Goal: Task Accomplishment & Management: Complete application form

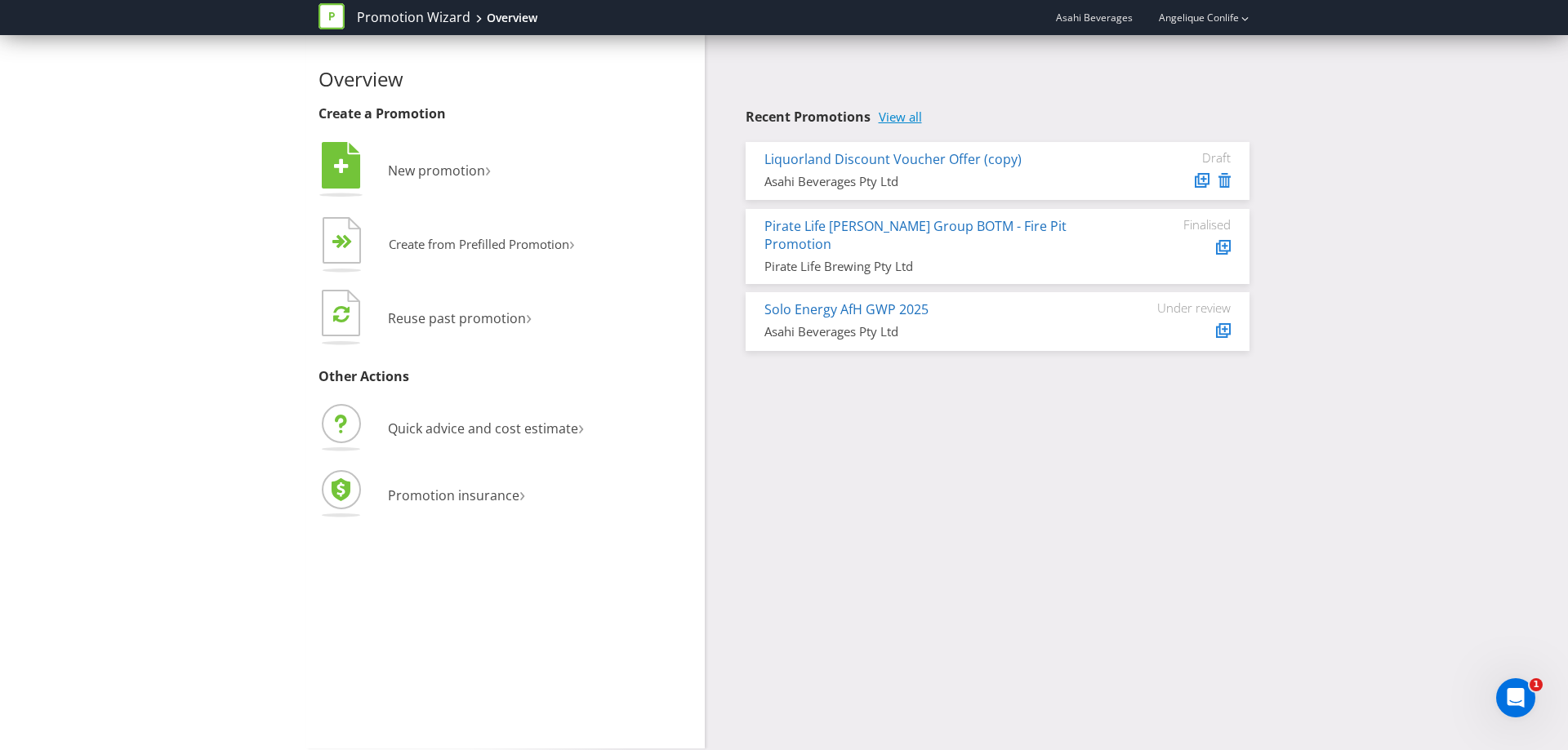
click at [908, 115] on link "View all" at bounding box center [900, 117] width 43 height 14
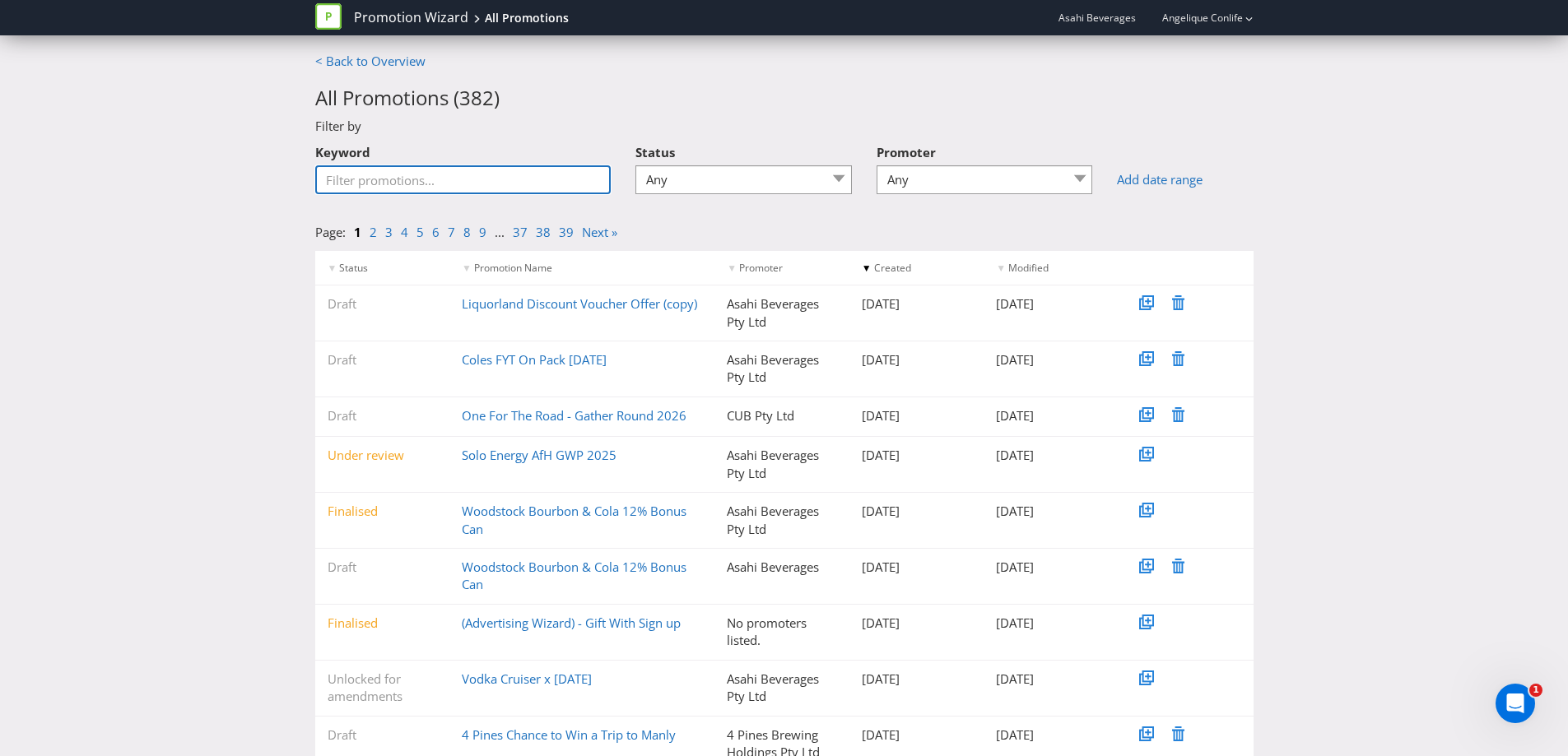
click at [440, 181] on input "Keyword" at bounding box center [463, 179] width 296 height 29
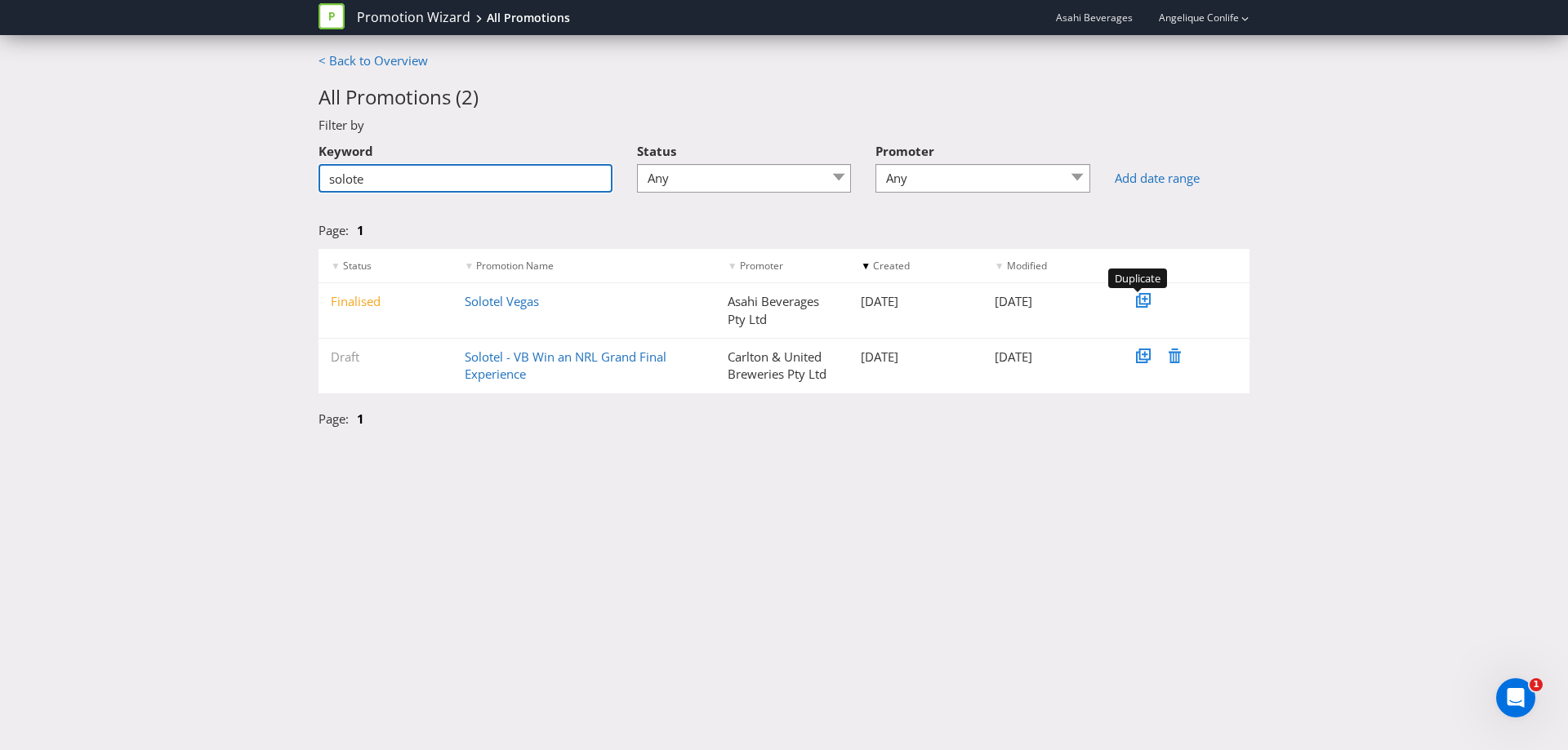
type input "solote"
click at [1147, 299] on icon at bounding box center [1145, 299] width 6 height 6
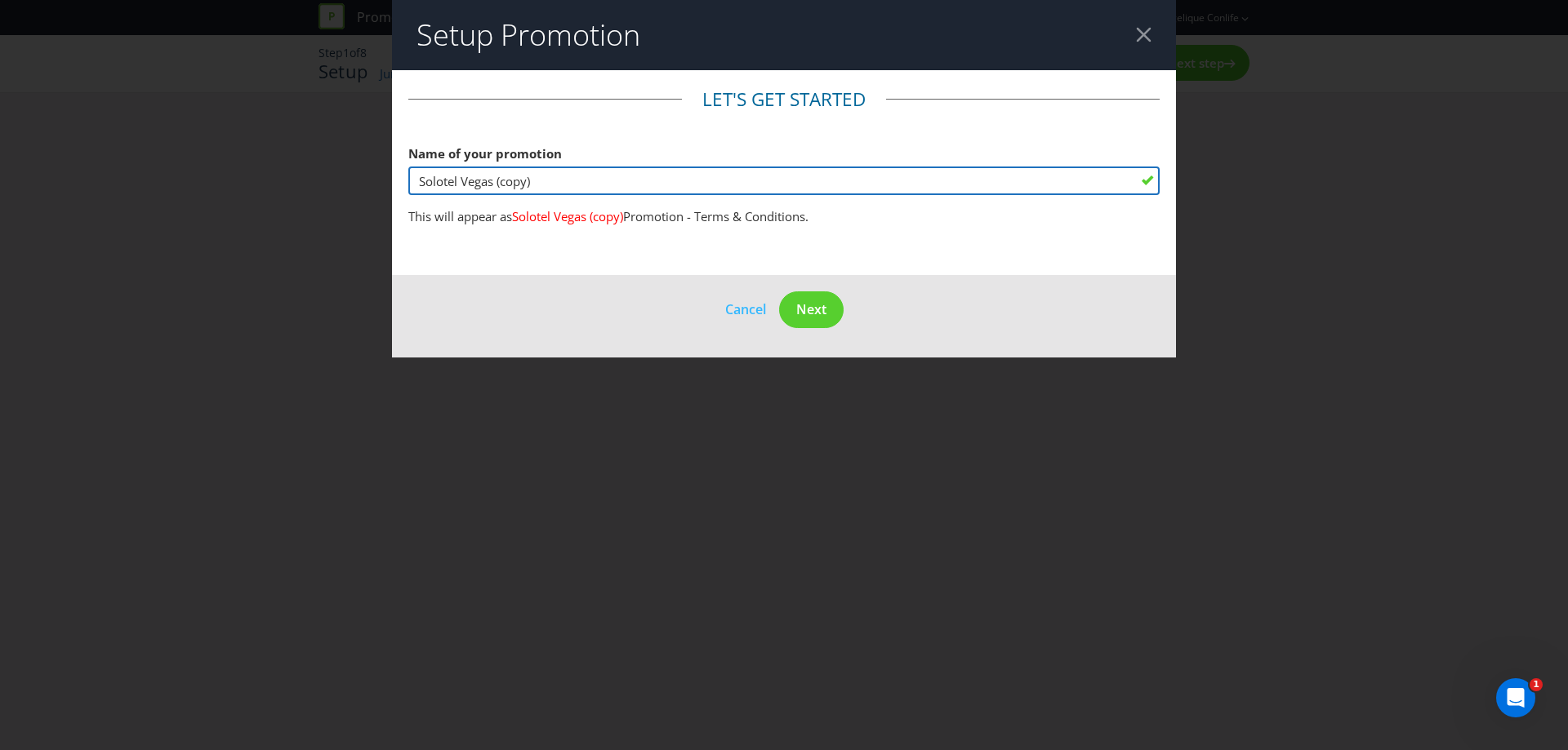
click at [548, 179] on input "Solotel Vegas (copy)" at bounding box center [784, 180] width 751 height 29
drag, startPoint x: 566, startPoint y: 180, endPoint x: 366, endPoint y: 184, distance: 200.0
click at [366, 184] on div "Setup Promotion Let's get started Name of your promotion Solotel Vegas (copy) T…" at bounding box center [784, 375] width 1568 height 750
type input "[PERSON_NAME]"
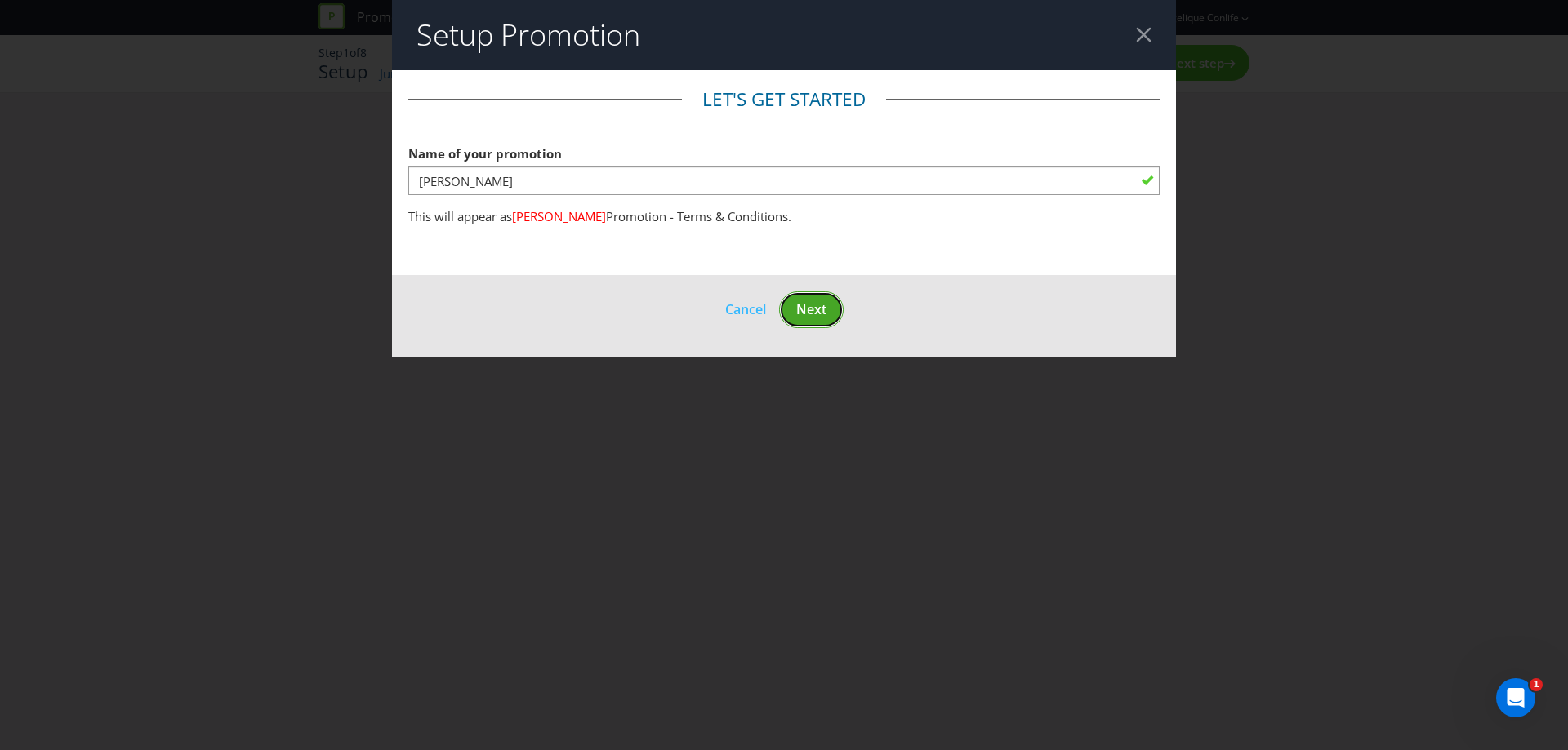
click at [826, 312] on span "Next" at bounding box center [811, 309] width 30 height 18
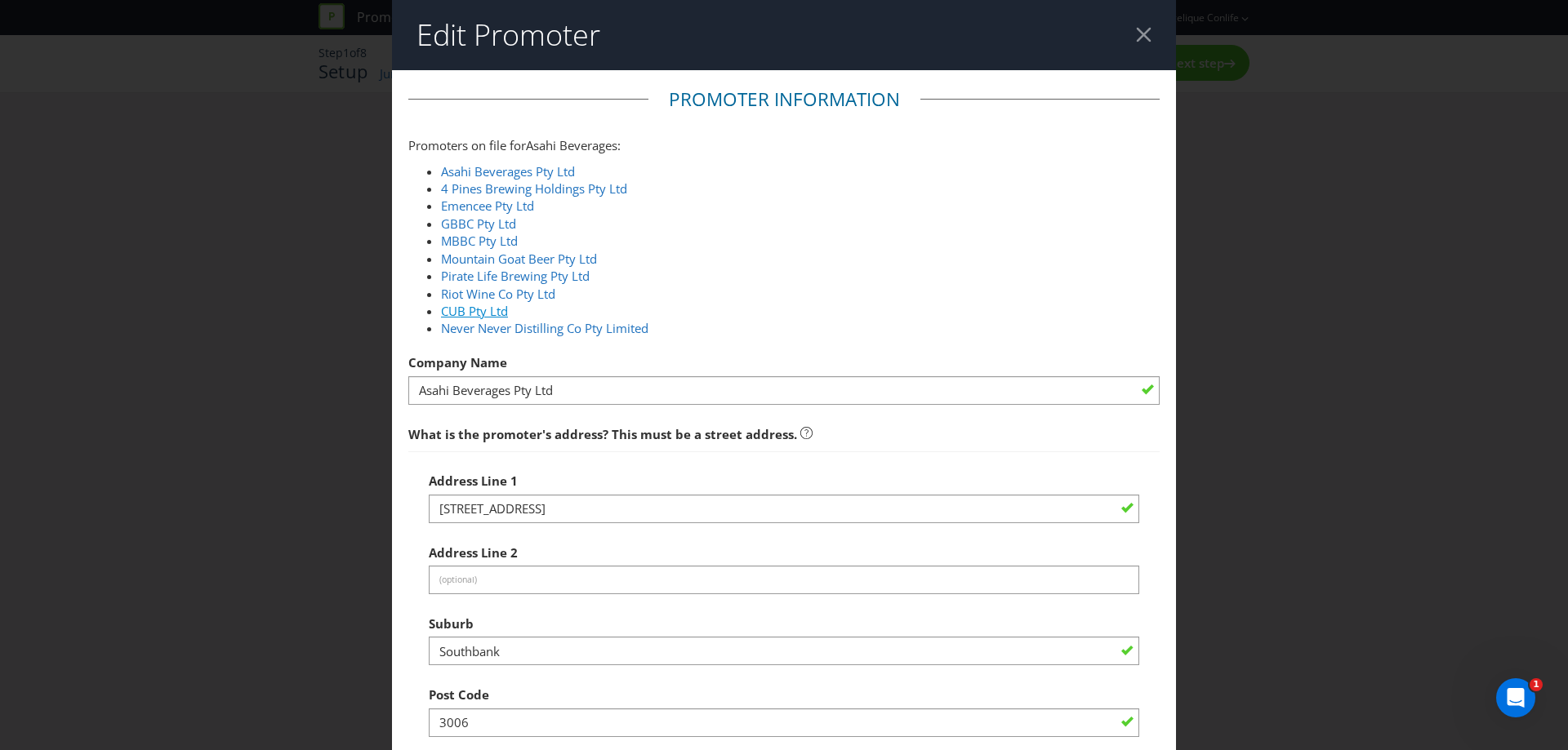
click at [484, 309] on link "CUB Pty Ltd" at bounding box center [474, 311] width 67 height 17
type input "CUB Pty Ltd"
type input "76 004 056 106"
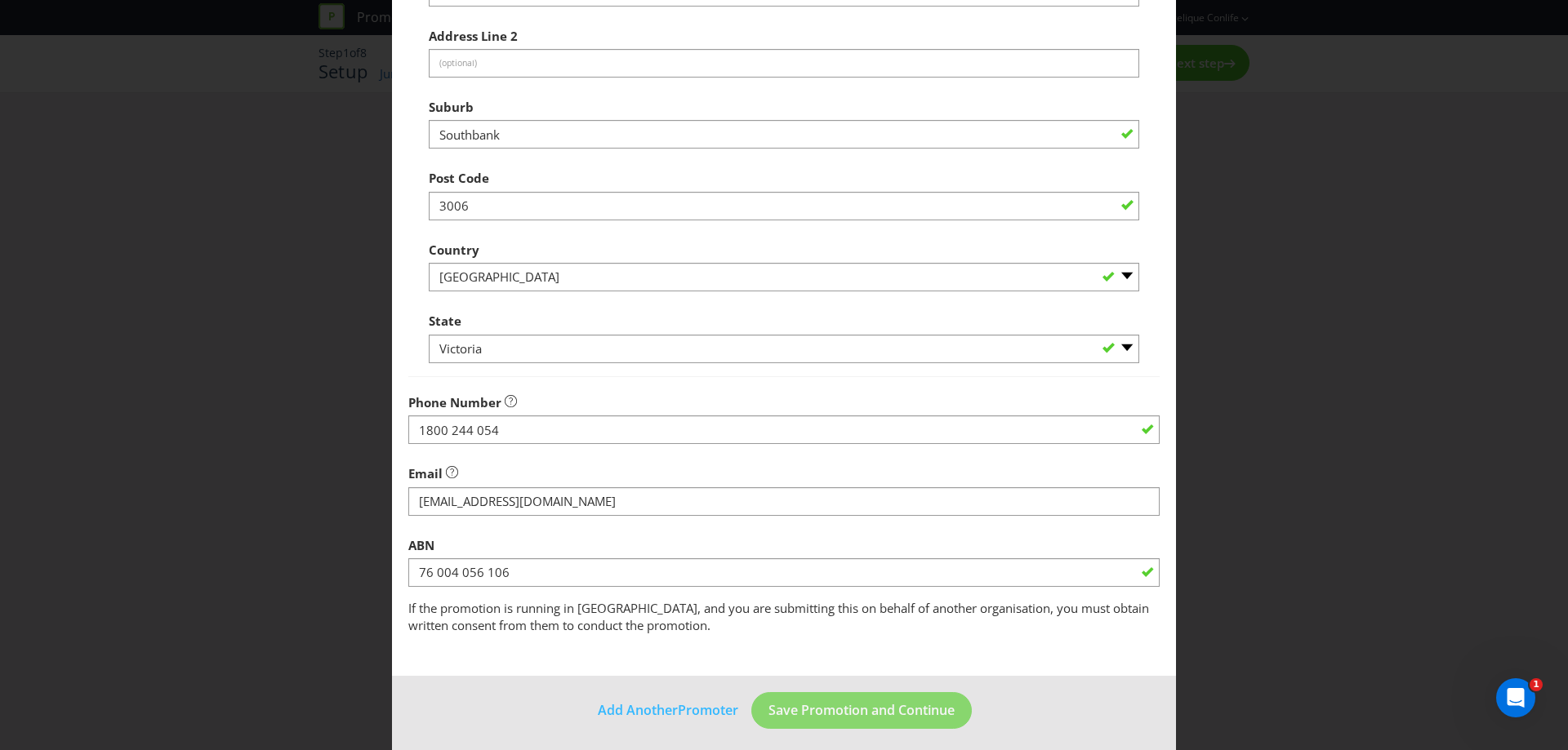
scroll to position [525, 0]
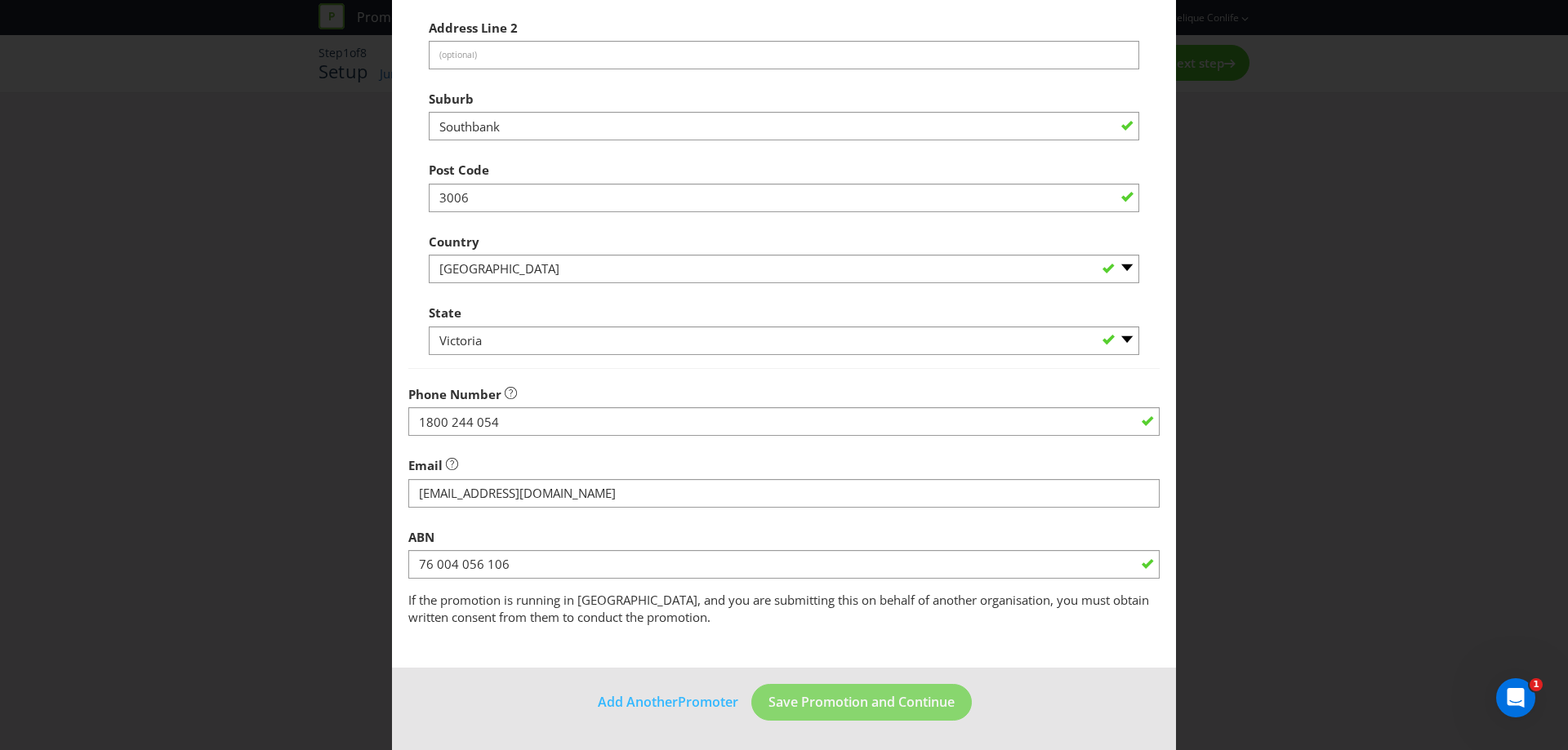
click at [1058, 647] on main "Promoter Information Promoters on file for Asahi Beverages : Asahi Beverages Pt…" at bounding box center [784, 107] width 784 height 1123
click at [803, 708] on span "Save Promotion and Continue" at bounding box center [862, 702] width 186 height 18
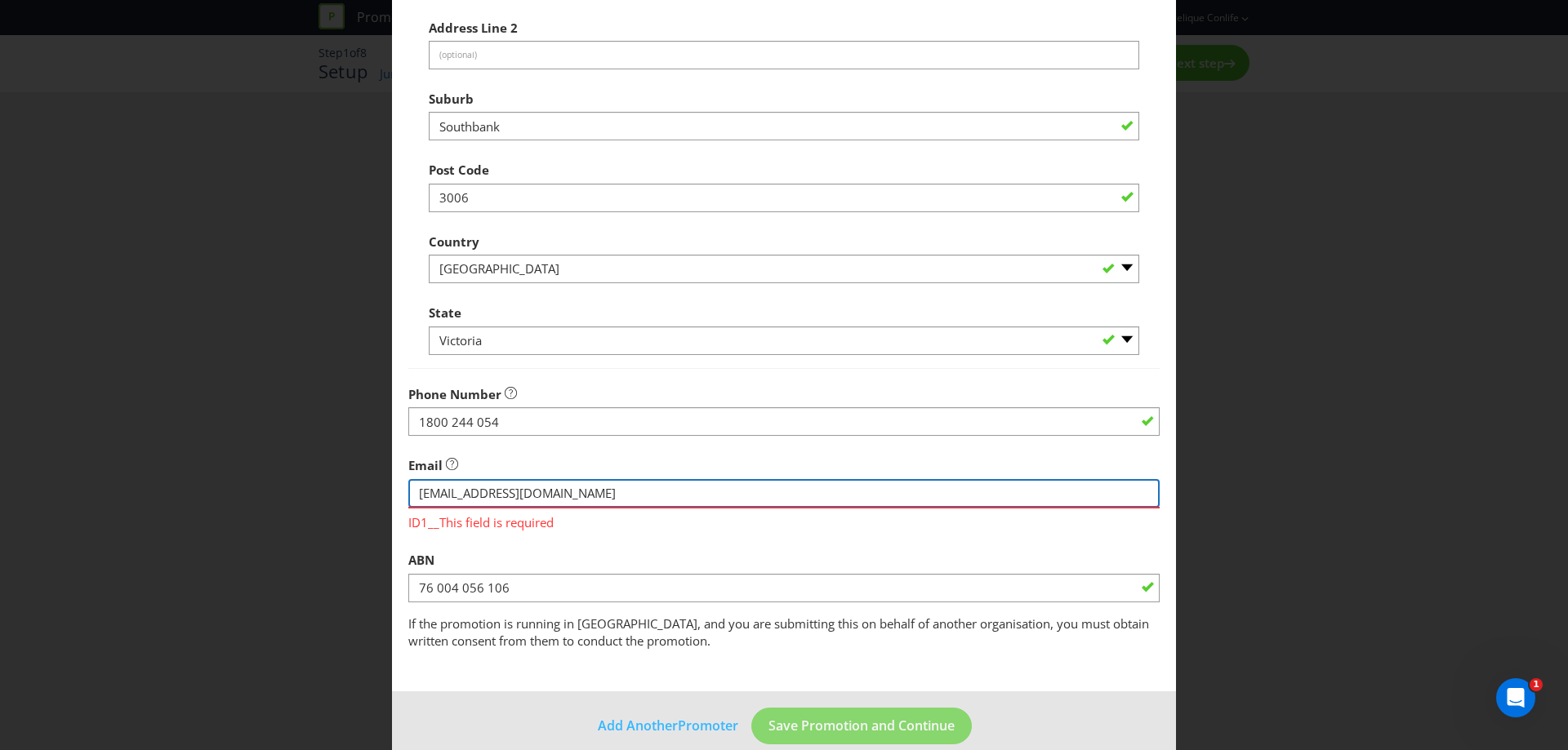
drag, startPoint x: 633, startPoint y: 492, endPoint x: 653, endPoint y: 489, distance: 20.2
click at [633, 492] on input "string" at bounding box center [784, 493] width 751 height 29
drag, startPoint x: 711, startPoint y: 490, endPoint x: 328, endPoint y: 495, distance: 383.0
click at [328, 495] on div "Edit Promoter Promoter Information Promoters on file for Asahi Beverages : Asah…" at bounding box center [784, 375] width 1568 height 750
type input "[EMAIL_ADDRESS][DOMAIN_NAME]"
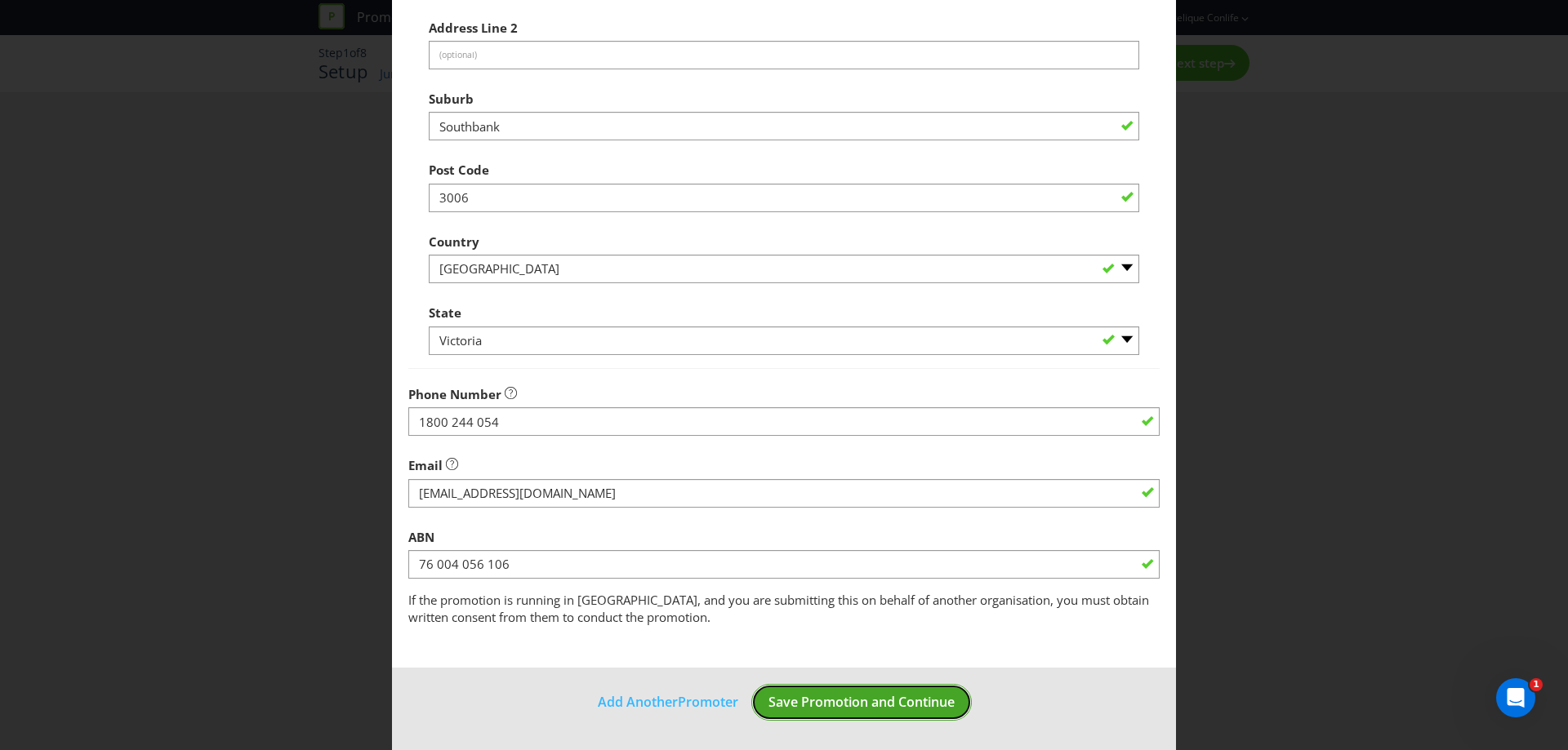
click at [835, 703] on span "Save Promotion and Continue" at bounding box center [862, 702] width 186 height 18
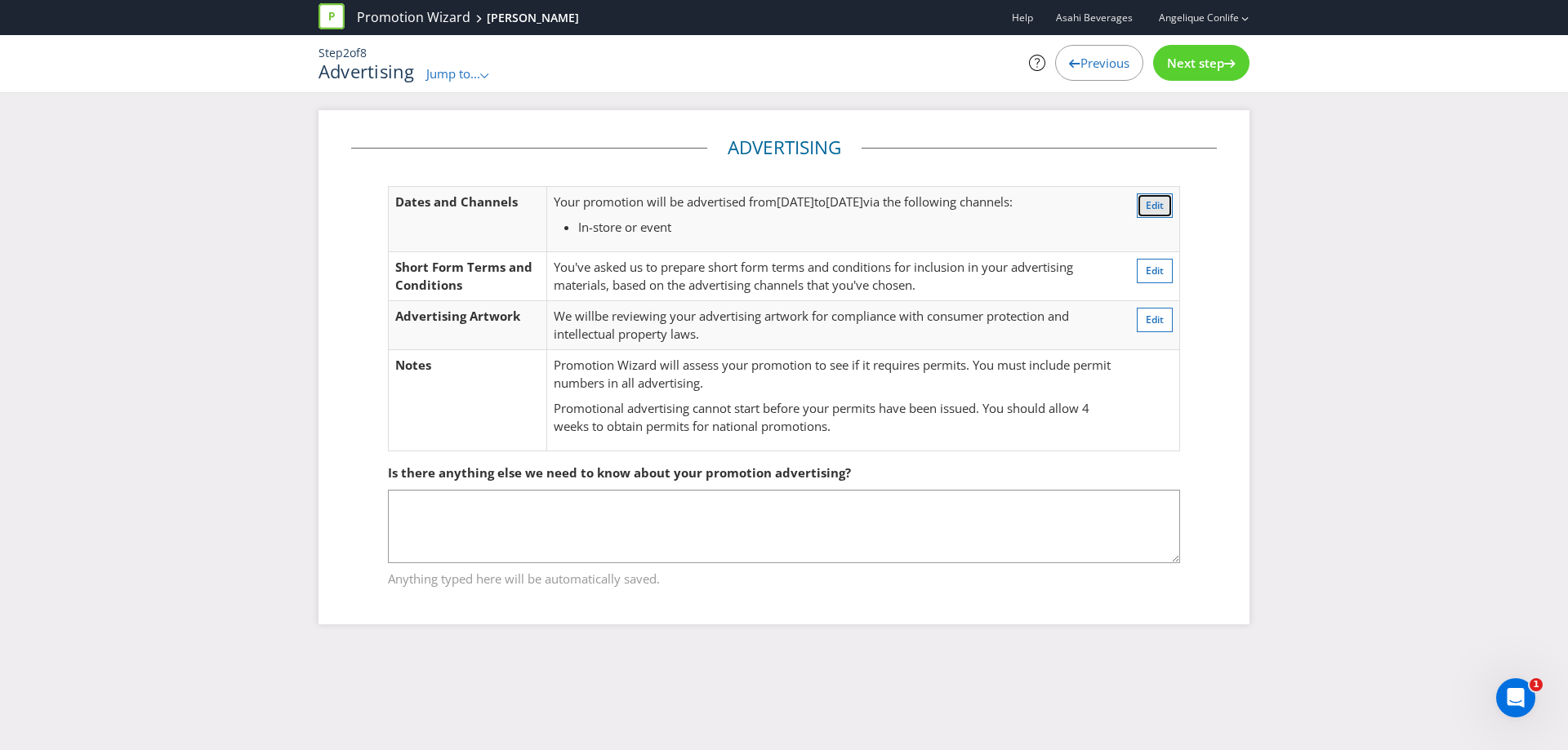
click at [1164, 201] on button "Edit" at bounding box center [1155, 205] width 36 height 25
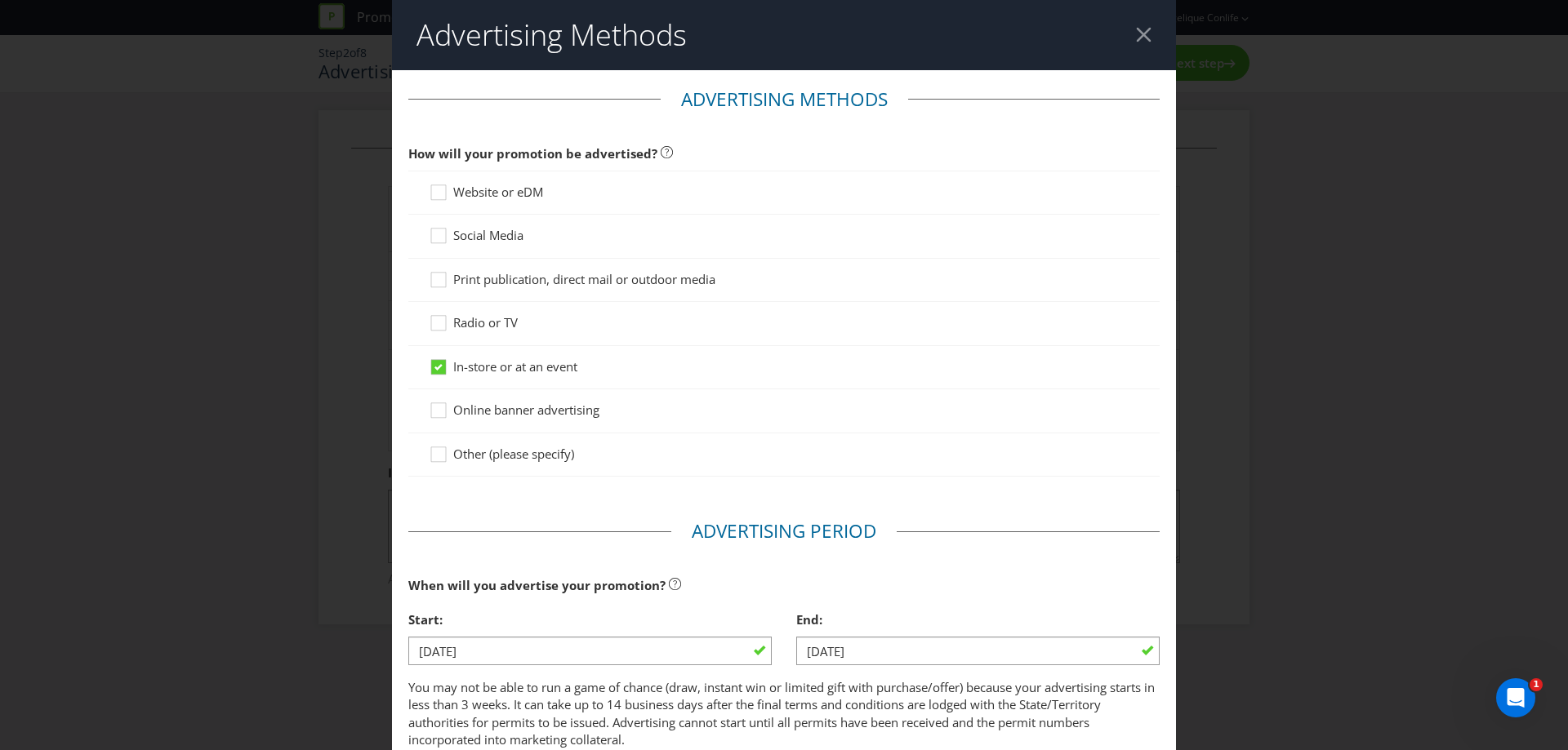
scroll to position [87, 0]
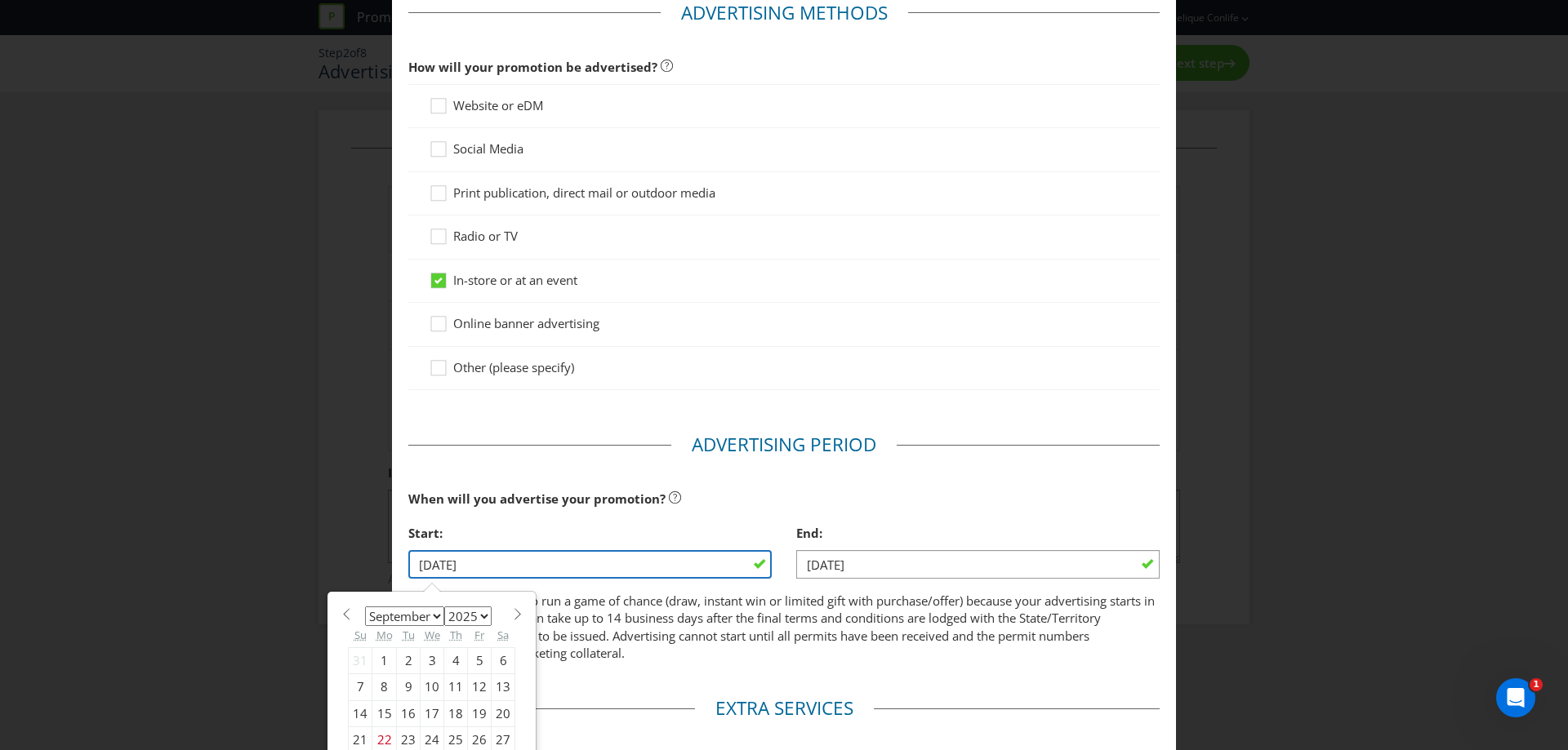
click at [515, 568] on input "[DATE]" at bounding box center [590, 564] width 364 height 29
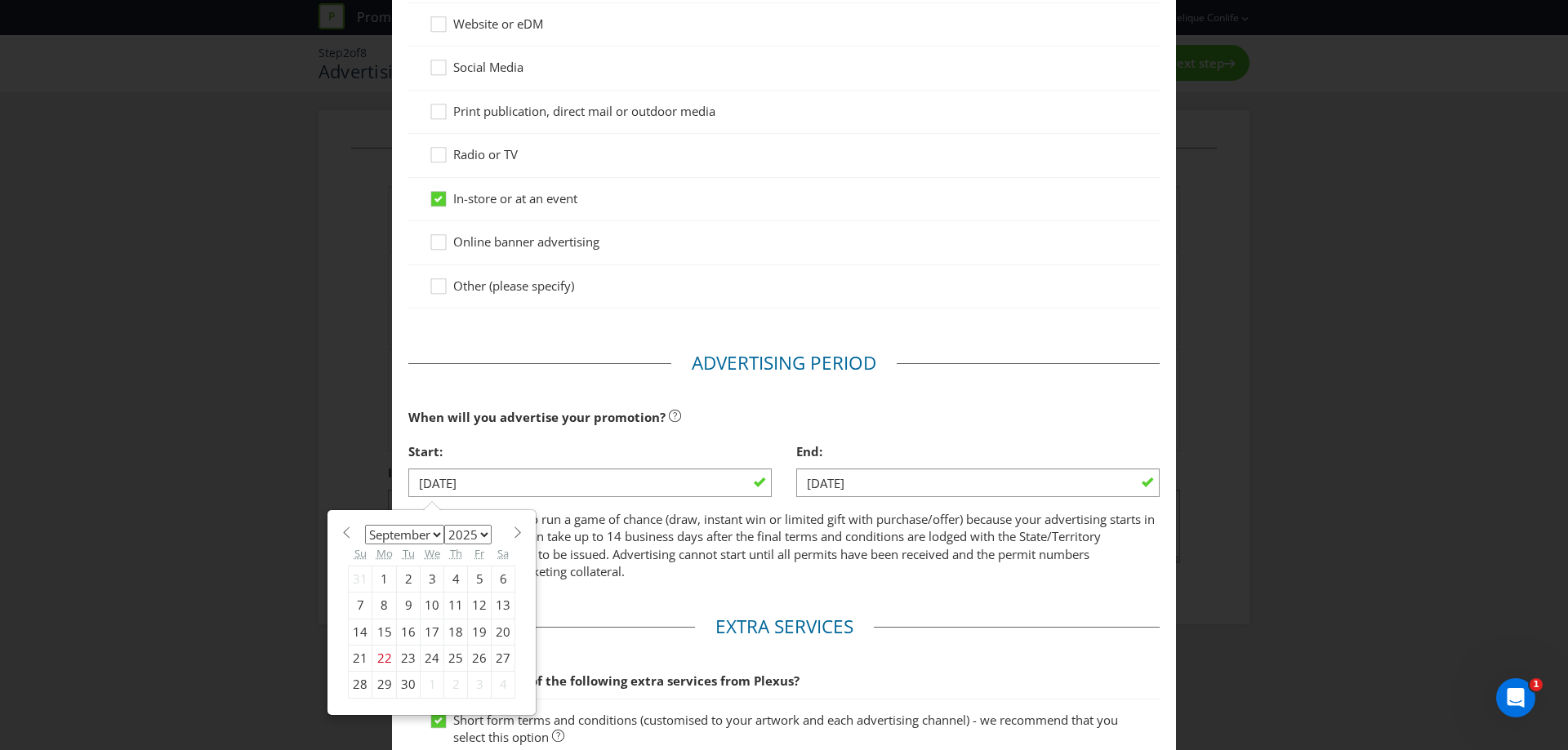
click at [423, 535] on select "January February March April May June July August September October November De…" at bounding box center [405, 534] width 79 height 19
select select "11"
click at [366, 525] on select "January February March April May June July August September October November De…" at bounding box center [405, 534] width 79 height 19
click at [384, 574] on div "1" at bounding box center [385, 579] width 25 height 26
type input "[DATE]"
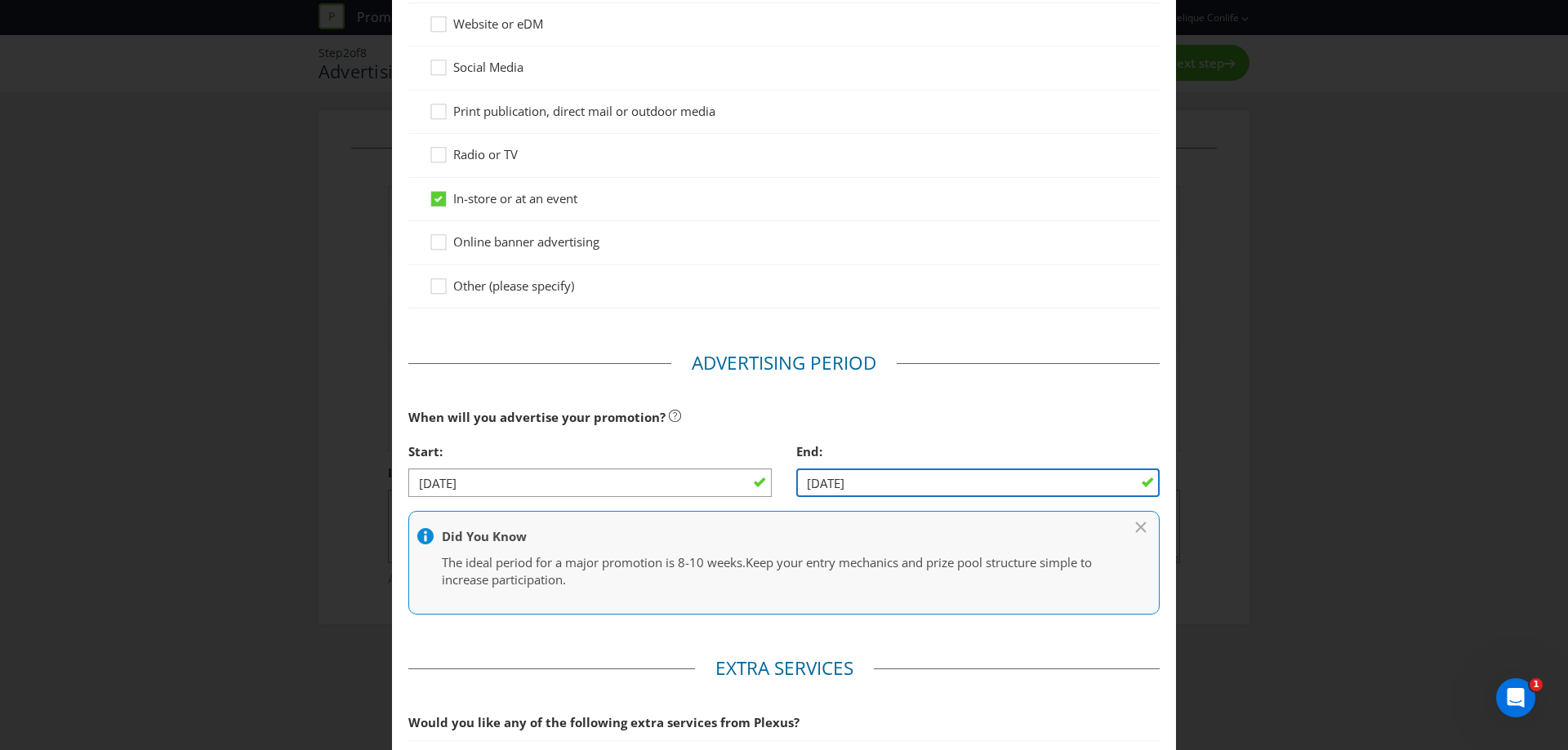
click at [862, 475] on input "[DATE]" at bounding box center [978, 482] width 364 height 29
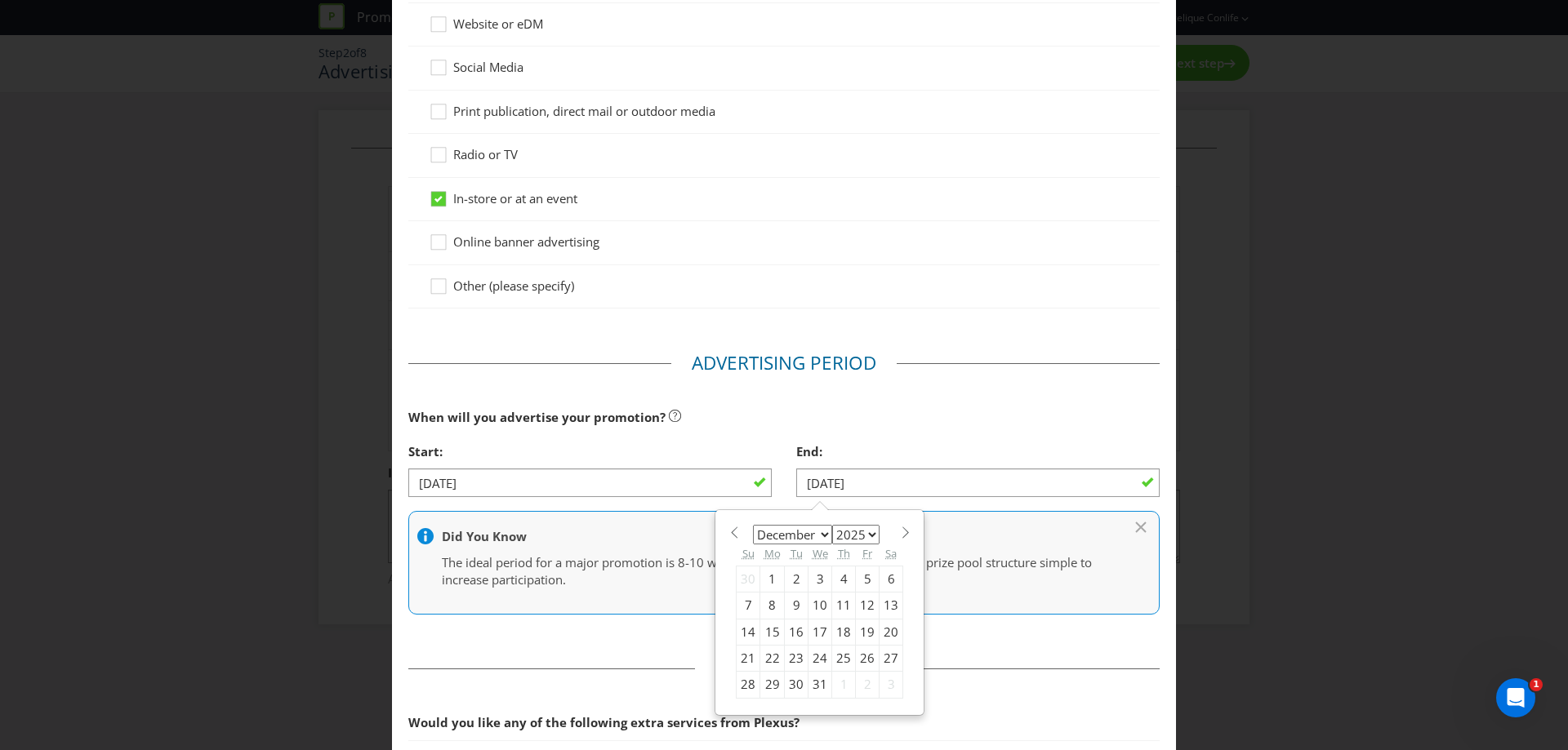
click at [808, 691] on div "31" at bounding box center [820, 685] width 24 height 26
type input "[DATE]"
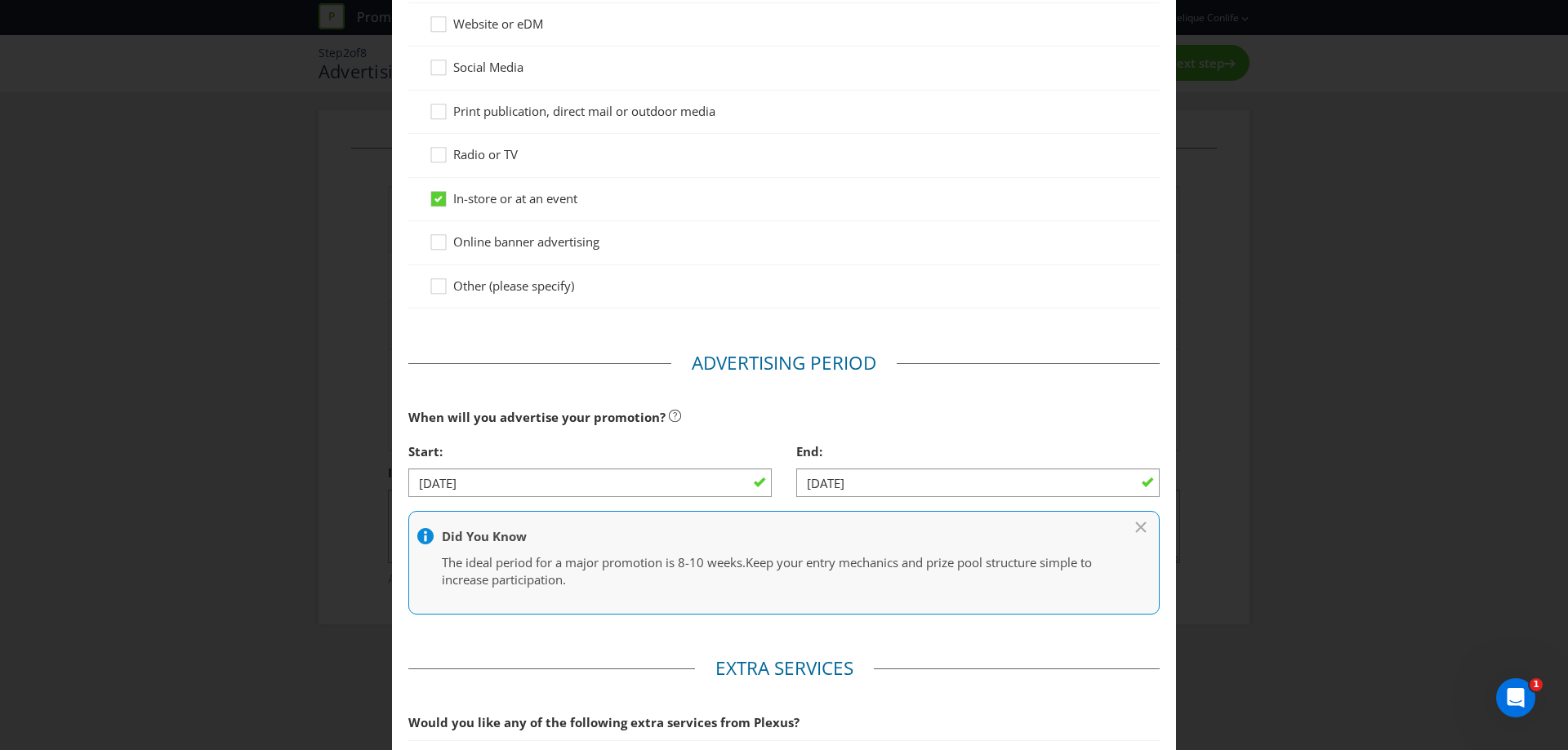
click at [912, 409] on div "When will you advertise your promotion?" at bounding box center [784, 418] width 751 height 33
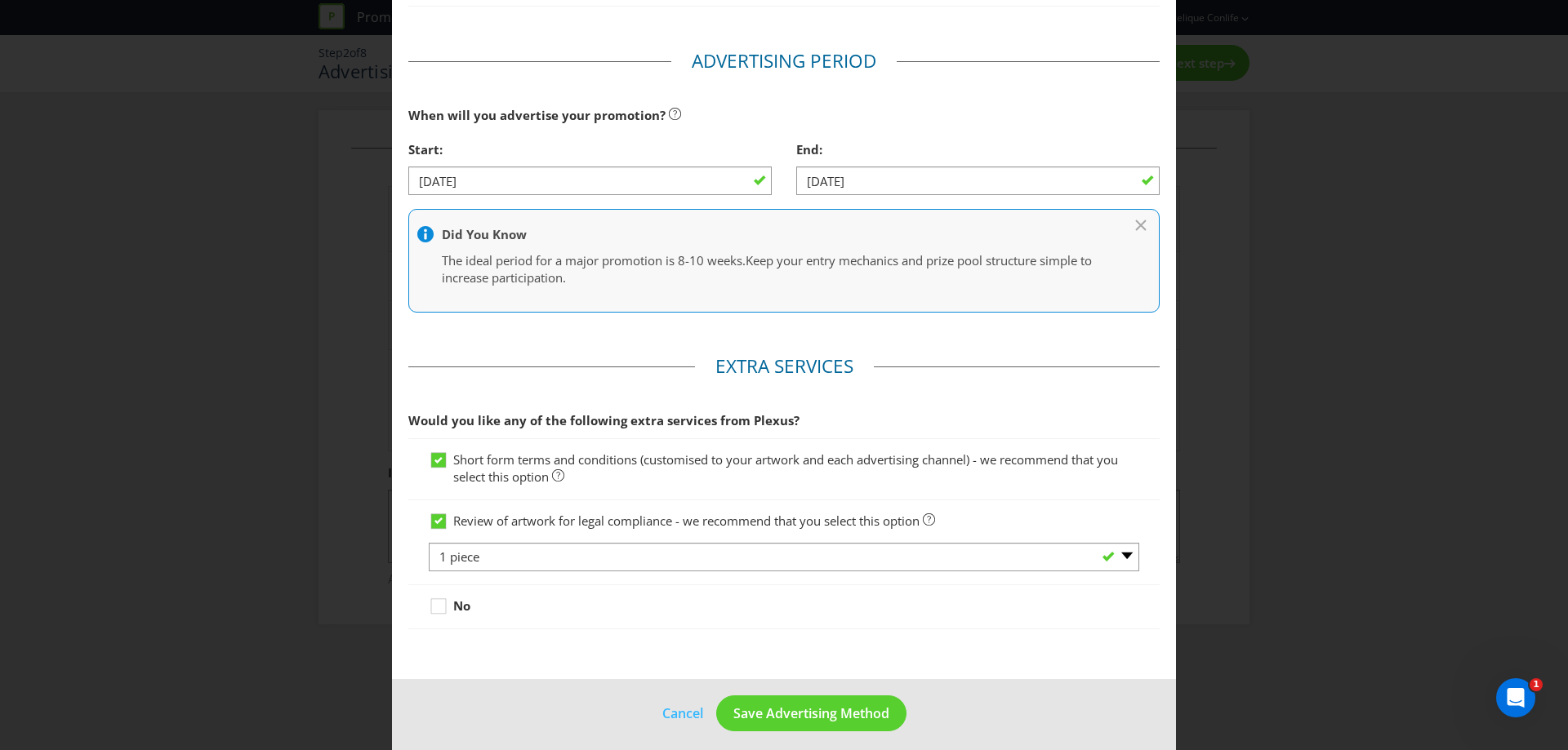
scroll to position [480, 0]
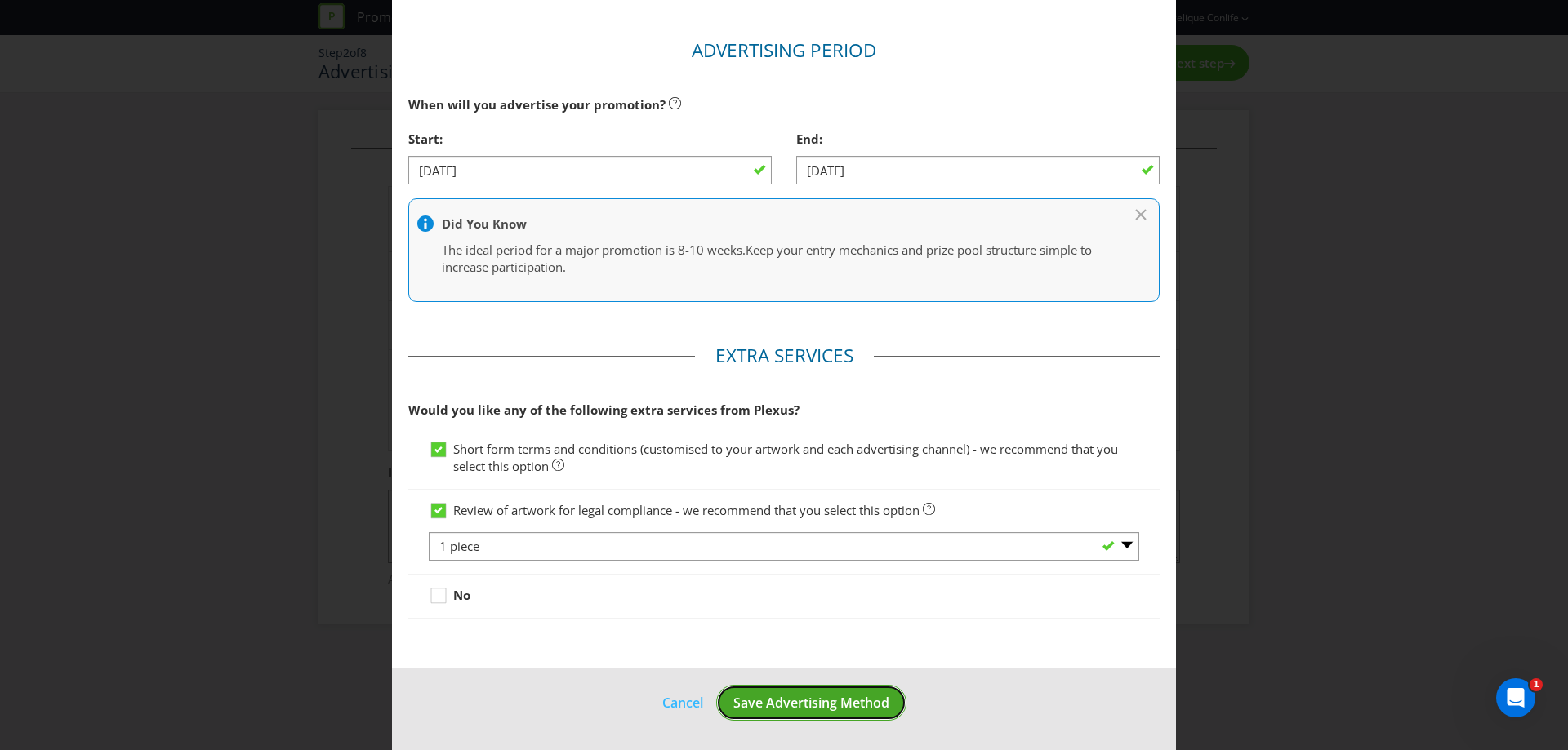
click at [774, 700] on span "Save Advertising Method" at bounding box center [811, 703] width 156 height 18
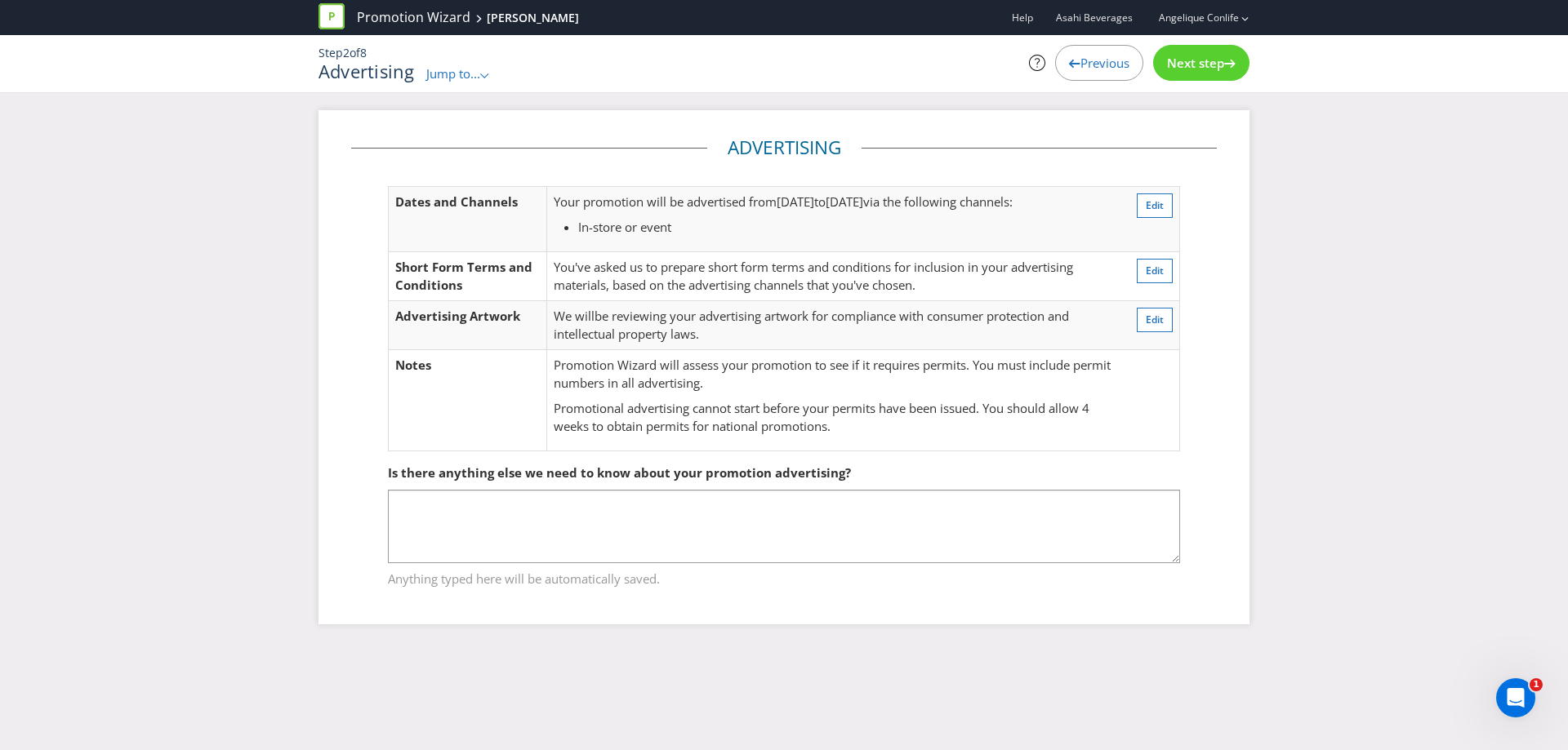
click at [1220, 64] on span "Next step" at bounding box center [1196, 63] width 57 height 17
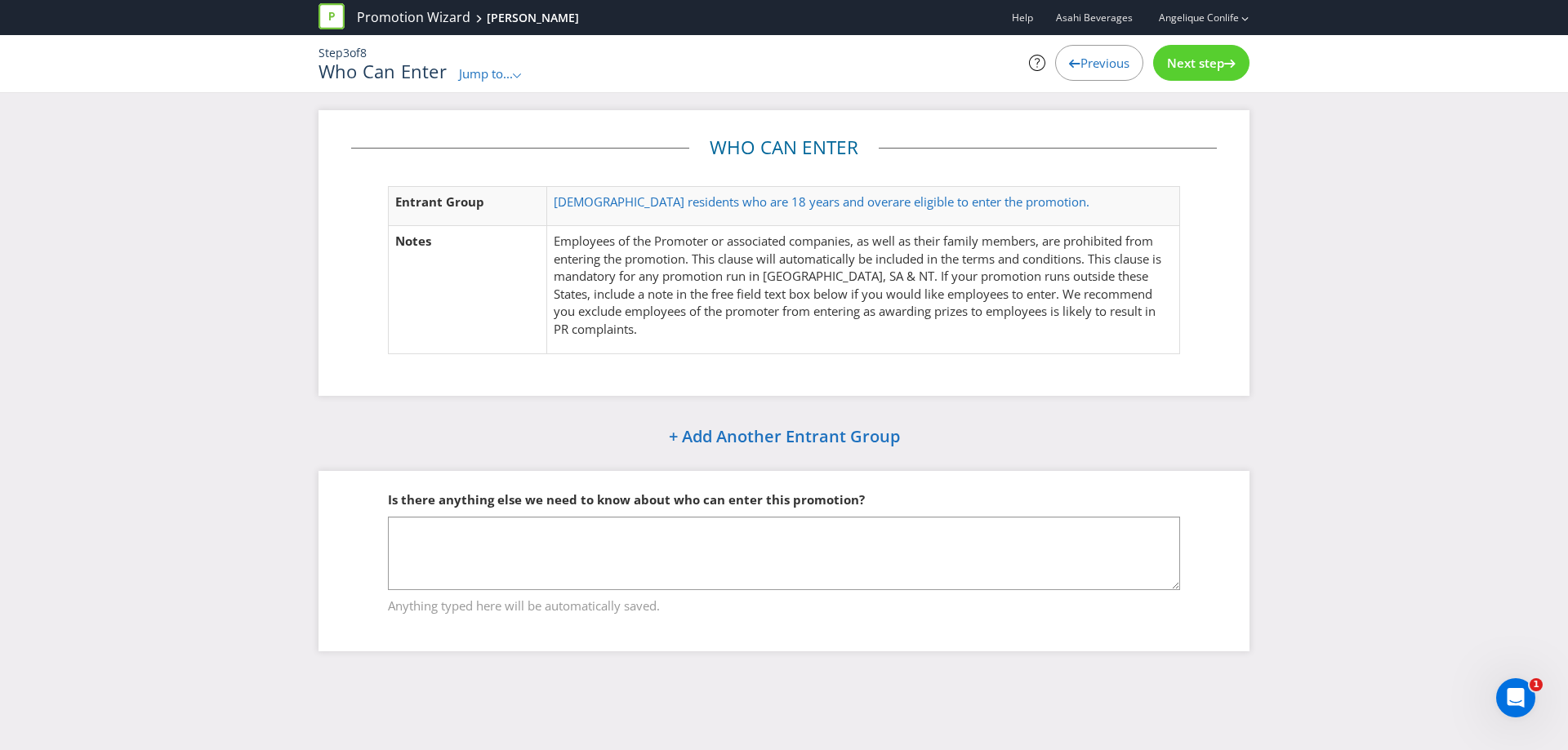
click at [1207, 64] on span "Next step" at bounding box center [1196, 63] width 57 height 17
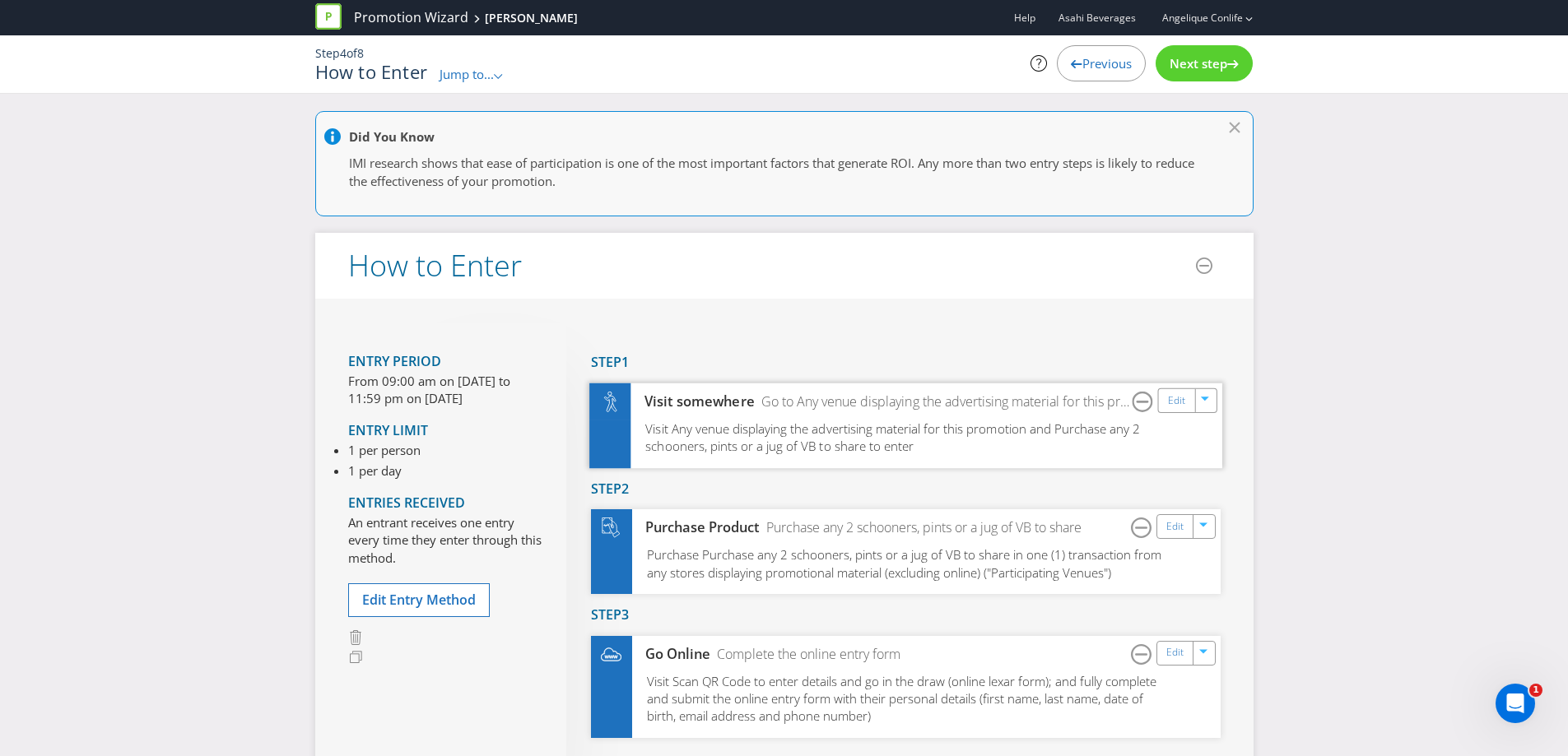
click at [968, 432] on span "Visit Any venue displaying the advertising material for this promotion and Purc…" at bounding box center [892, 437] width 495 height 34
click at [1186, 399] on div "Edit" at bounding box center [1176, 401] width 37 height 23
click at [1170, 406] on link "Edit" at bounding box center [1176, 400] width 18 height 19
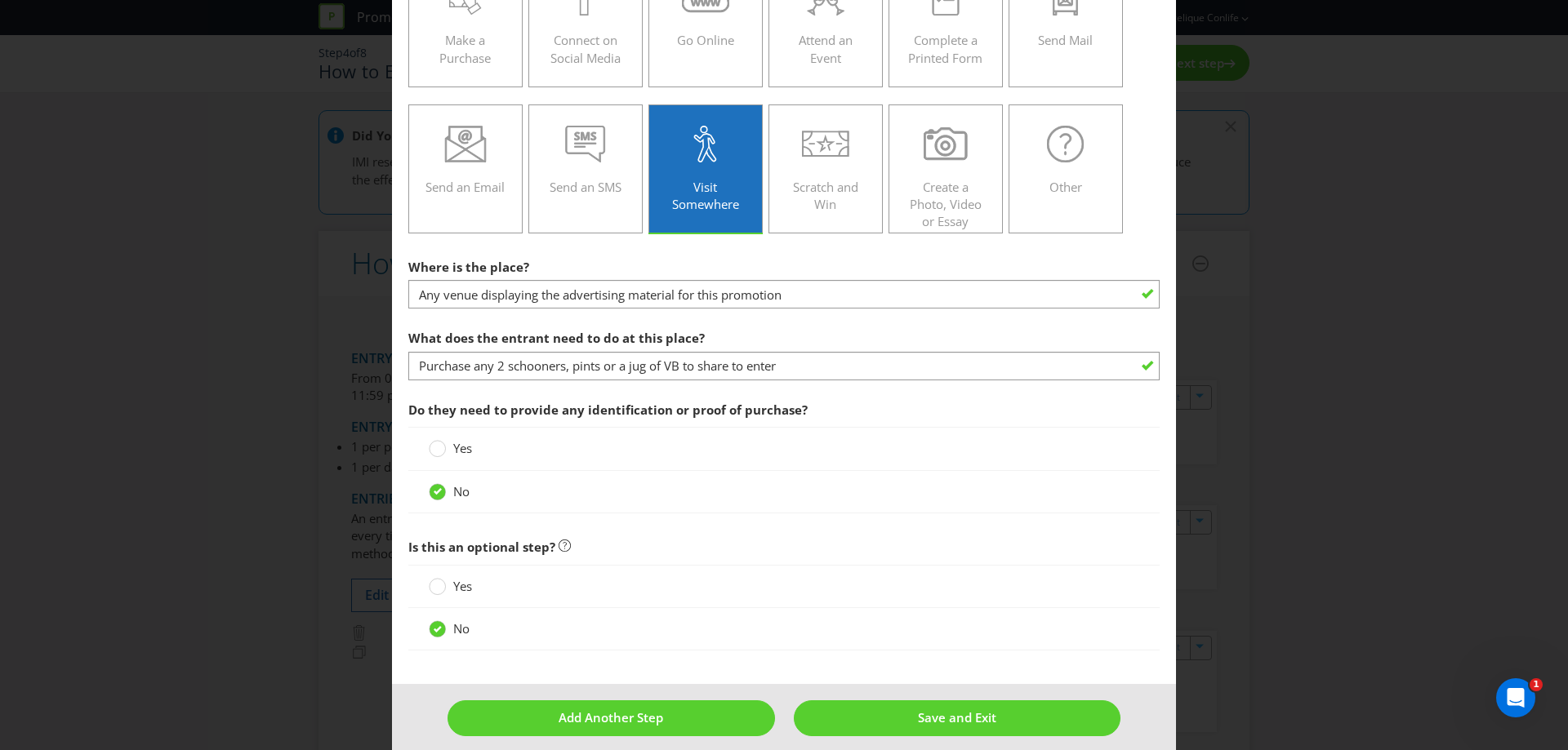
scroll to position [289, 0]
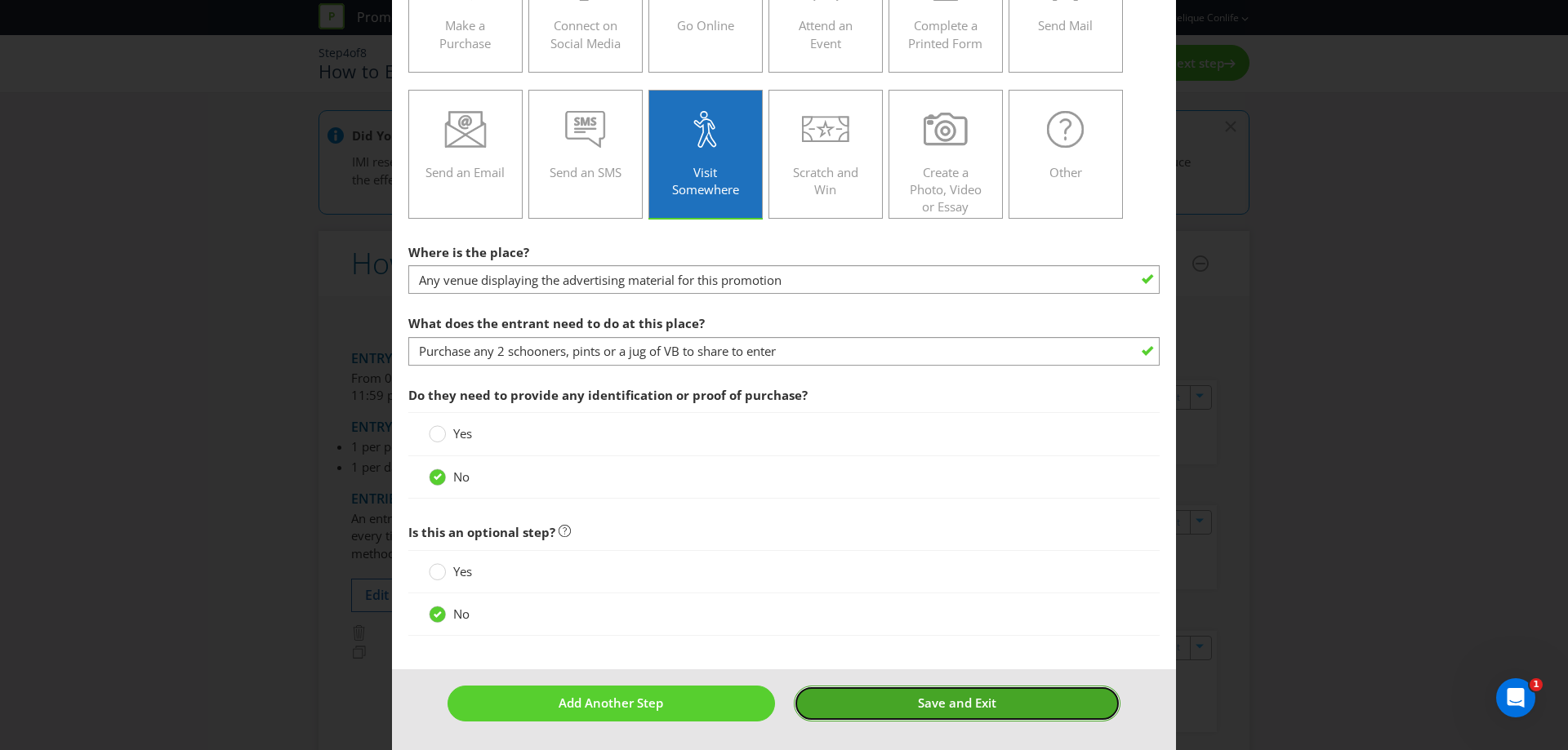
click at [899, 706] on button "Save and Exit" at bounding box center [958, 703] width 328 height 35
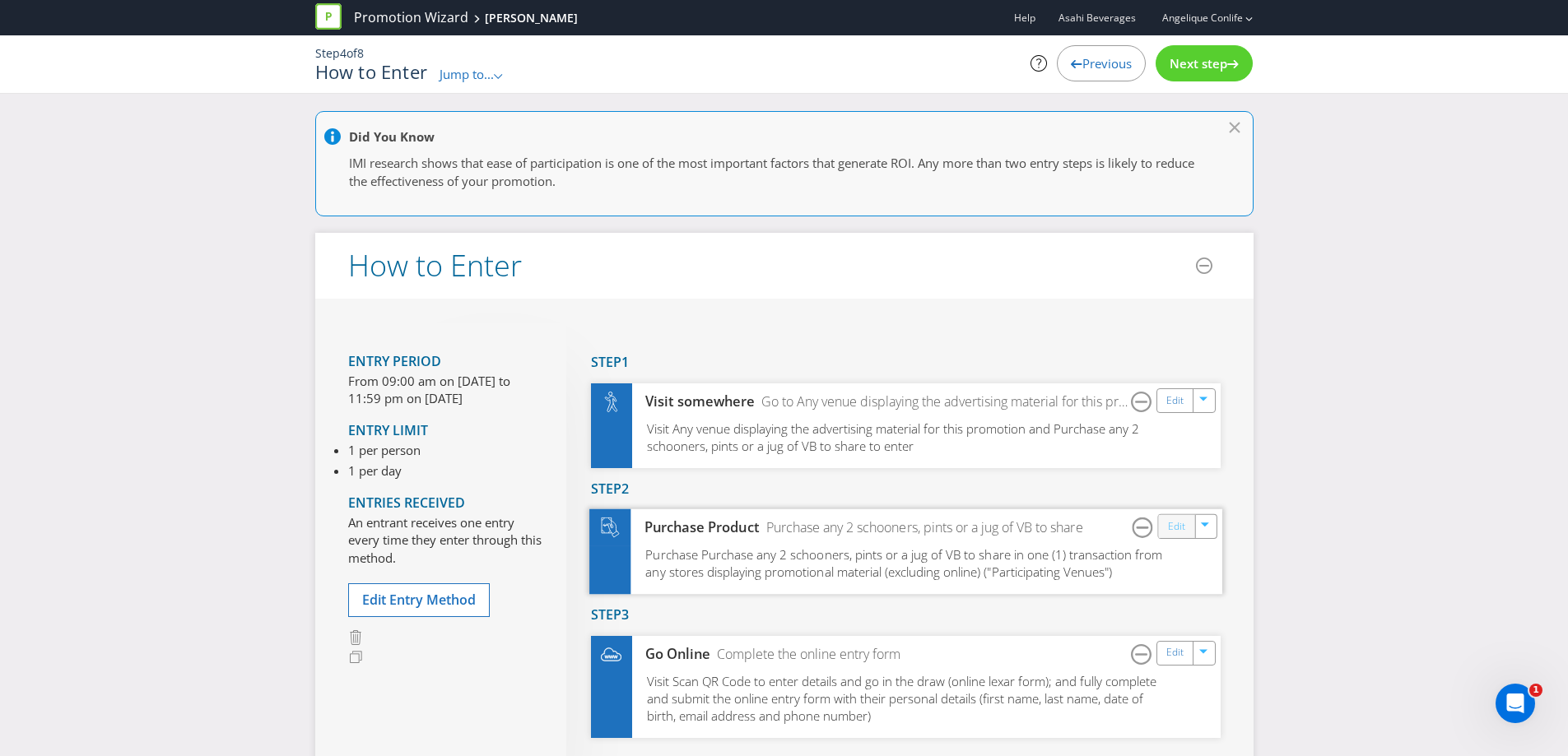
click at [1170, 535] on link "Edit" at bounding box center [1176, 527] width 18 height 19
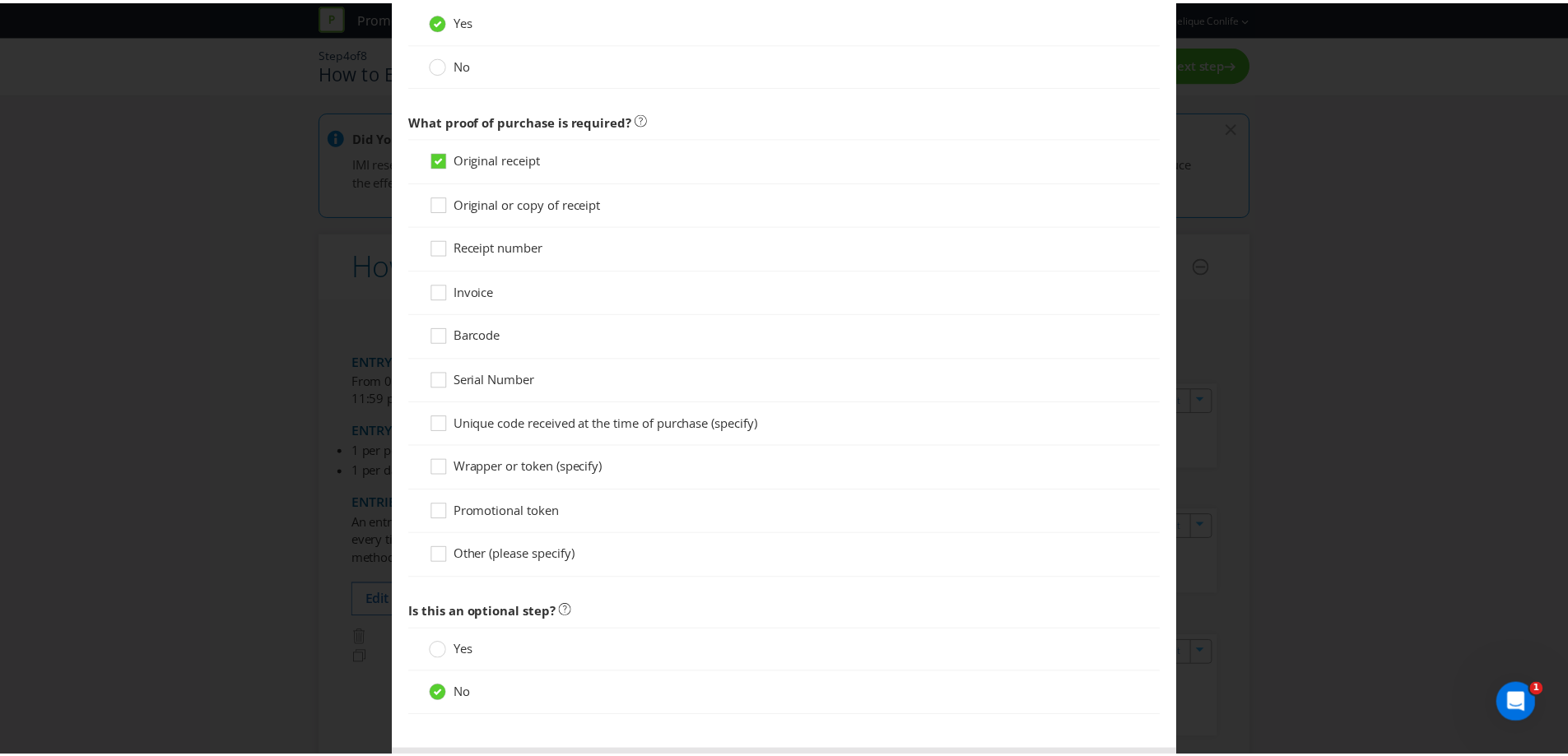
scroll to position [1474, 0]
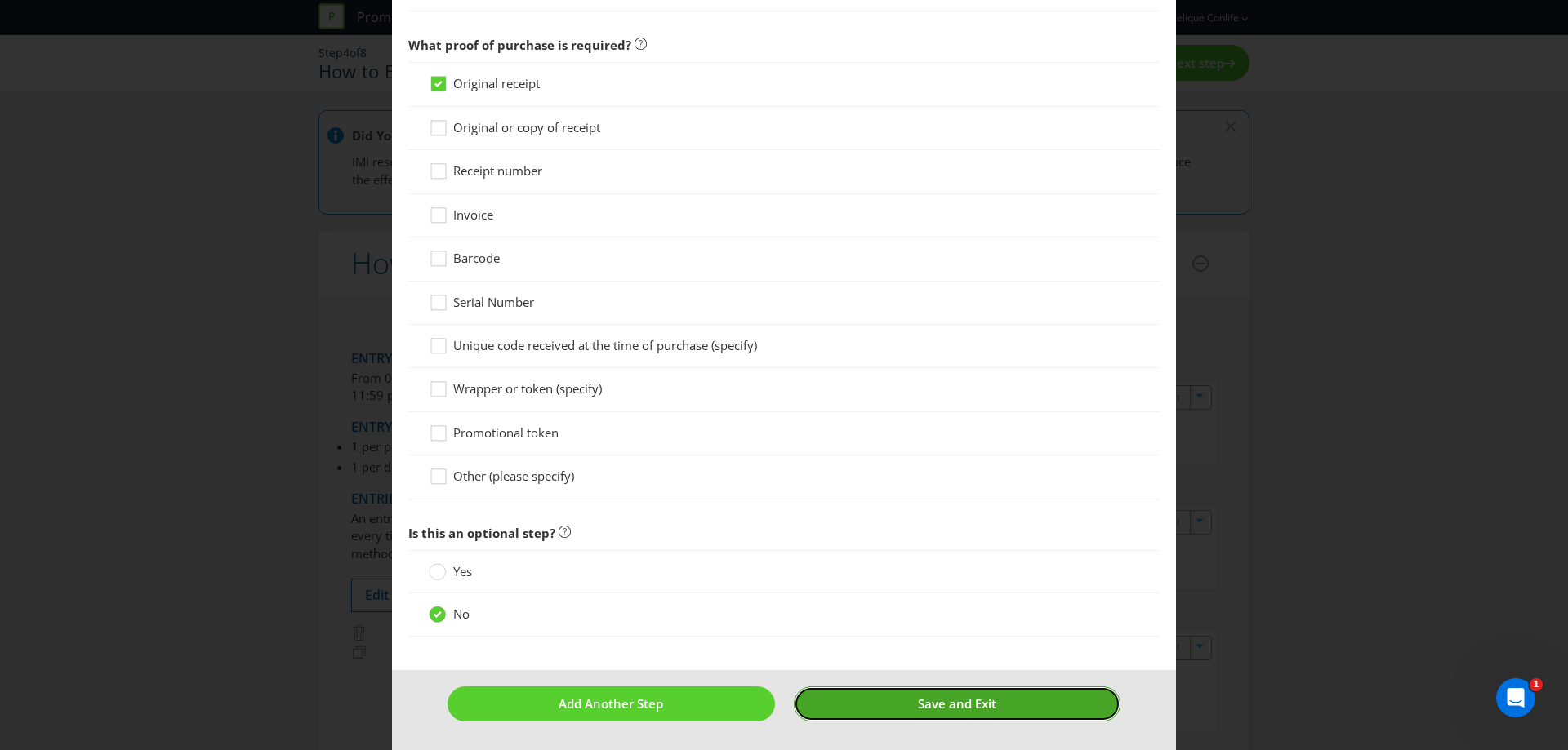
click at [904, 703] on button "Save and Exit" at bounding box center [958, 704] width 328 height 35
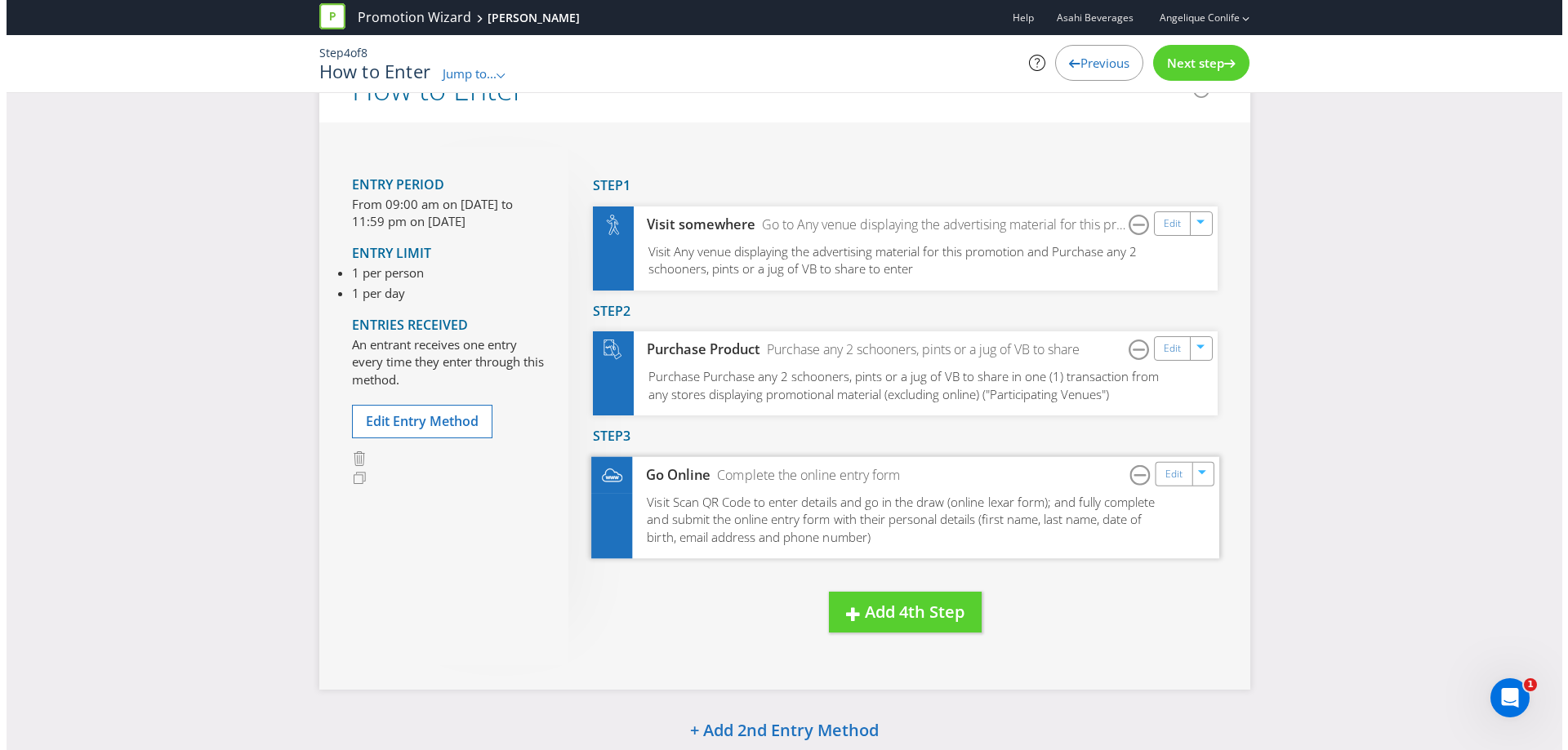
scroll to position [245, 0]
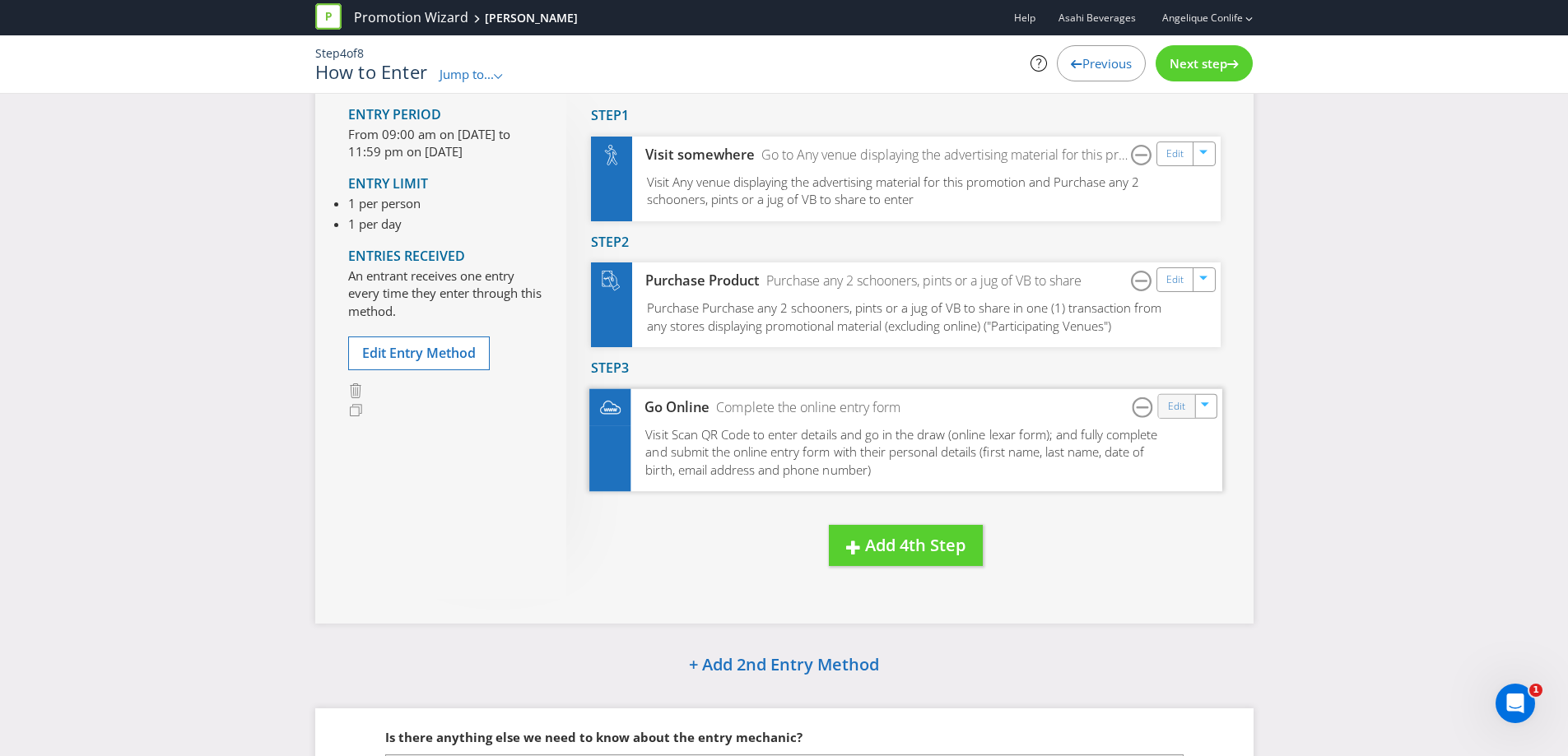
click at [1175, 416] on div "Edit" at bounding box center [1176, 405] width 37 height 23
click at [1170, 411] on link "Edit" at bounding box center [1176, 406] width 18 height 19
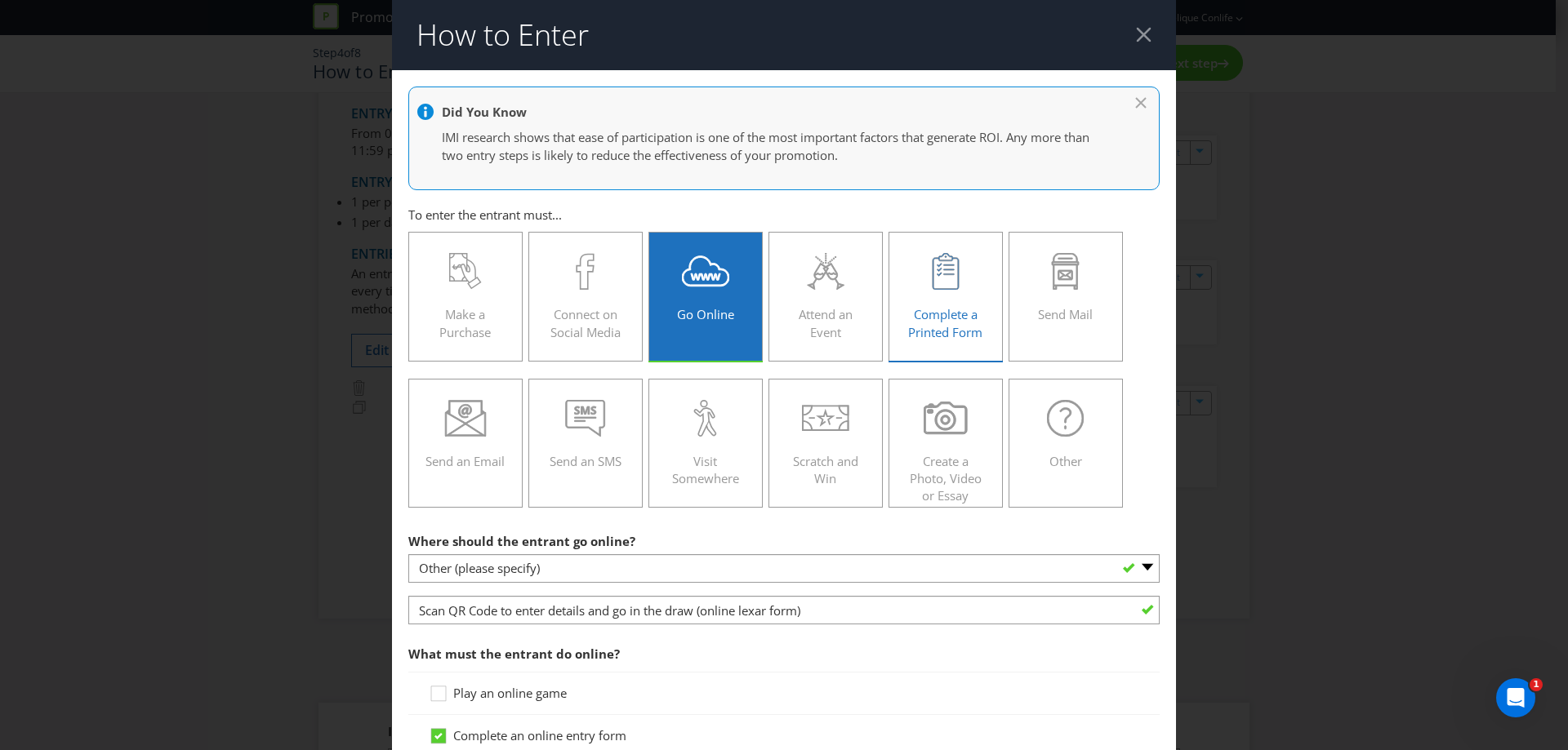
click at [947, 286] on icon at bounding box center [946, 271] width 31 height 37
click at [0, 0] on input "Complete a Printed Form" at bounding box center [0, 0] width 0 height 0
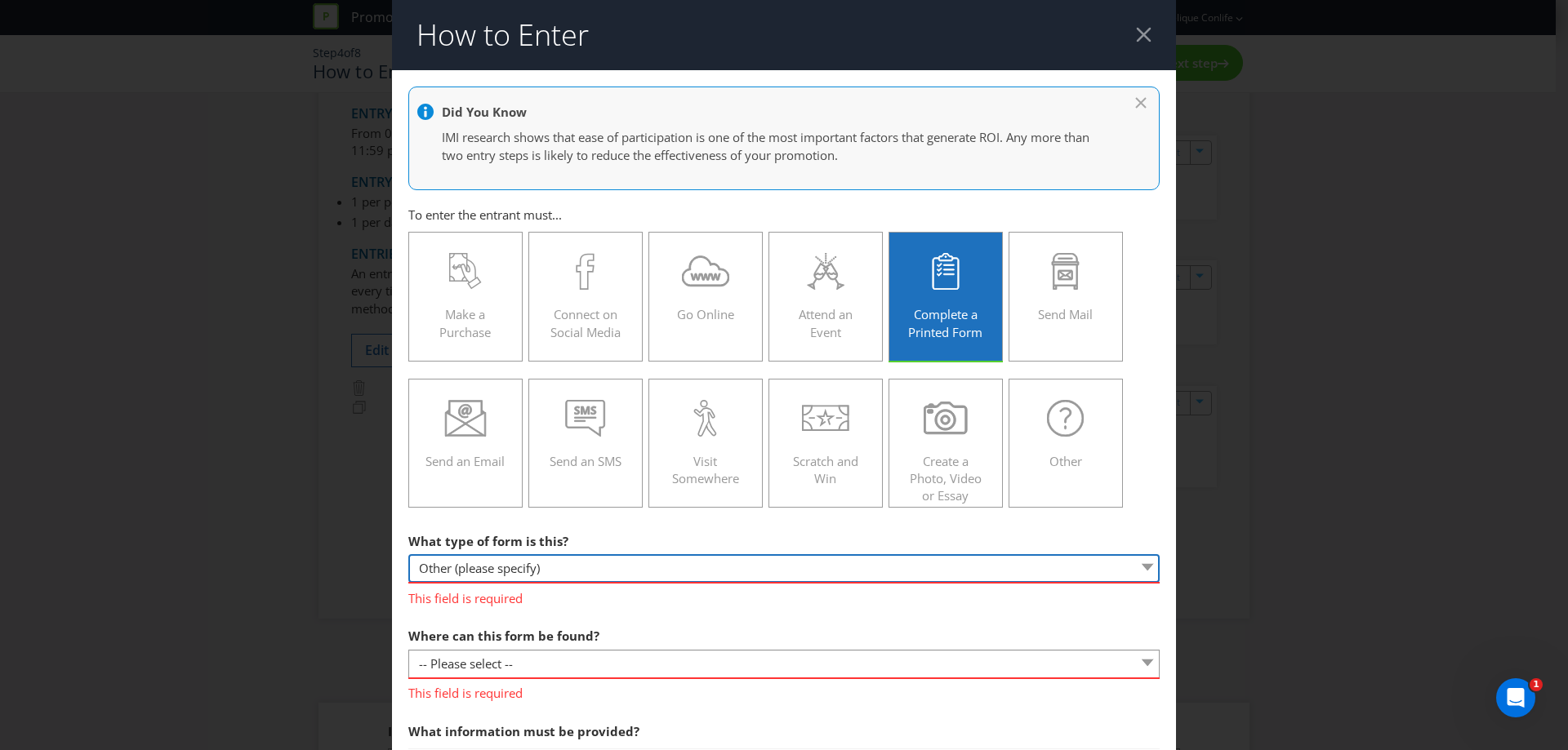
click at [560, 573] on select "-- Please select -- Entry form for a competition Claim form for a gift with pur…" at bounding box center [784, 568] width 751 height 29
select select "FORM_FOR_COMPETITION"
click at [409, 554] on select "-- Please select -- Entry form for a competition Claim form for a gift with pur…" at bounding box center [784, 568] width 751 height 29
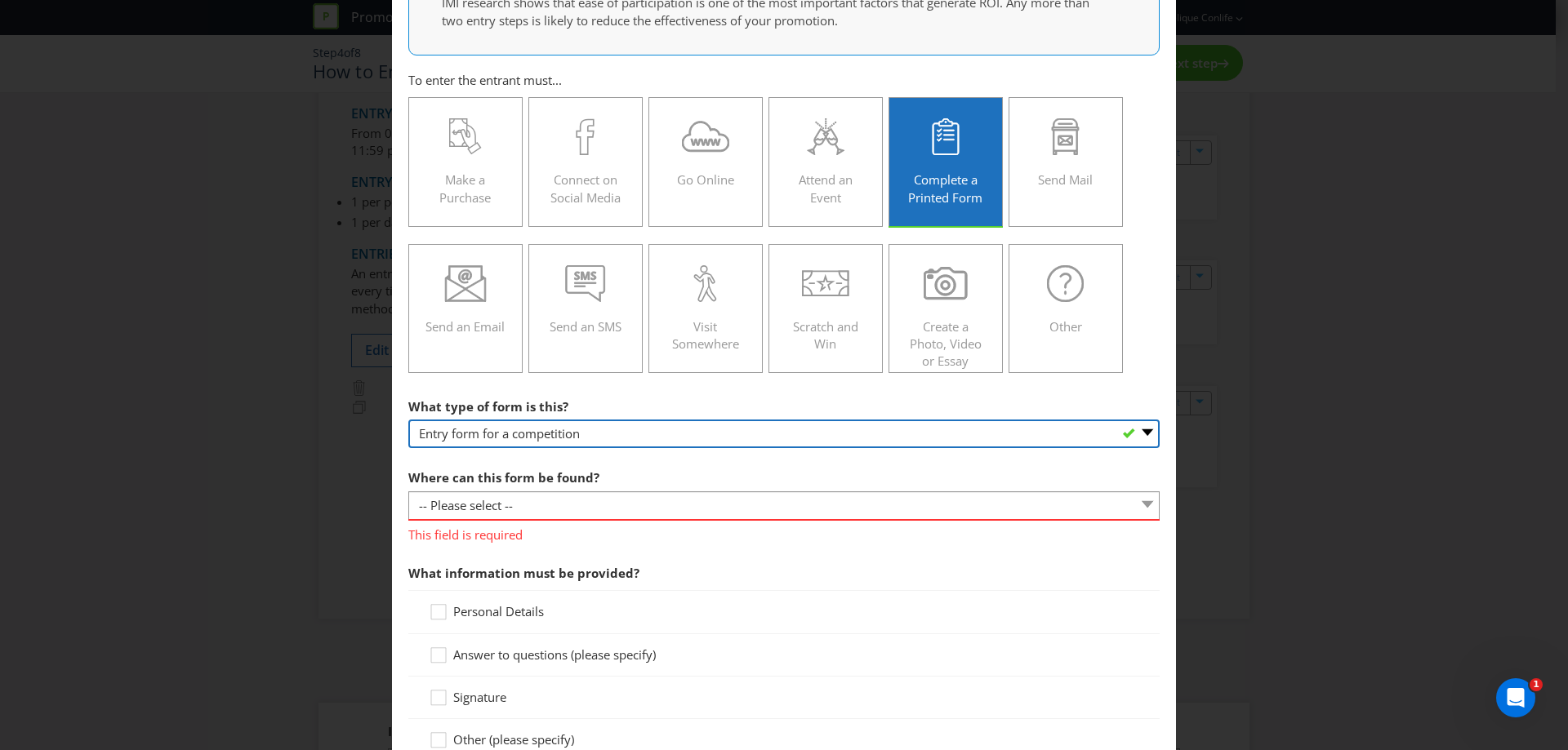
scroll to position [163, 0]
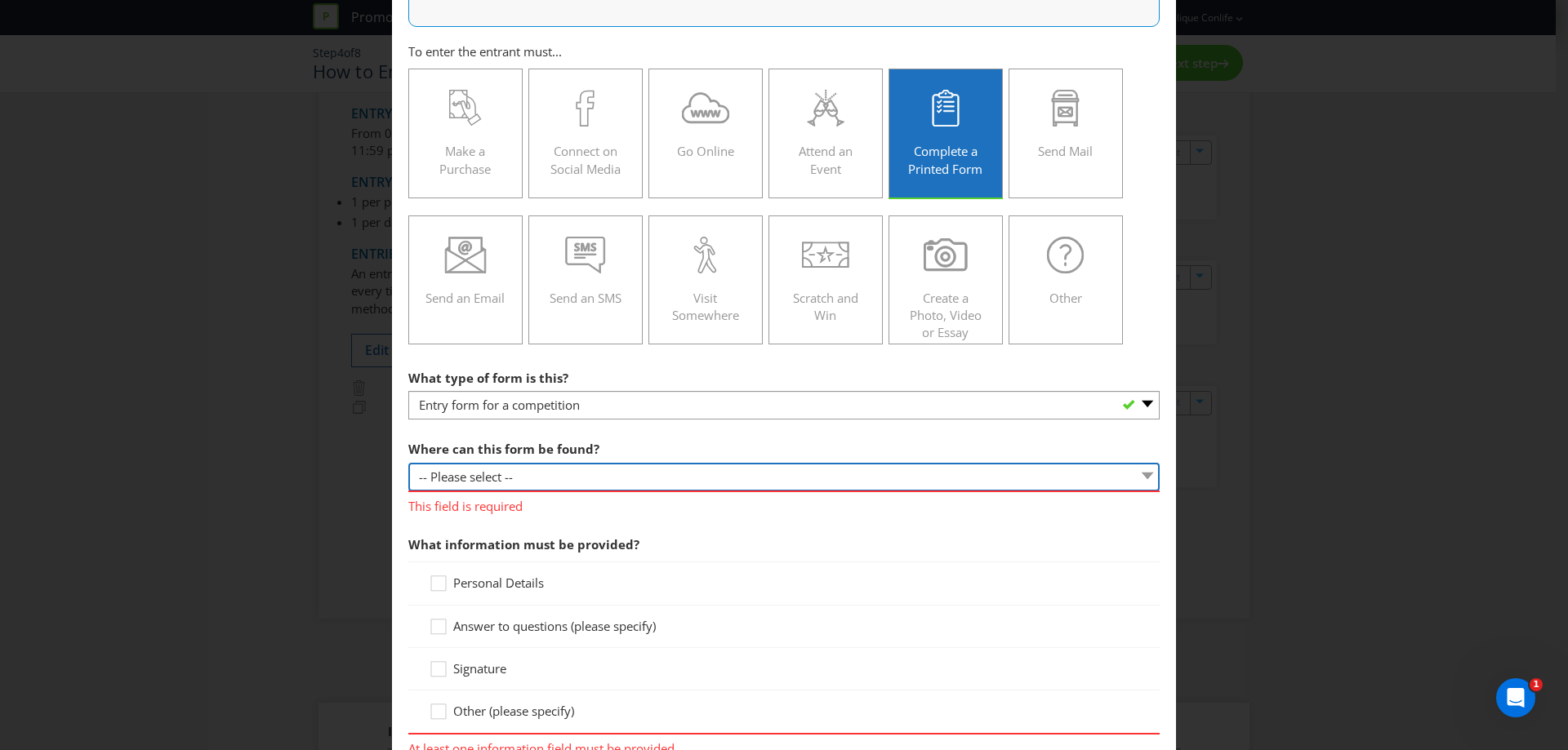
click at [528, 472] on select "-- Please select -- In-store Online (download and print) On back of game card O…" at bounding box center [784, 477] width 751 height 29
select select "IN_STORE"
click at [409, 463] on select "-- Please select -- In-store Online (download and print) On back of game card O…" at bounding box center [784, 477] width 751 height 29
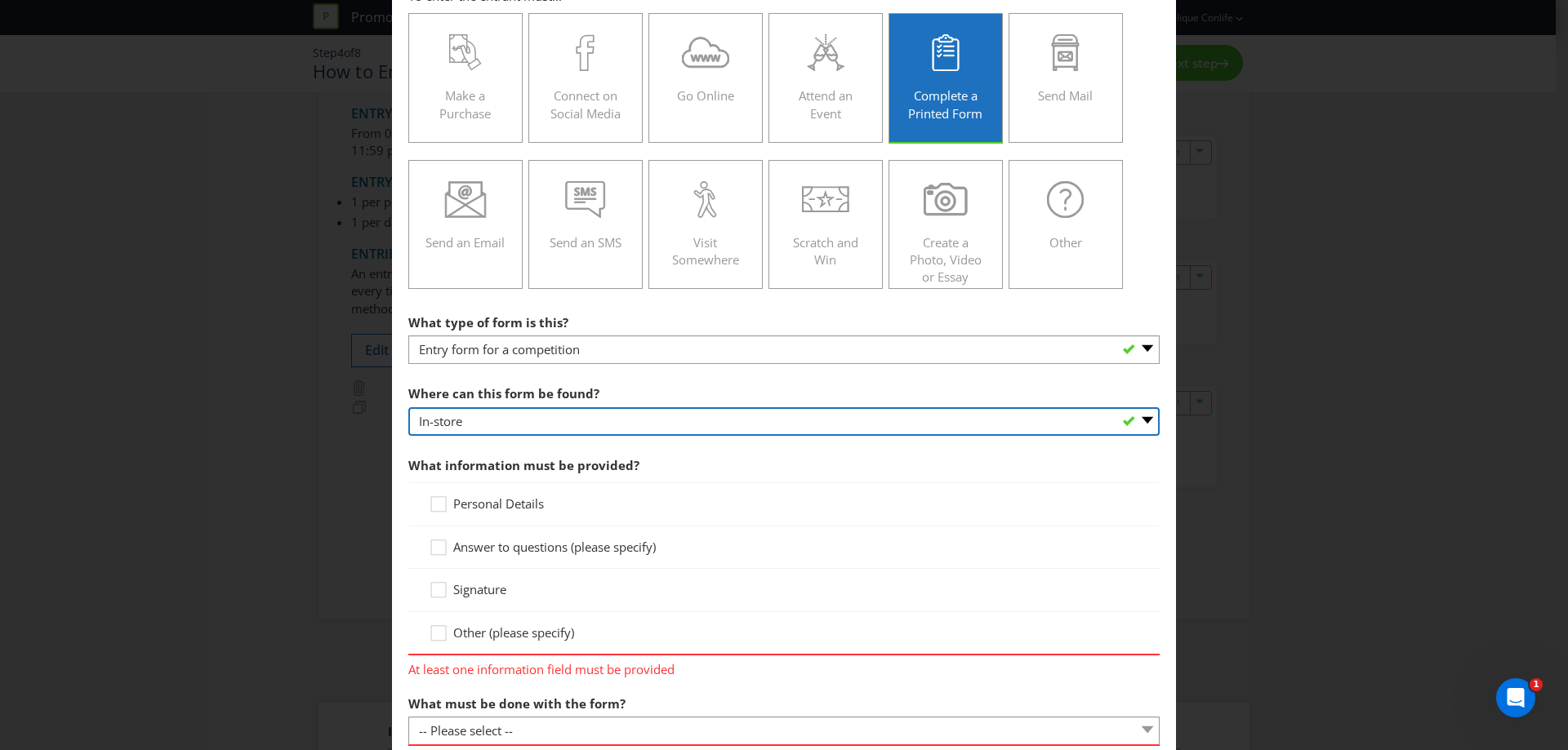
scroll to position [245, 0]
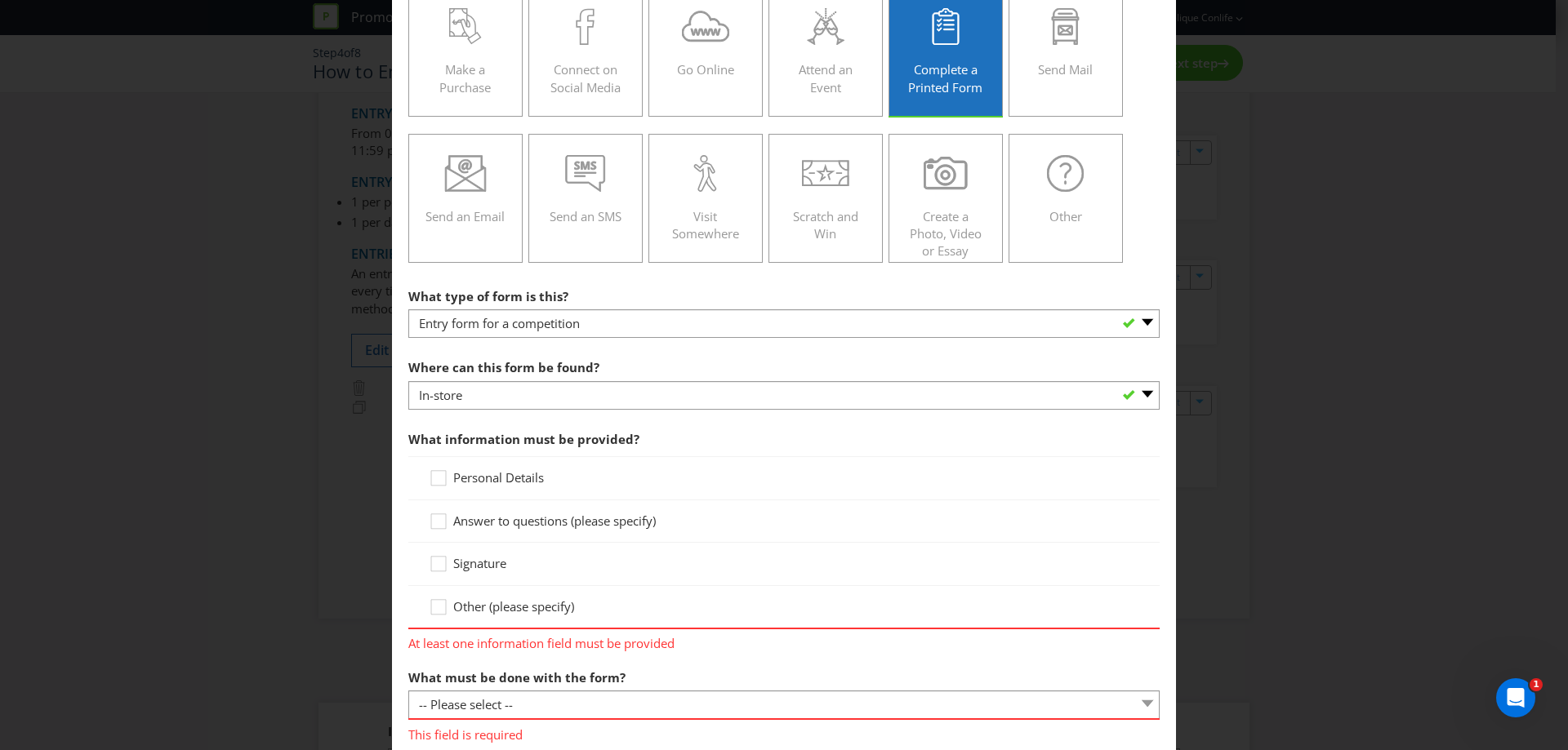
click at [508, 476] on span "Personal Details" at bounding box center [498, 478] width 90 height 17
click at [0, 0] on input "Personal Details" at bounding box center [0, 0] width 0 height 0
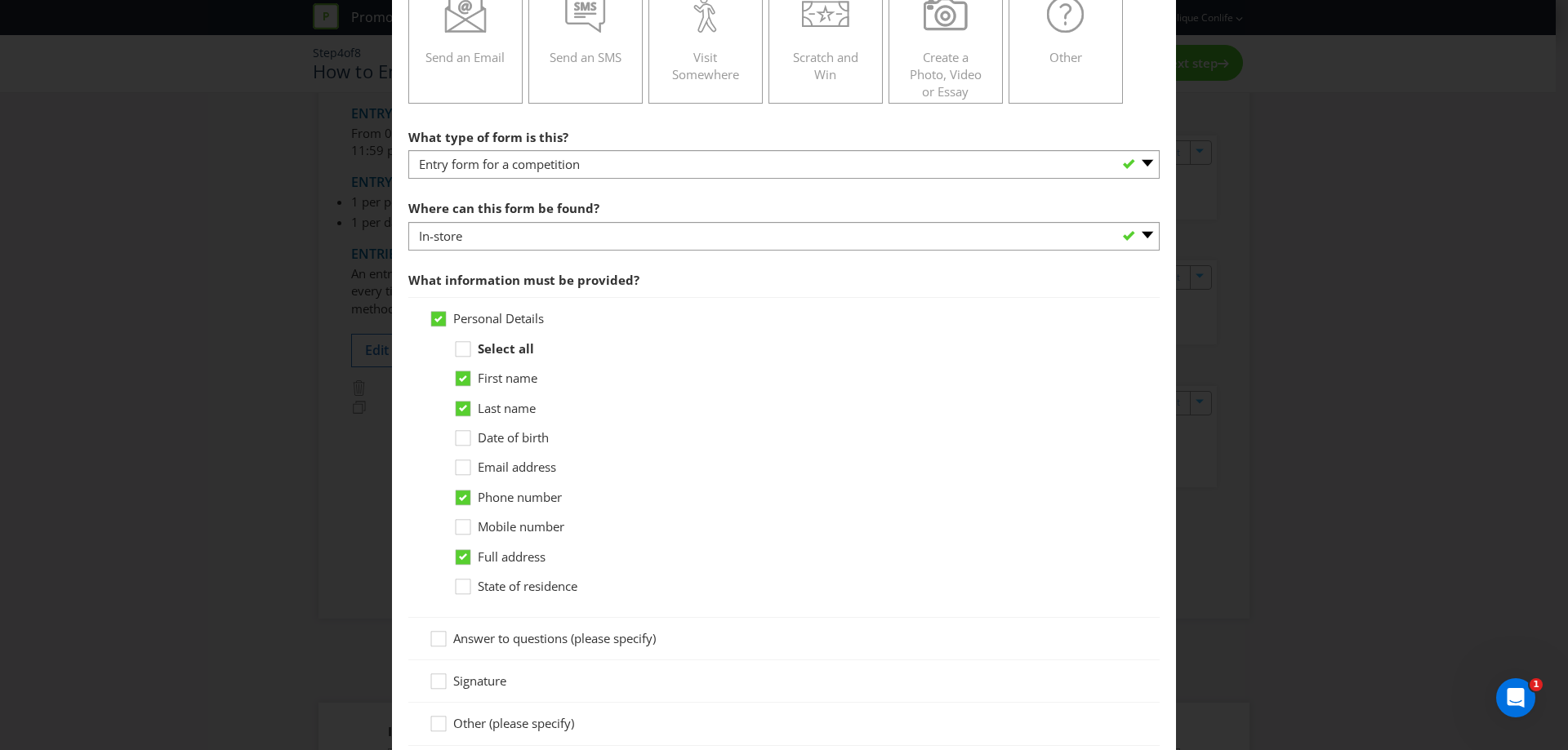
scroll to position [409, 0]
click at [520, 560] on span "Full address" at bounding box center [512, 553] width 68 height 17
click at [0, 0] on input "Full address" at bounding box center [0, 0] width 0 height 0
click at [522, 465] on span "Email address" at bounding box center [517, 463] width 78 height 17
click at [0, 0] on input "Email address" at bounding box center [0, 0] width 0 height 0
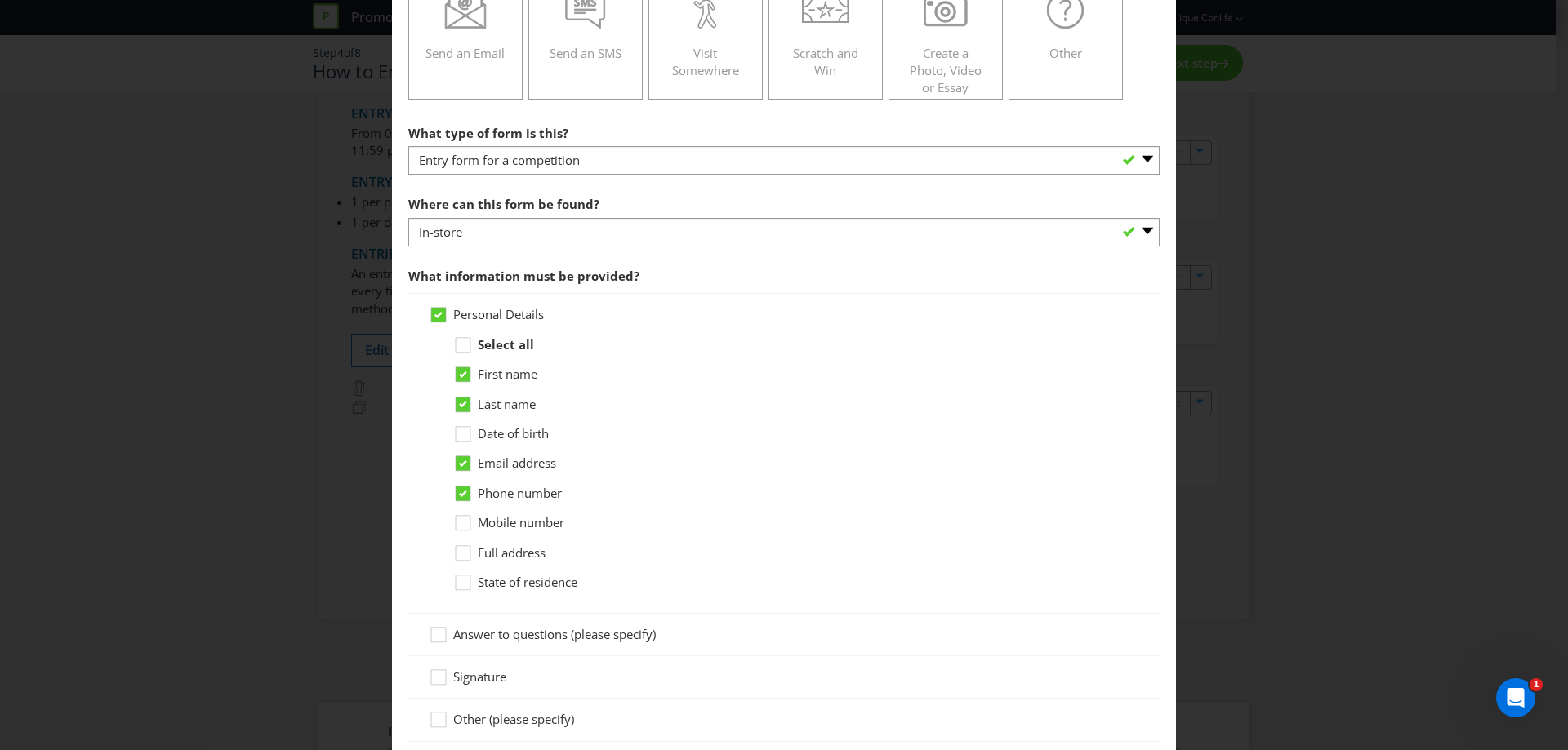
click at [732, 510] on div "Select all First name Last name Date of birth Email address Phone number Mobile…" at bounding box center [796, 464] width 686 height 256
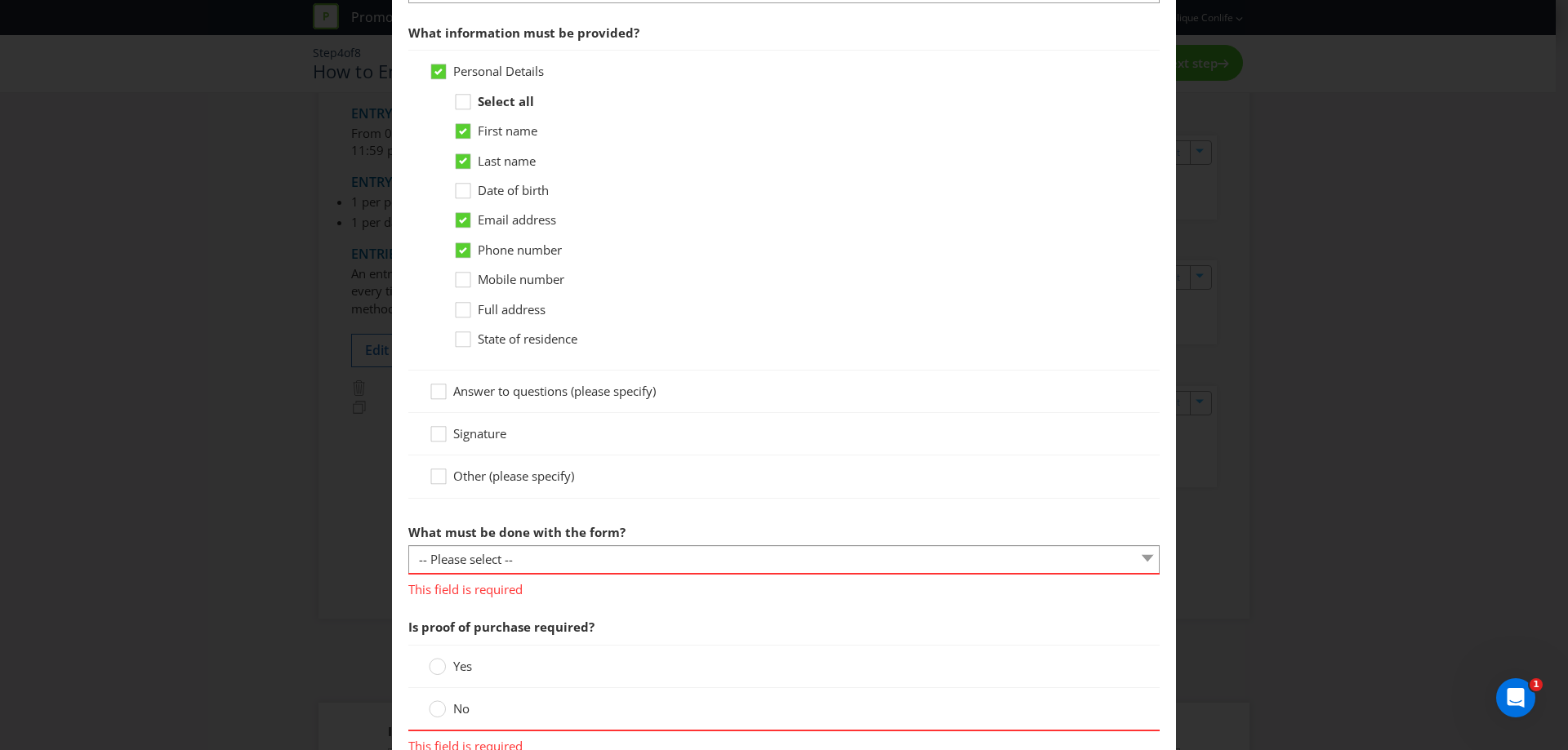
scroll to position [653, 0]
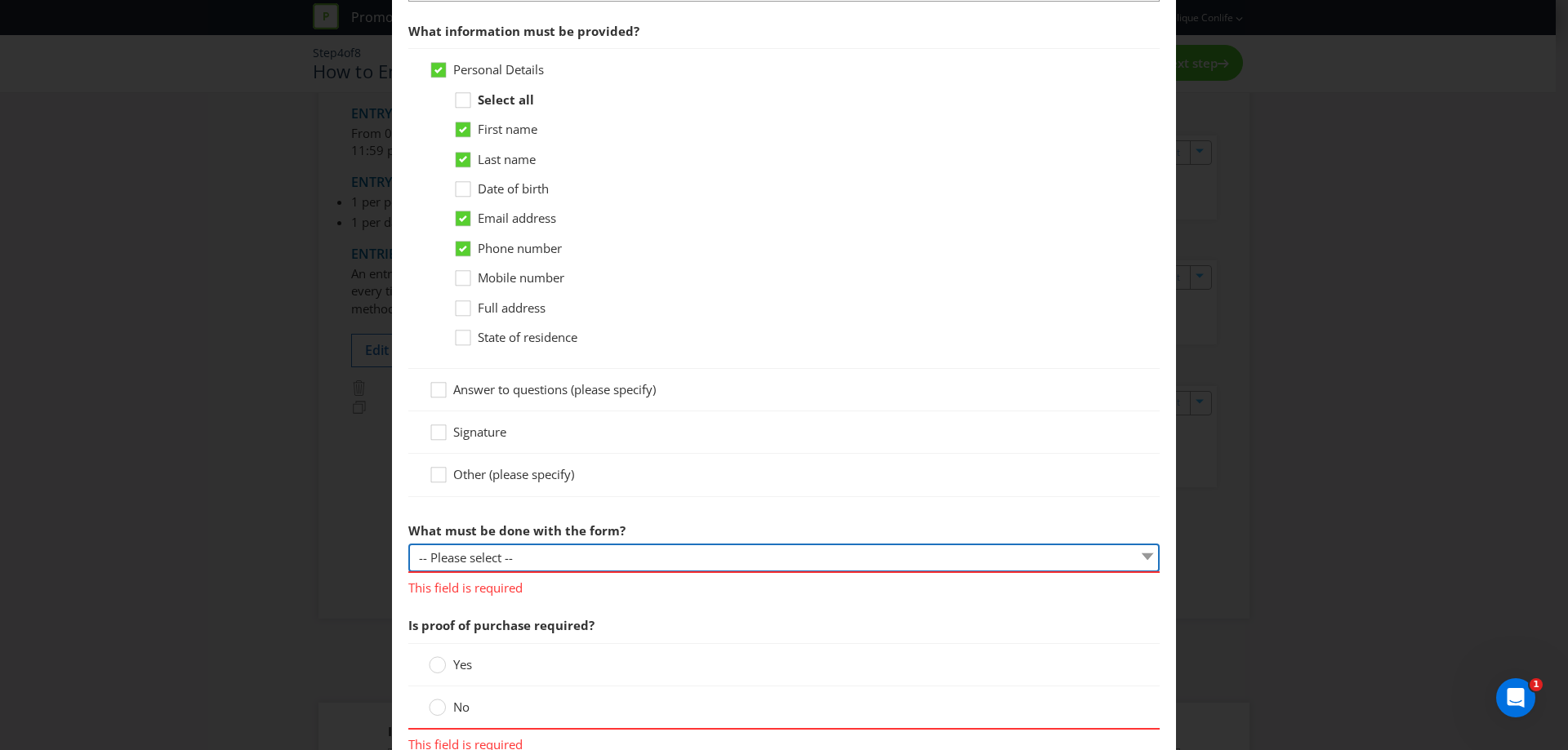
click at [677, 551] on select "-- Please select -- Send it by mail Submit it in person Scan it and send by ema…" at bounding box center [784, 558] width 751 height 29
select select "IN_PERSON"
click at [409, 544] on select "-- Please select -- Send it by mail Submit it in person Scan it and send by ema…" at bounding box center [784, 558] width 751 height 29
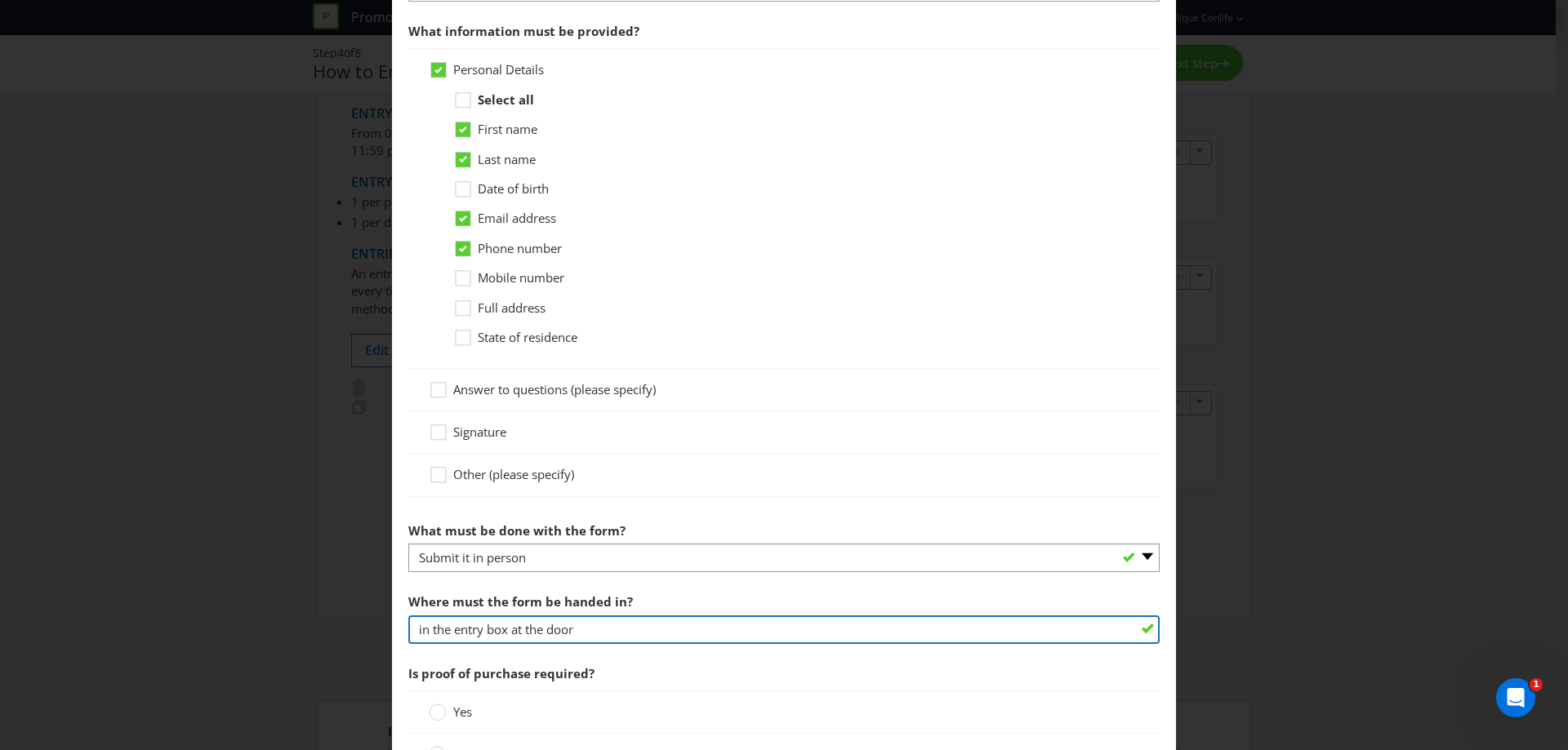
click at [581, 629] on input "in the entry box at the door" at bounding box center [784, 629] width 751 height 29
click at [557, 632] on input "in the entry box at the door" at bounding box center [784, 629] width 751 height 29
type input "in the entry box at the bar"
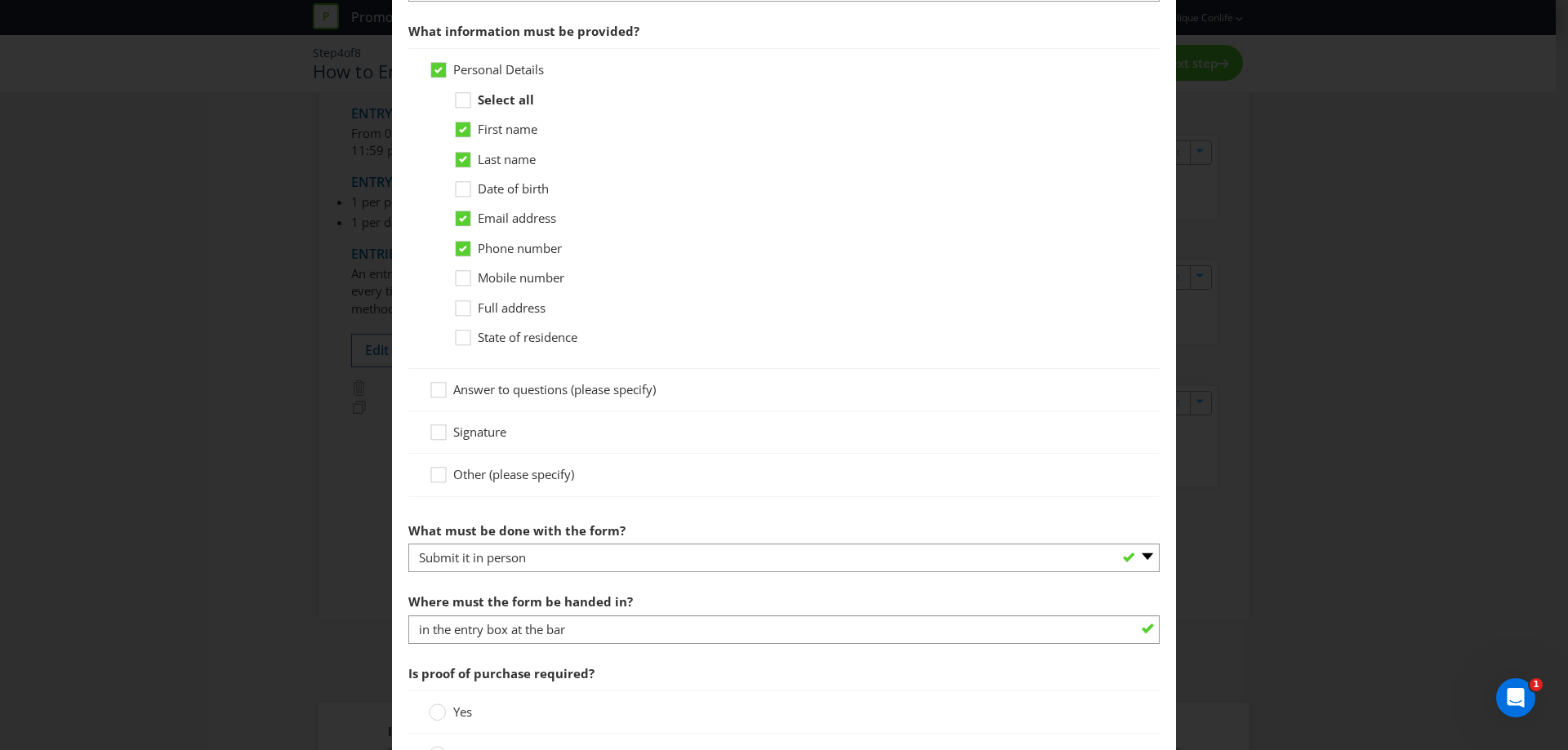
click at [825, 675] on span "Is proof of purchase required?" at bounding box center [784, 674] width 751 height 33
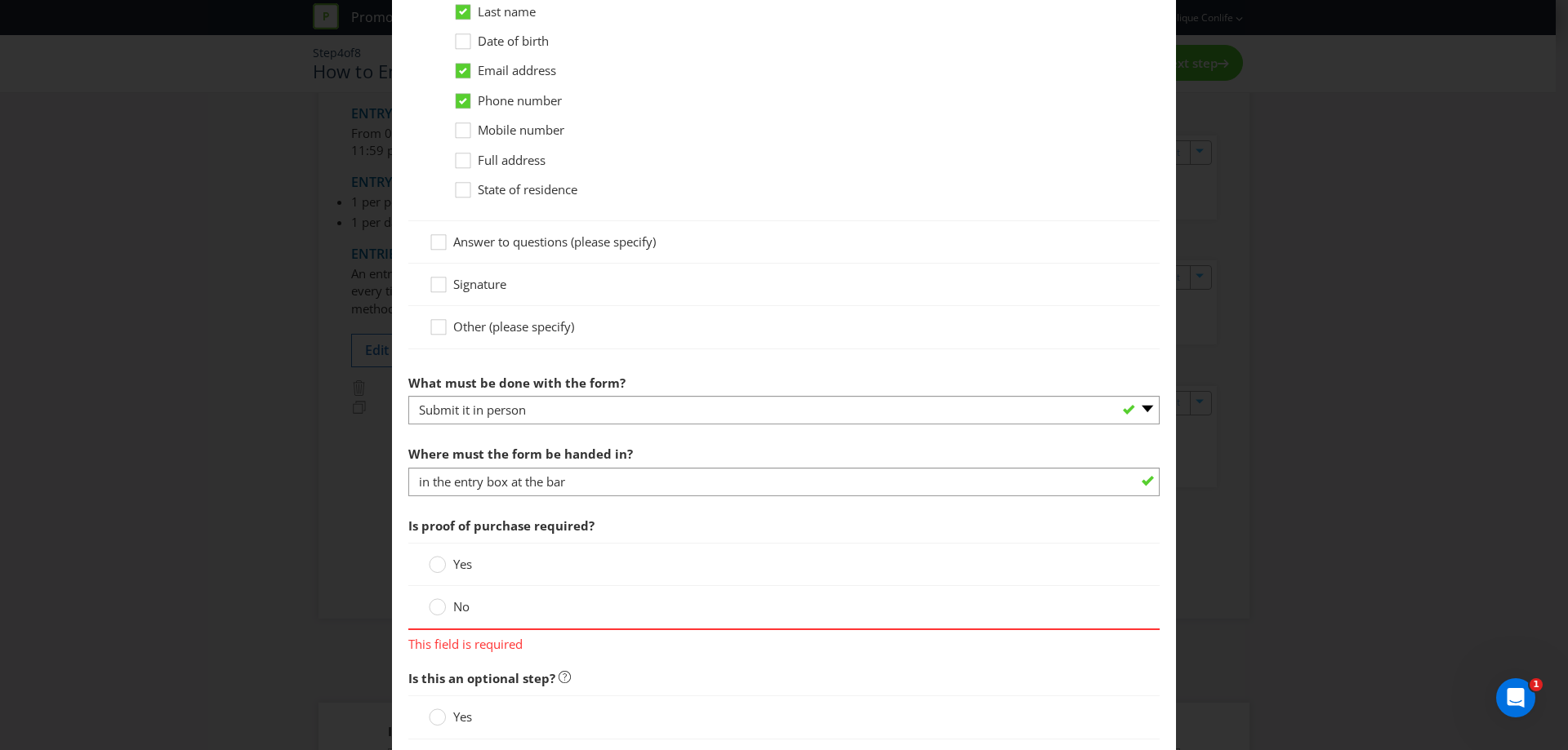
scroll to position [816, 0]
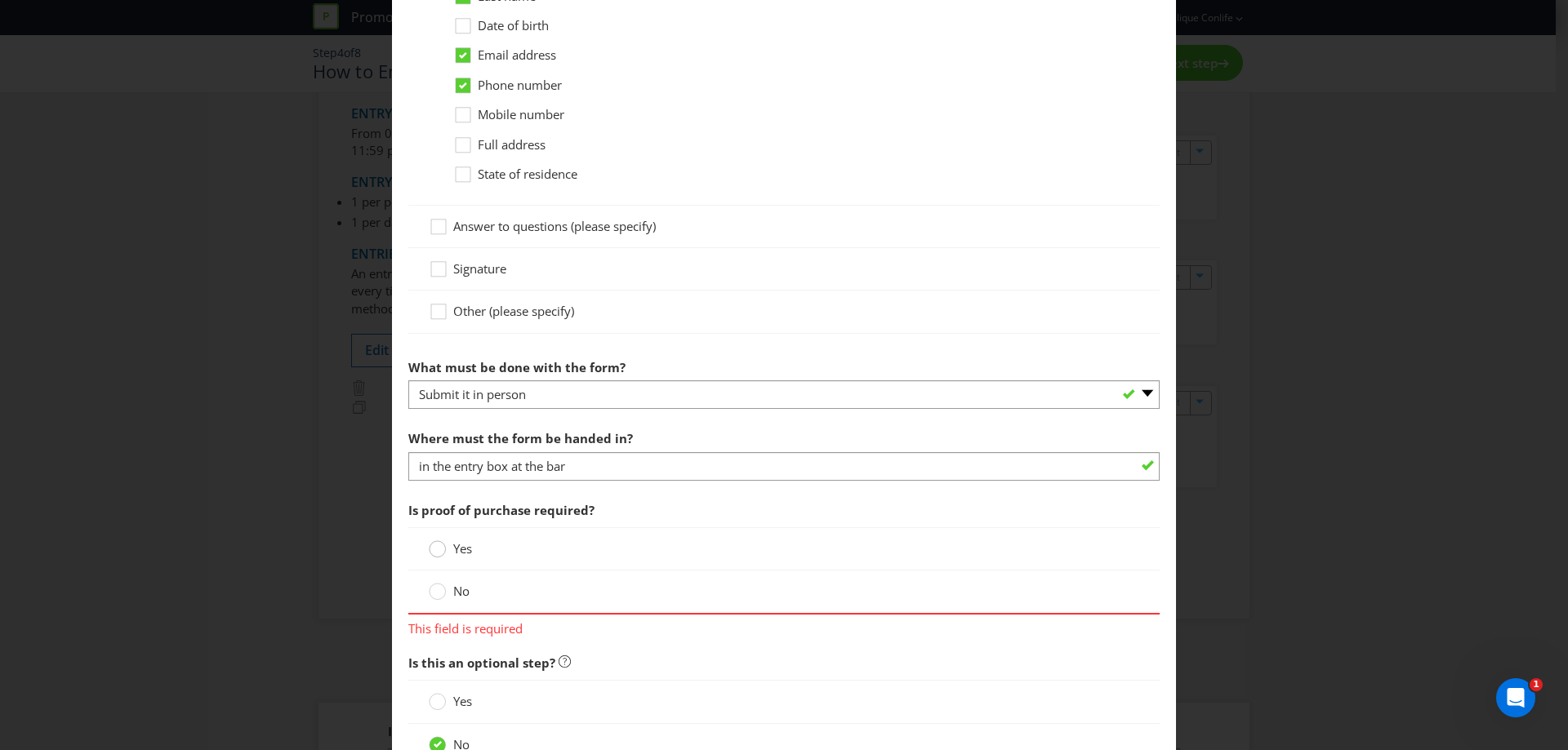
click at [436, 554] on circle at bounding box center [438, 549] width 17 height 17
click at [0, 0] on input "Yes" at bounding box center [0, 0] width 0 height 0
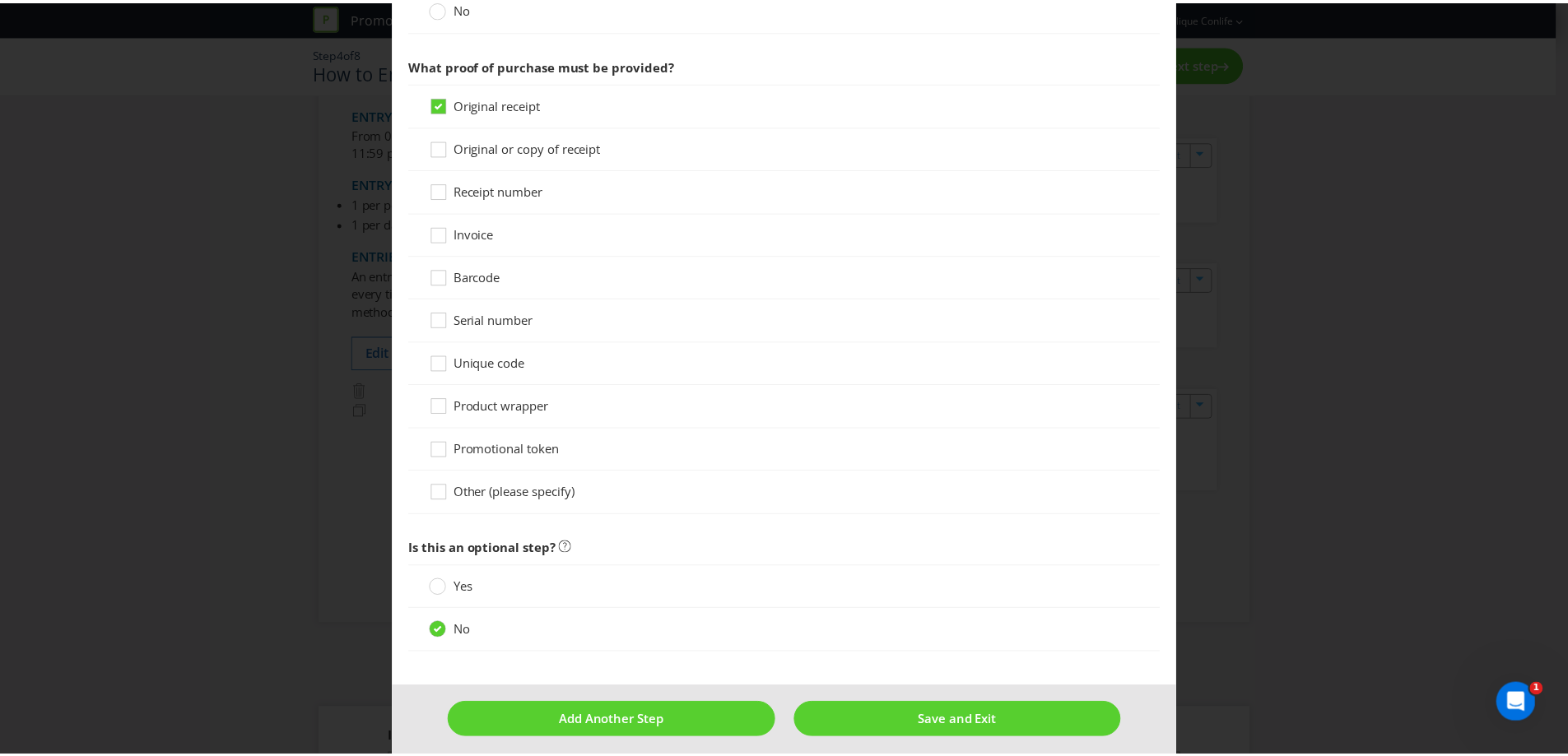
scroll to position [1422, 0]
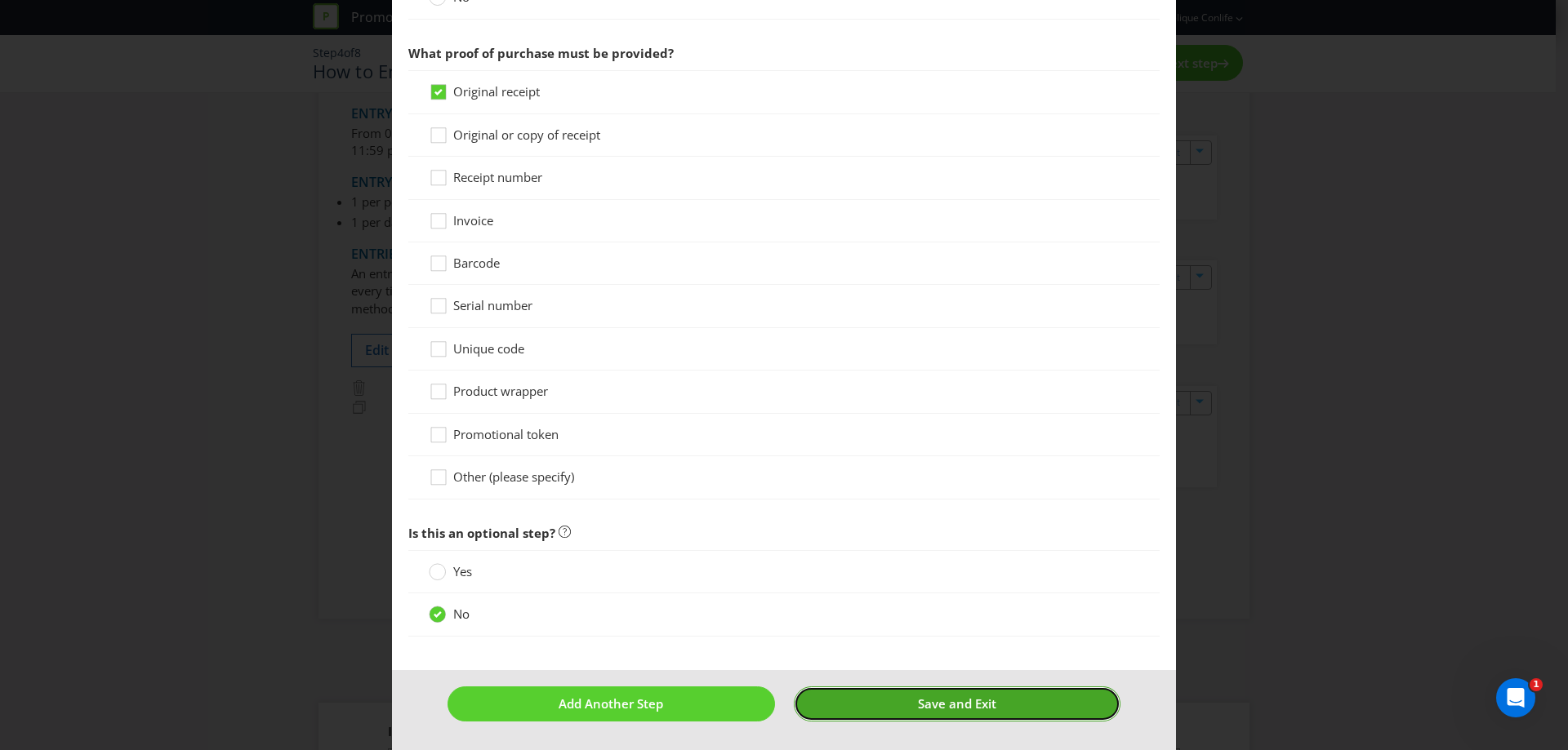
click at [977, 707] on span "Save and Exit" at bounding box center [957, 704] width 78 height 17
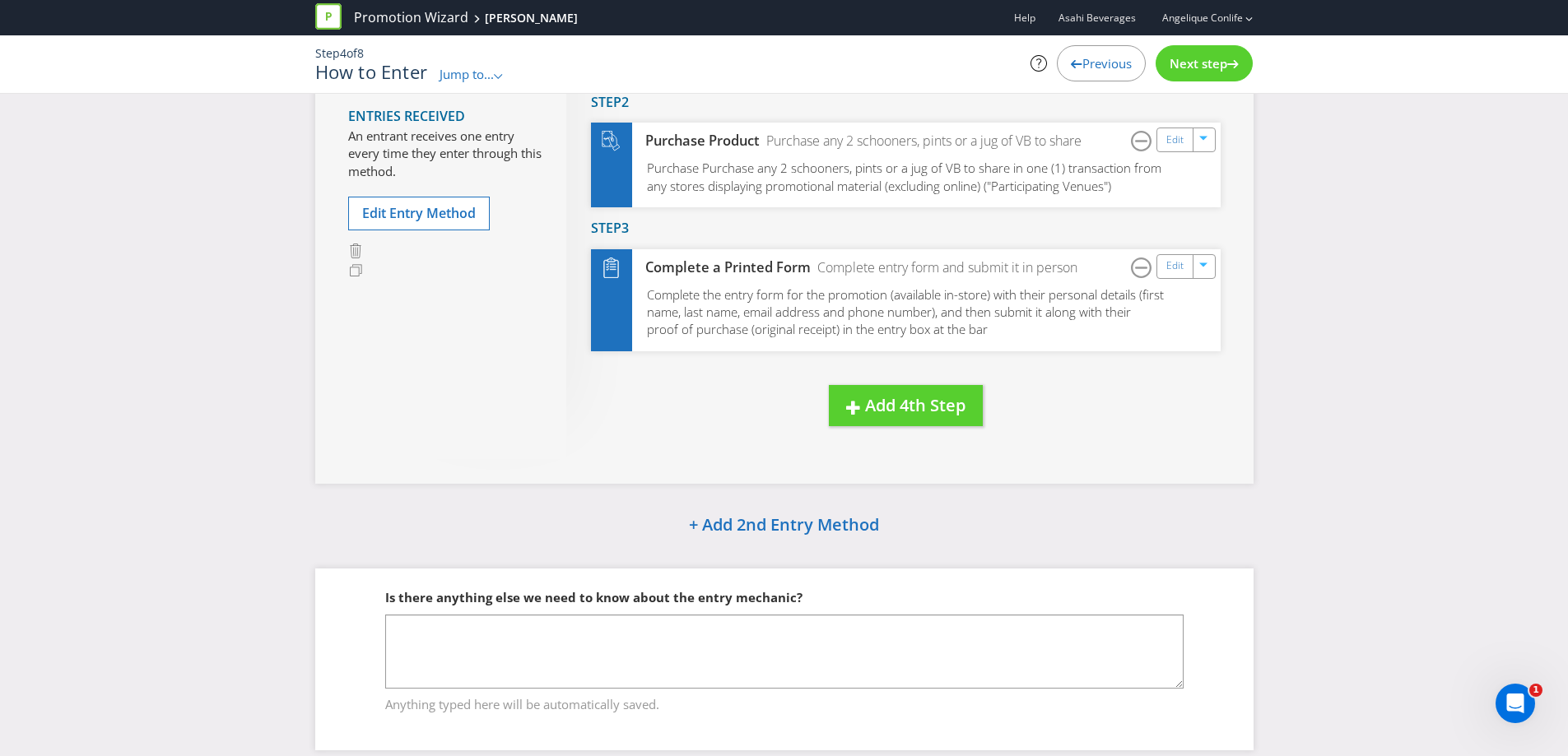
scroll to position [426, 0]
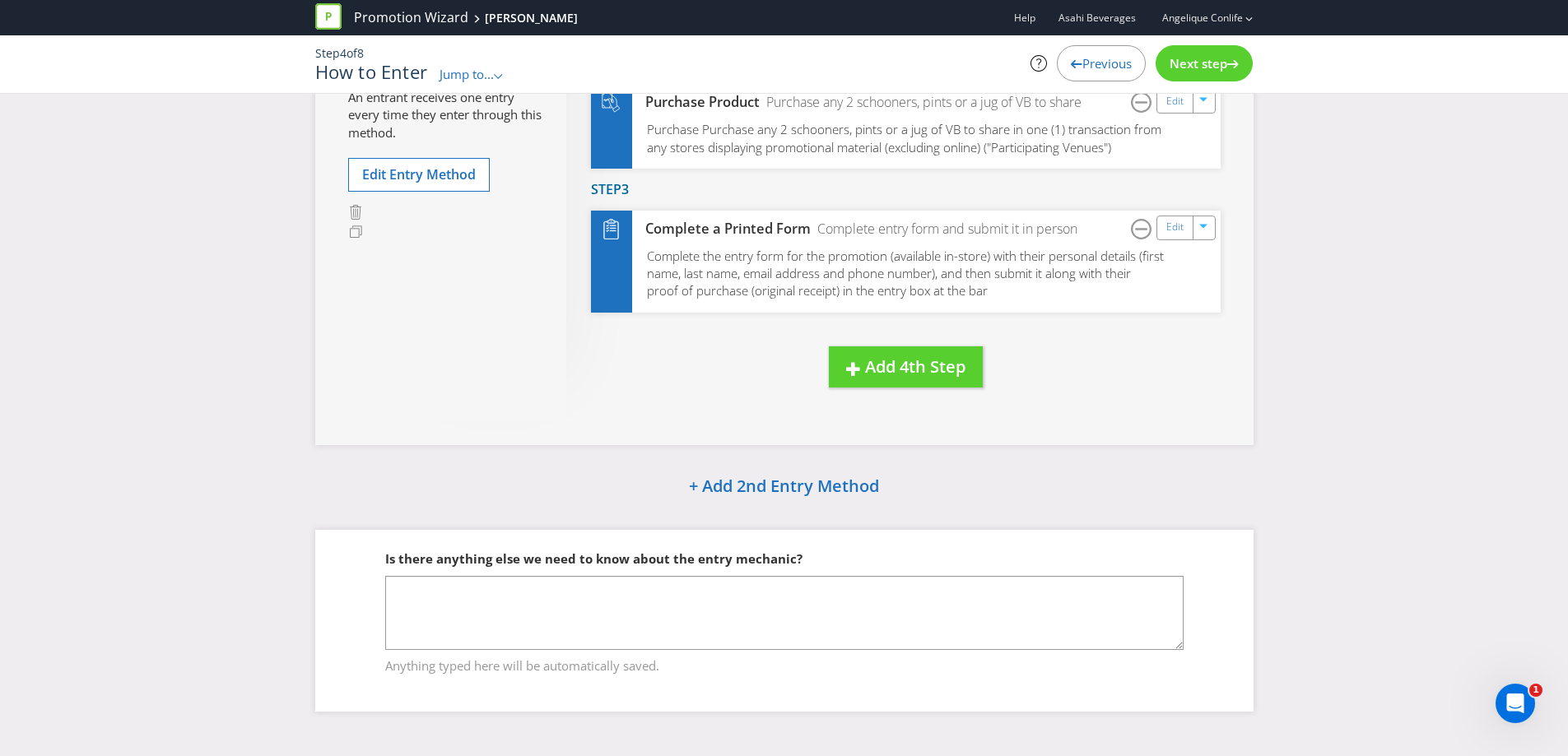
click at [1180, 65] on span "Next step" at bounding box center [1199, 63] width 58 height 17
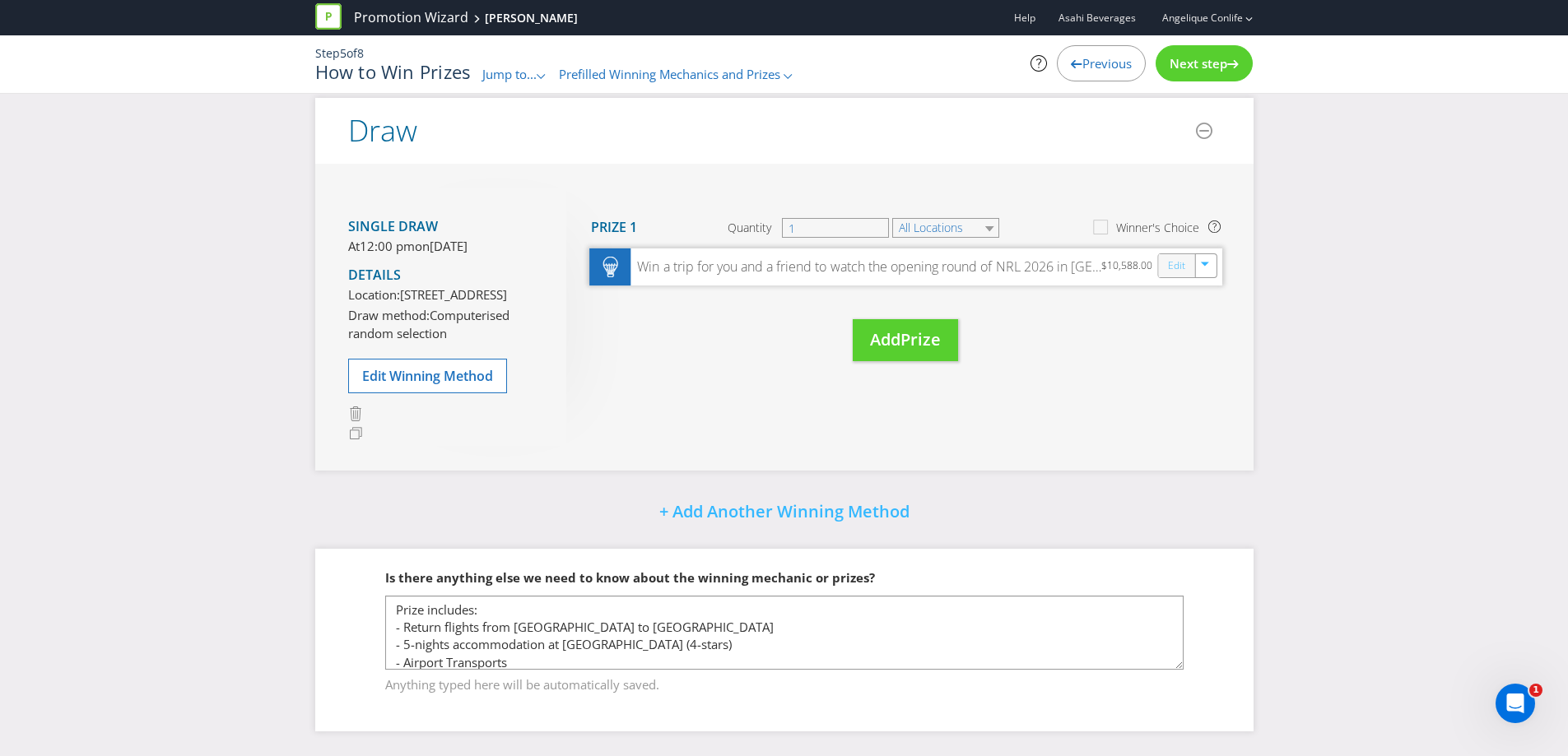
click at [1174, 257] on link "Edit" at bounding box center [1176, 266] width 18 height 19
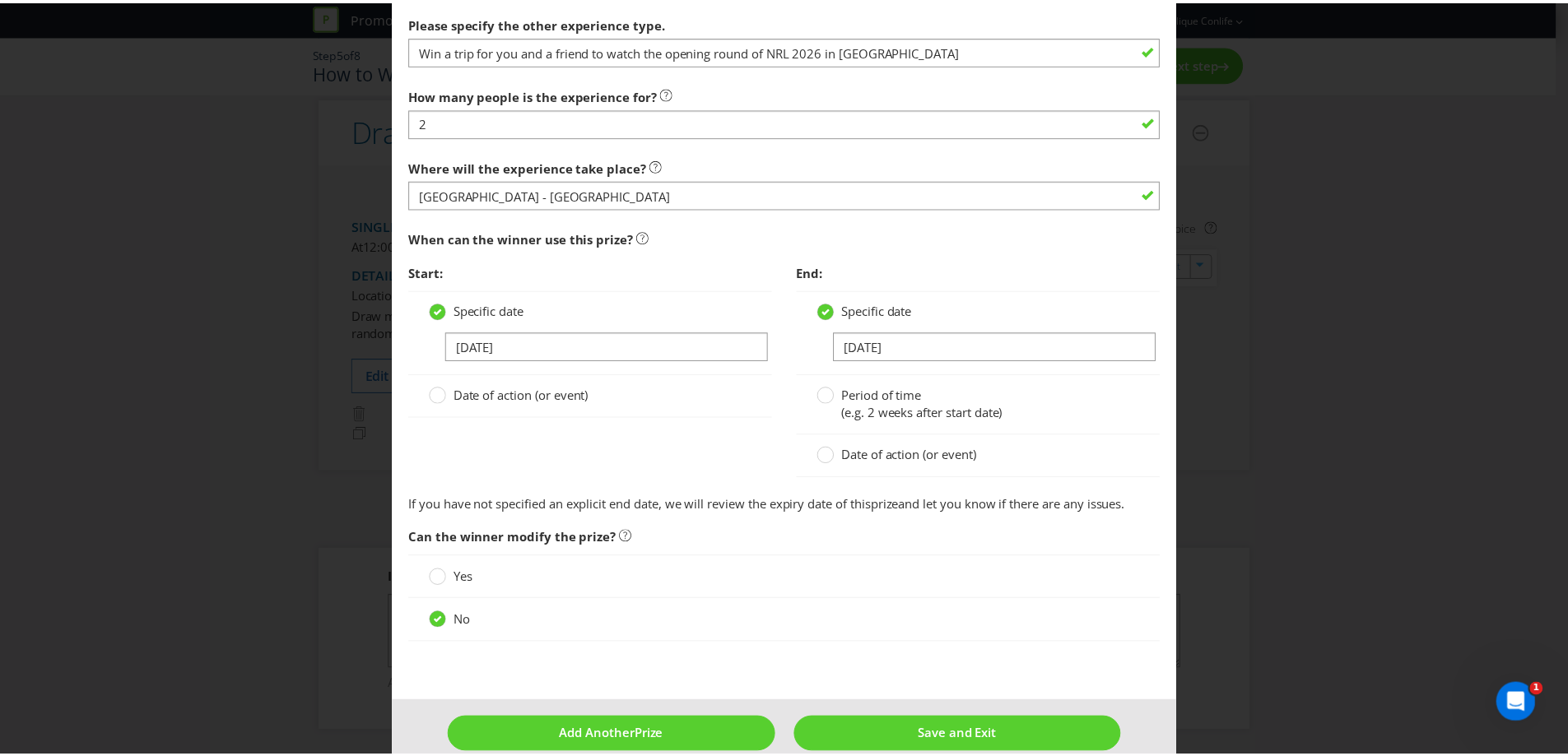
scroll to position [1138, 0]
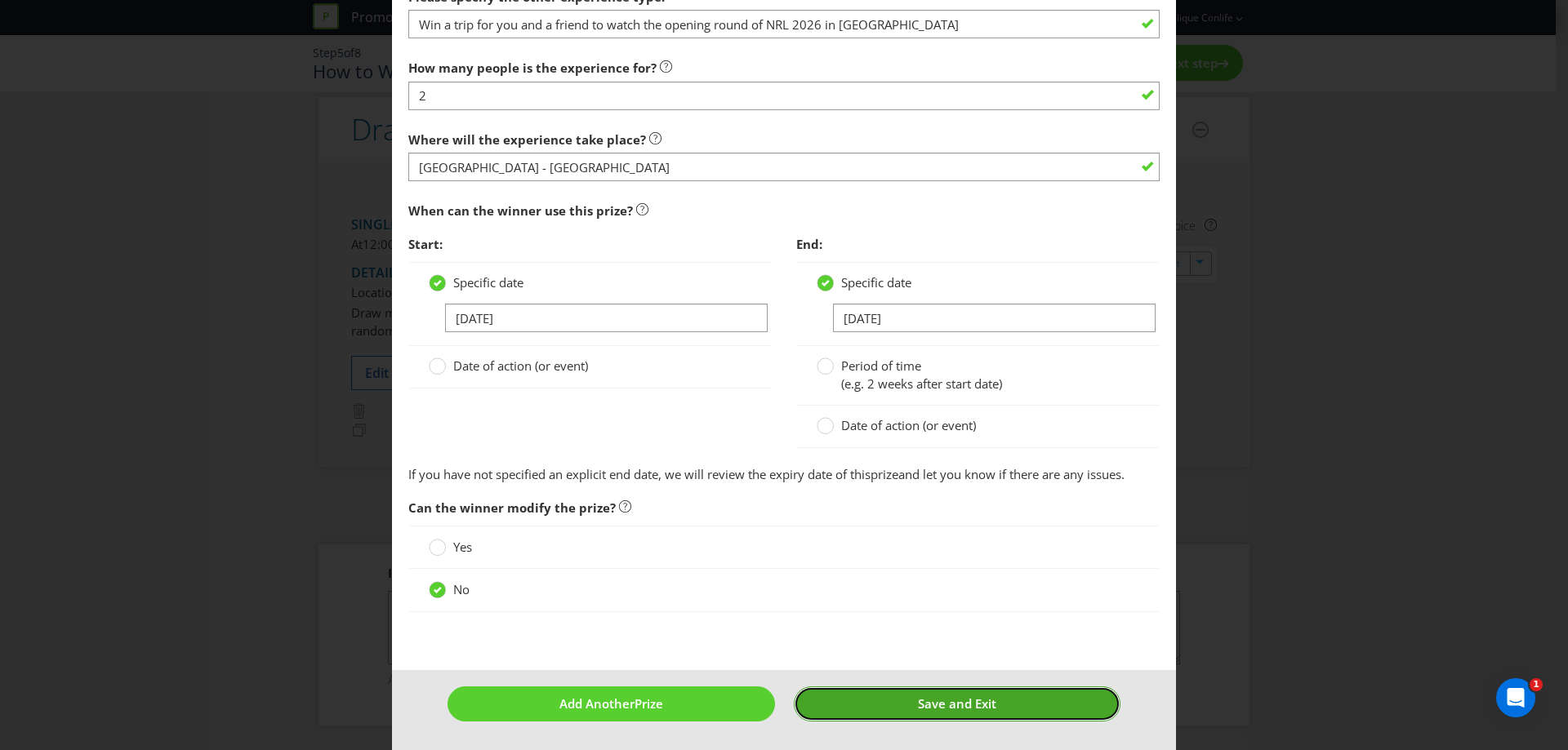
click at [898, 699] on button "Save and Exit" at bounding box center [958, 704] width 328 height 35
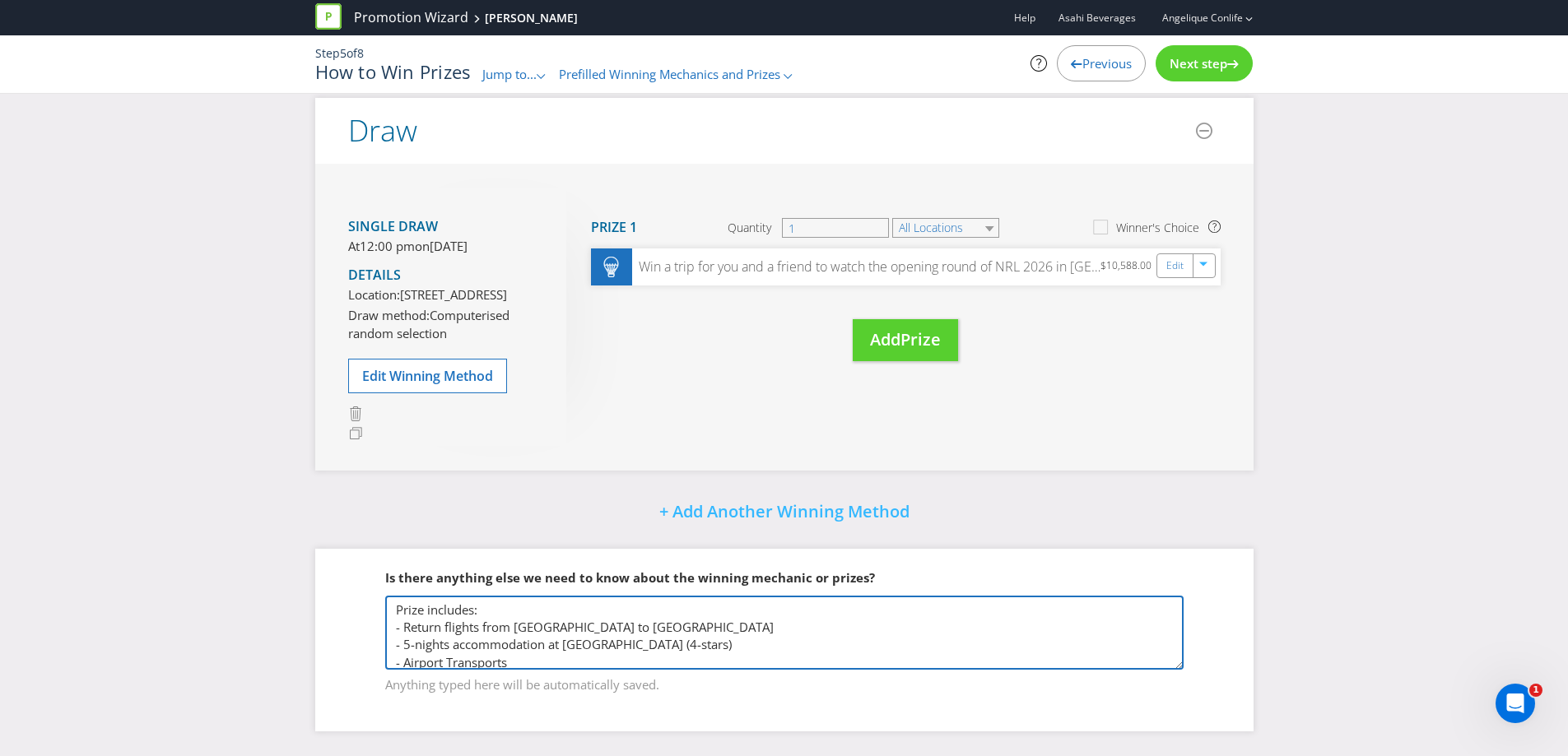
click at [697, 612] on textarea "Prize includes: - Return flights from [GEOGRAPHIC_DATA] to [GEOGRAPHIC_DATA] - …" at bounding box center [784, 633] width 798 height 74
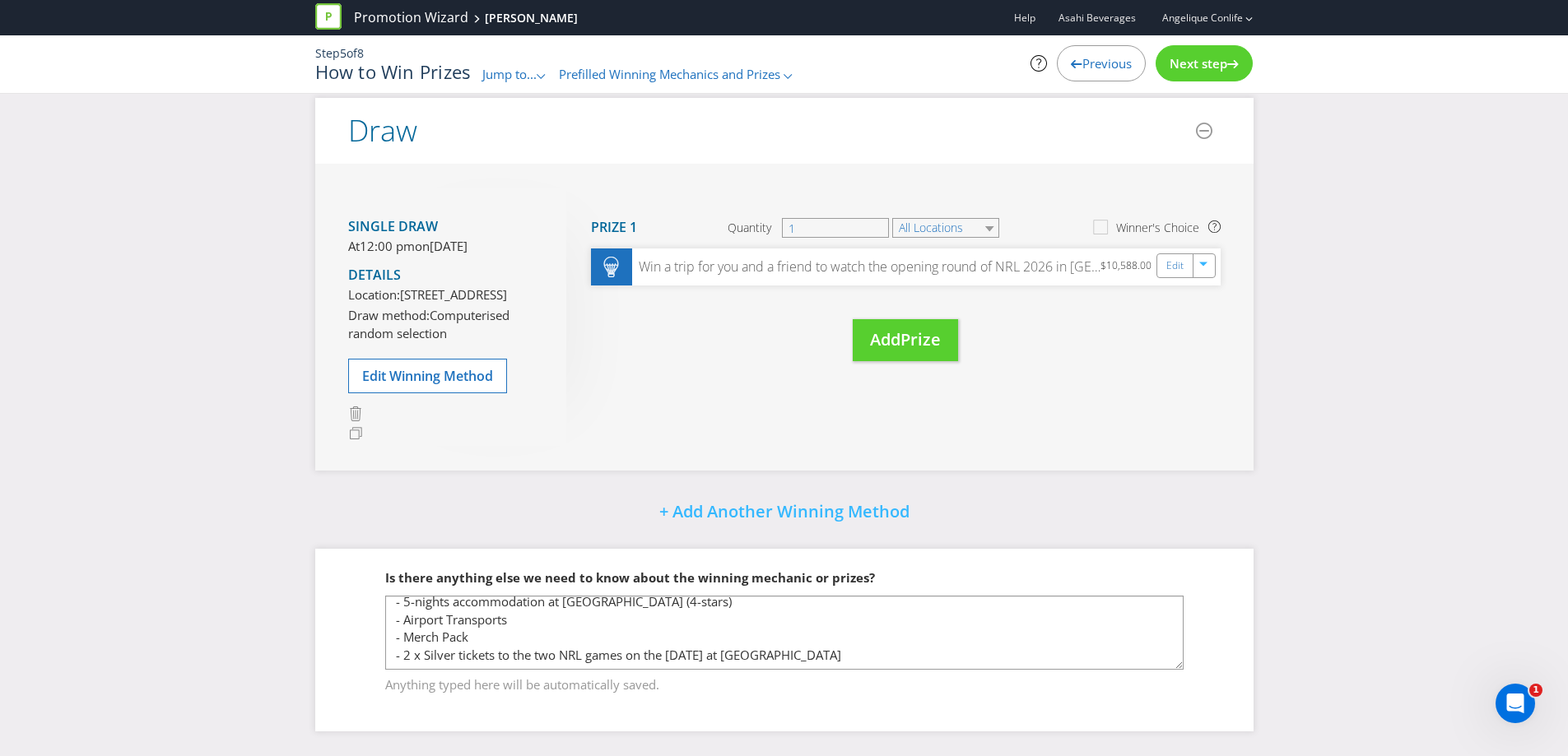
click at [1242, 572] on div "Is there anything else we need to know about the winning mechanic or prizes? Pr…" at bounding box center [784, 640] width 938 height 182
click at [1185, 66] on span "Next step" at bounding box center [1199, 63] width 58 height 17
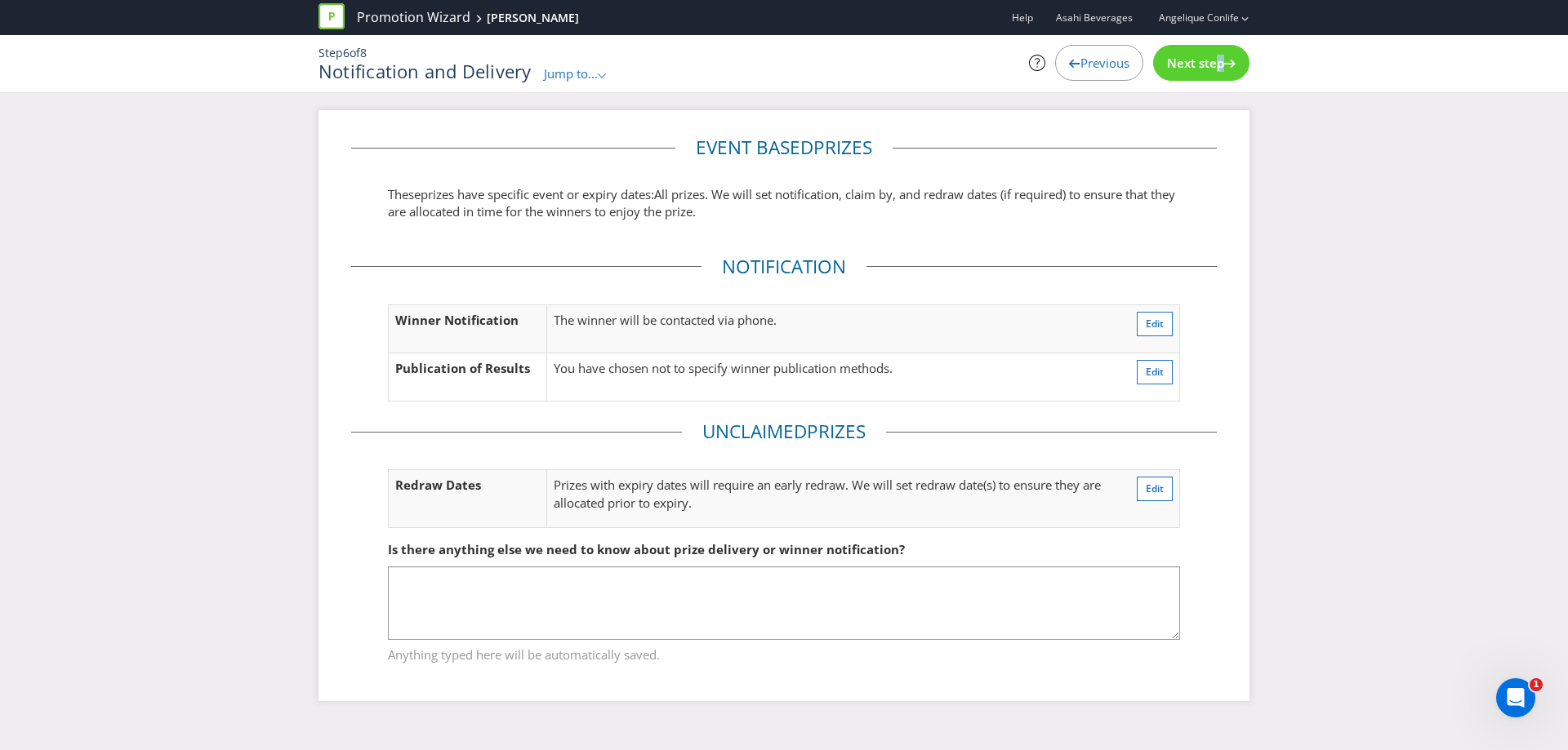
click at [1210, 66] on span "Next step" at bounding box center [1196, 63] width 57 height 17
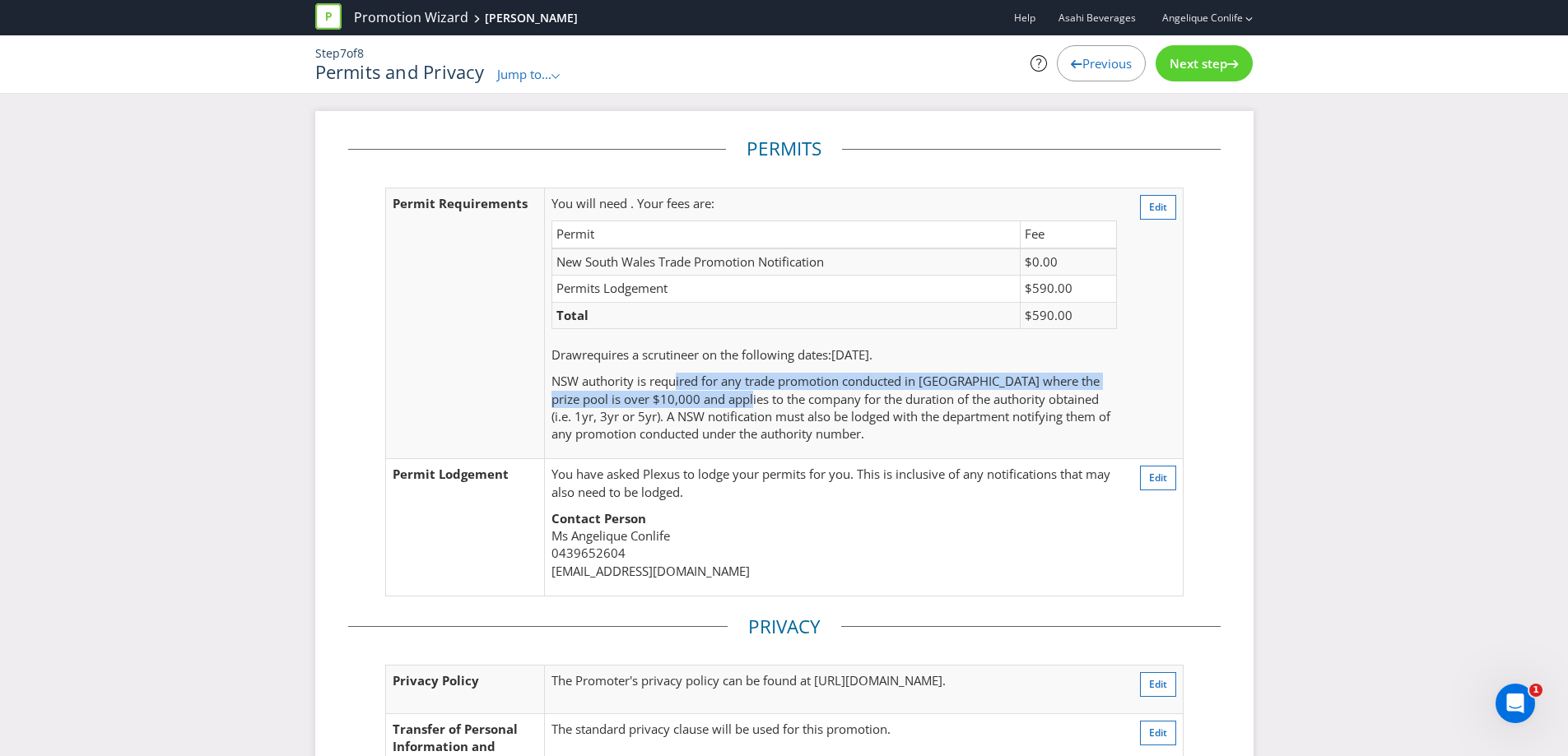
drag, startPoint x: 676, startPoint y: 378, endPoint x: 731, endPoint y: 404, distance: 60.8
click at [731, 404] on p "NSW authority is required for any trade promotion conducted in [GEOGRAPHIC_DATA…" at bounding box center [833, 408] width 565 height 70
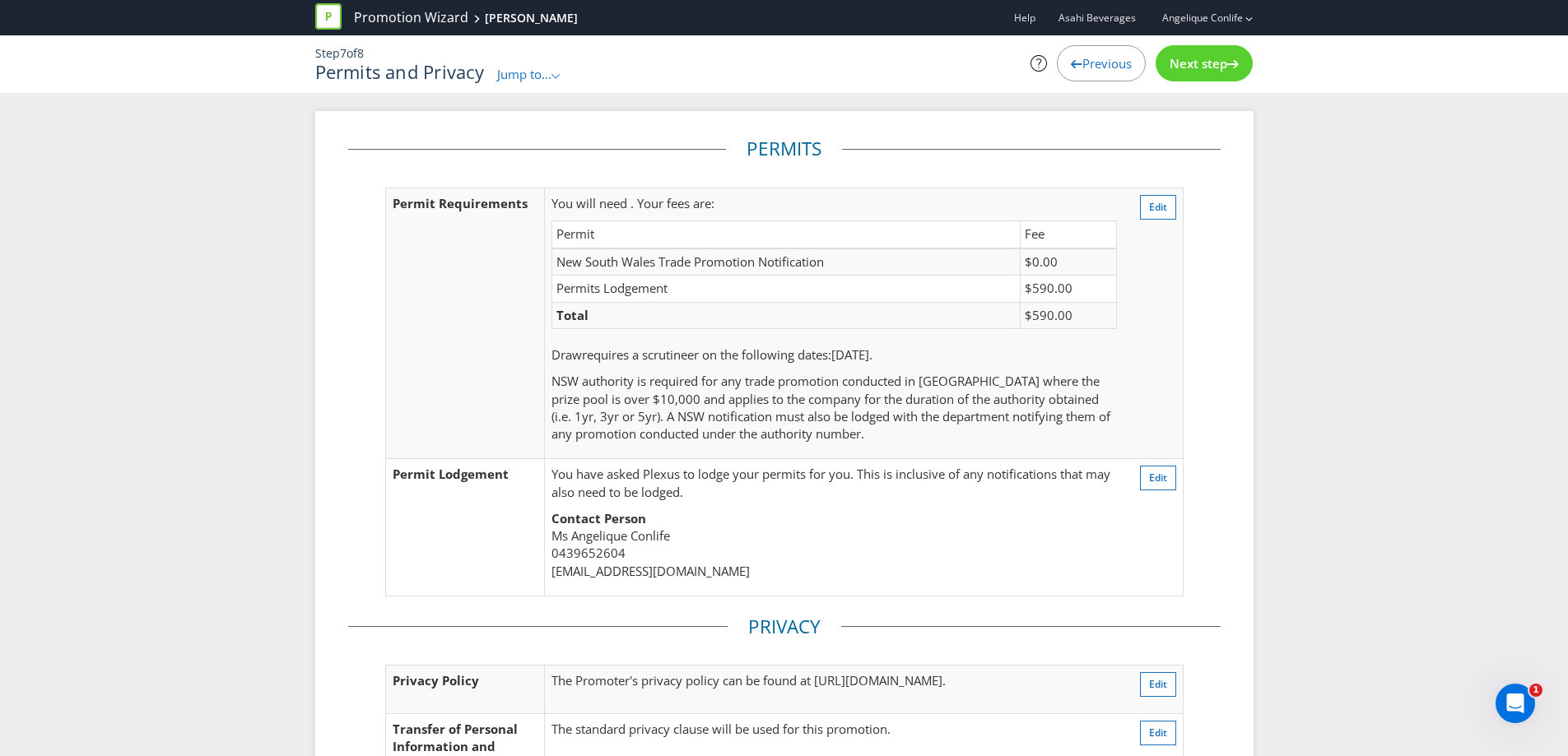
click at [1192, 70] on span "Next step" at bounding box center [1199, 63] width 58 height 17
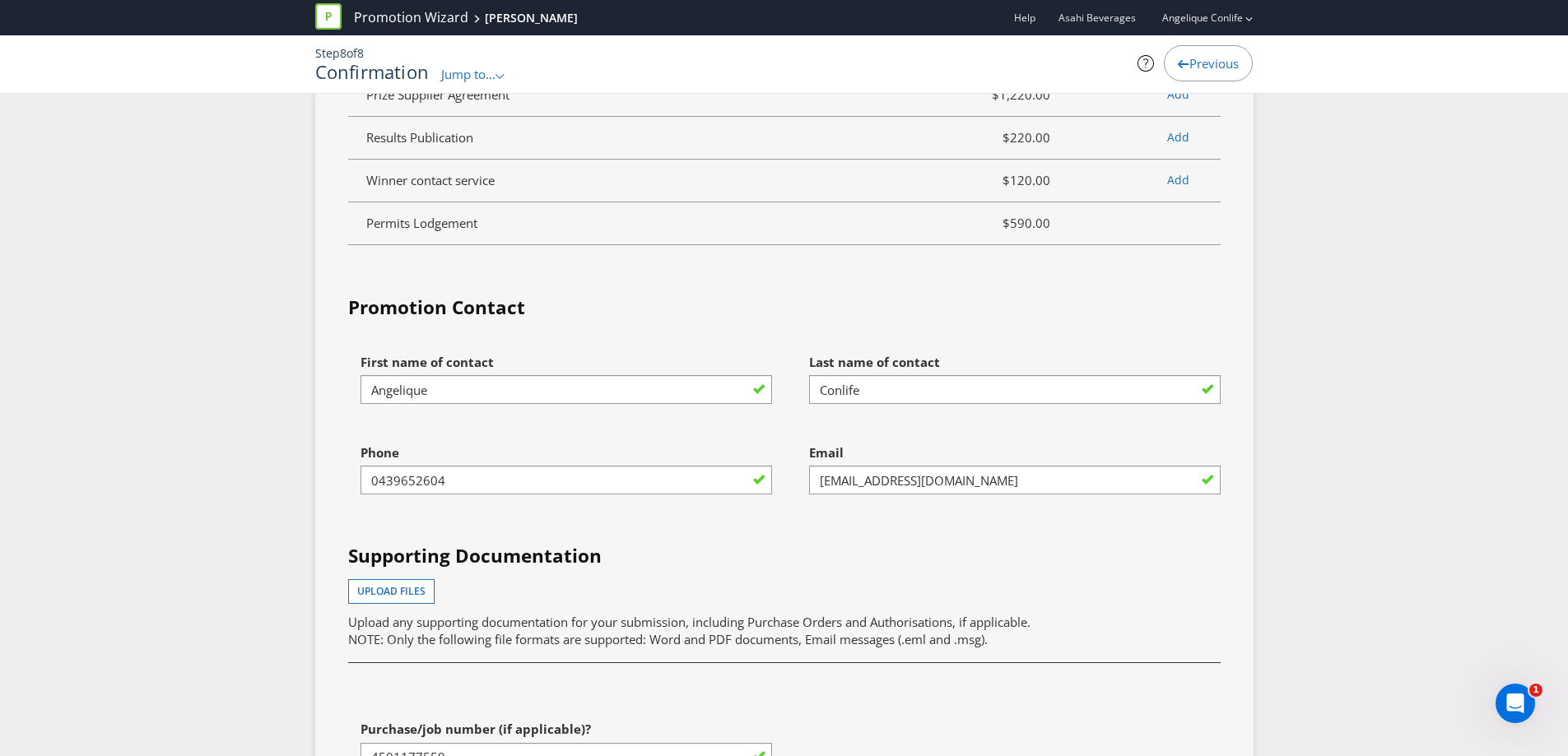
scroll to position [5102, 0]
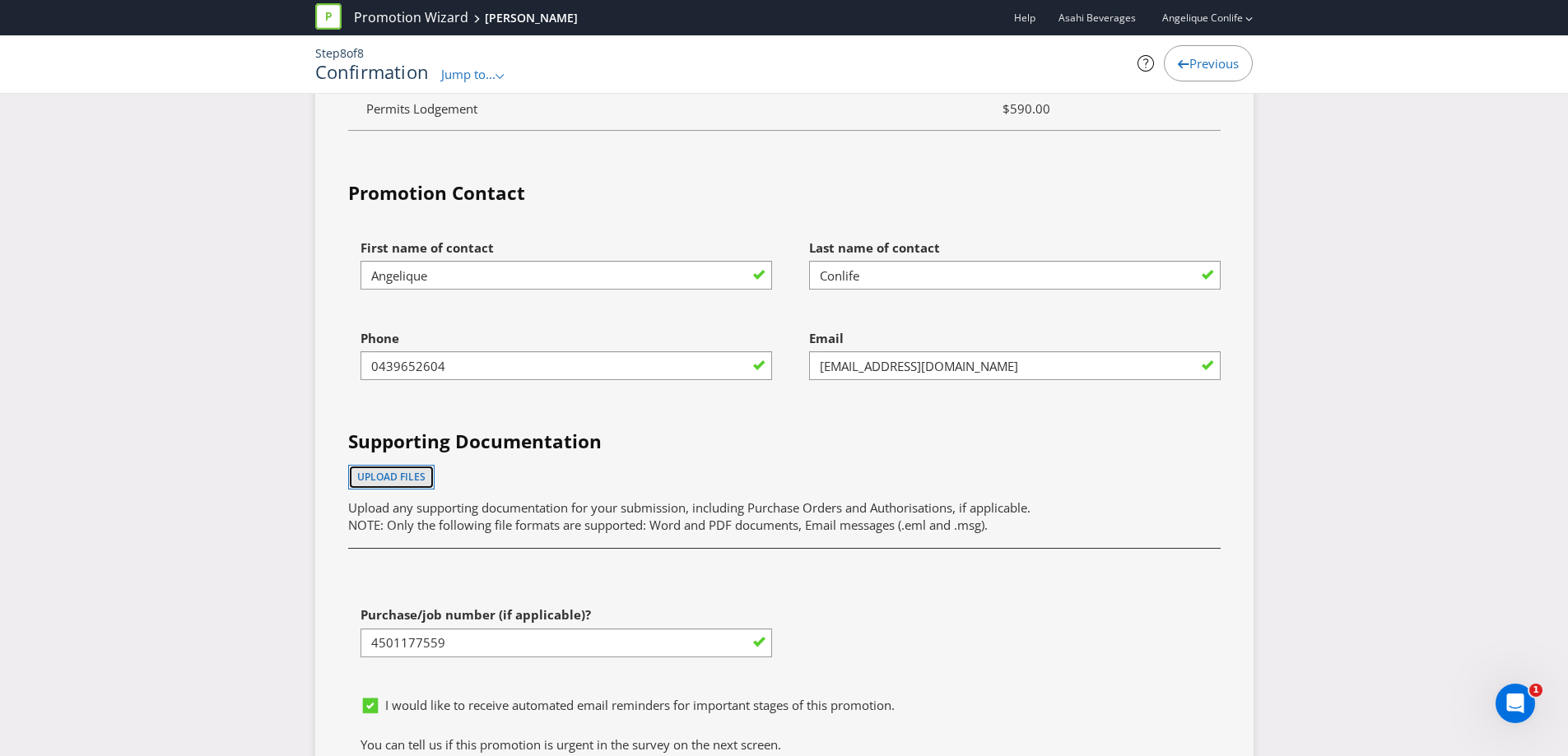
click at [390, 477] on span "Upload files" at bounding box center [392, 477] width 69 height 14
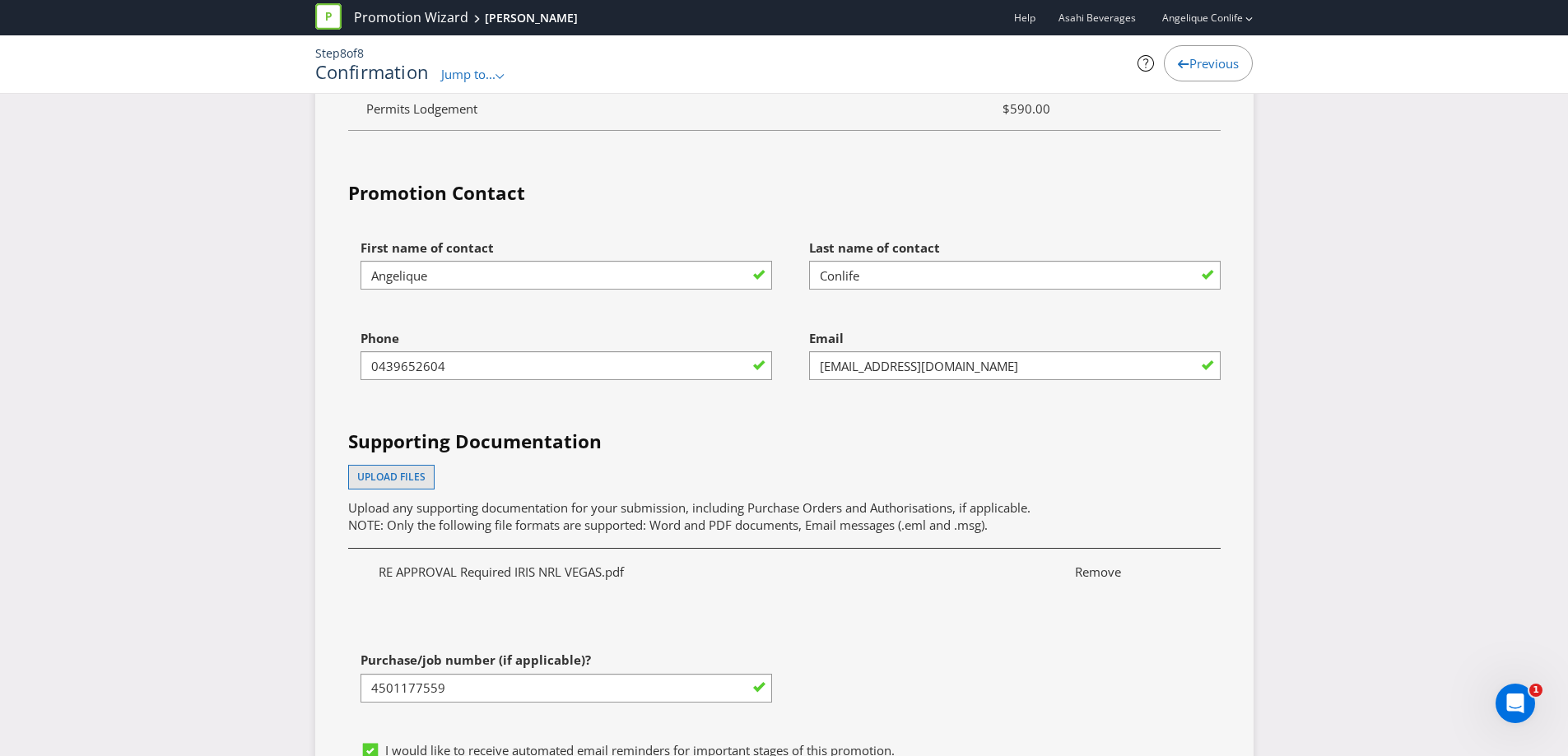
click at [471, 647] on label "Purchase/job number (if applicable)?" at bounding box center [478, 656] width 234 height 25
drag, startPoint x: 466, startPoint y: 687, endPoint x: 331, endPoint y: 688, distance: 135.0
click at [332, 688] on div "Services Summary Plexus Services Promotion Wizard Terms & Conditions $390.00 Sh…" at bounding box center [784, 59] width 938 height 1597
type input "4501177559"
click at [403, 482] on span "Upload files" at bounding box center [392, 477] width 69 height 14
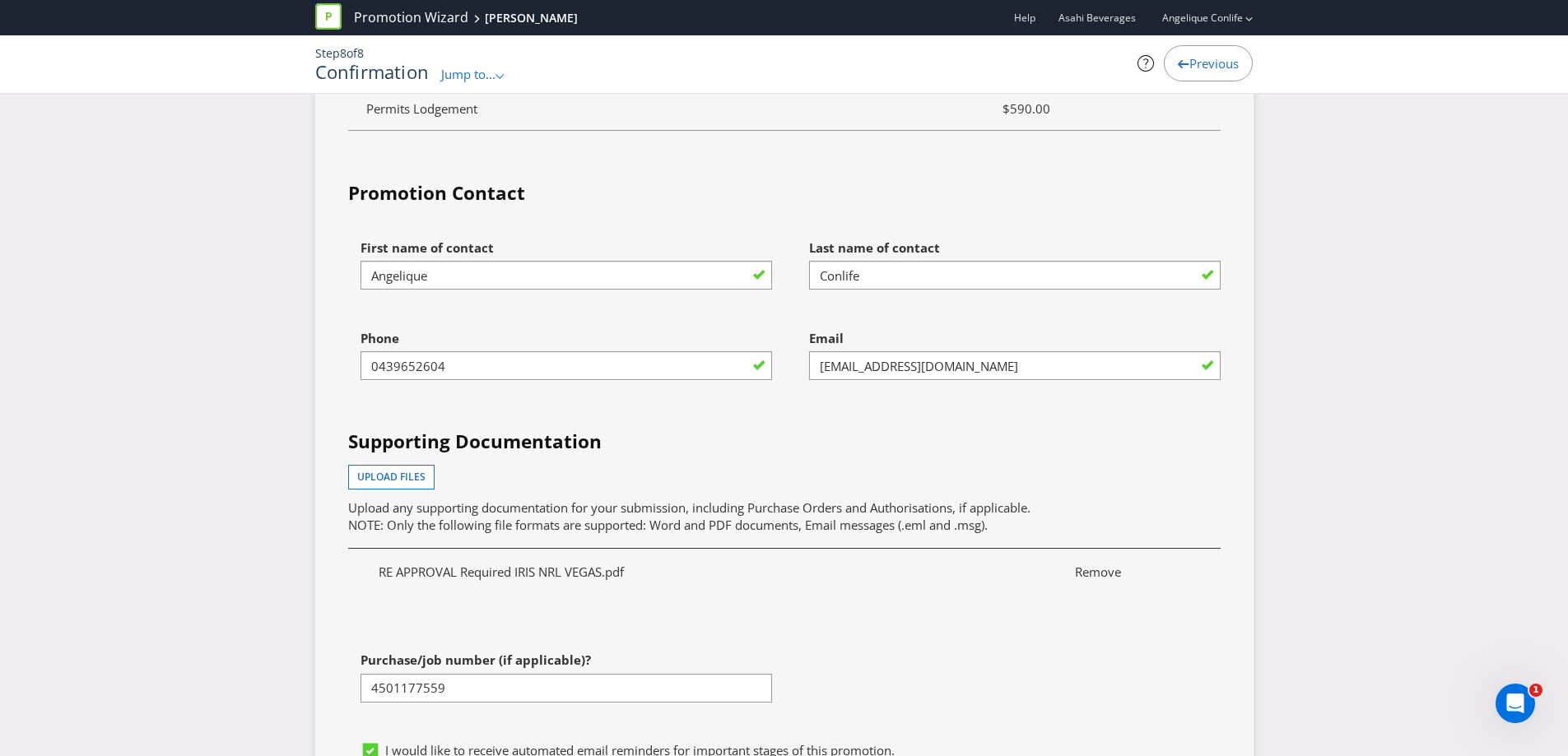
click at [820, 485] on div "Upload files Upload any supporting documentation for your submission, including…" at bounding box center [784, 499] width 872 height 70
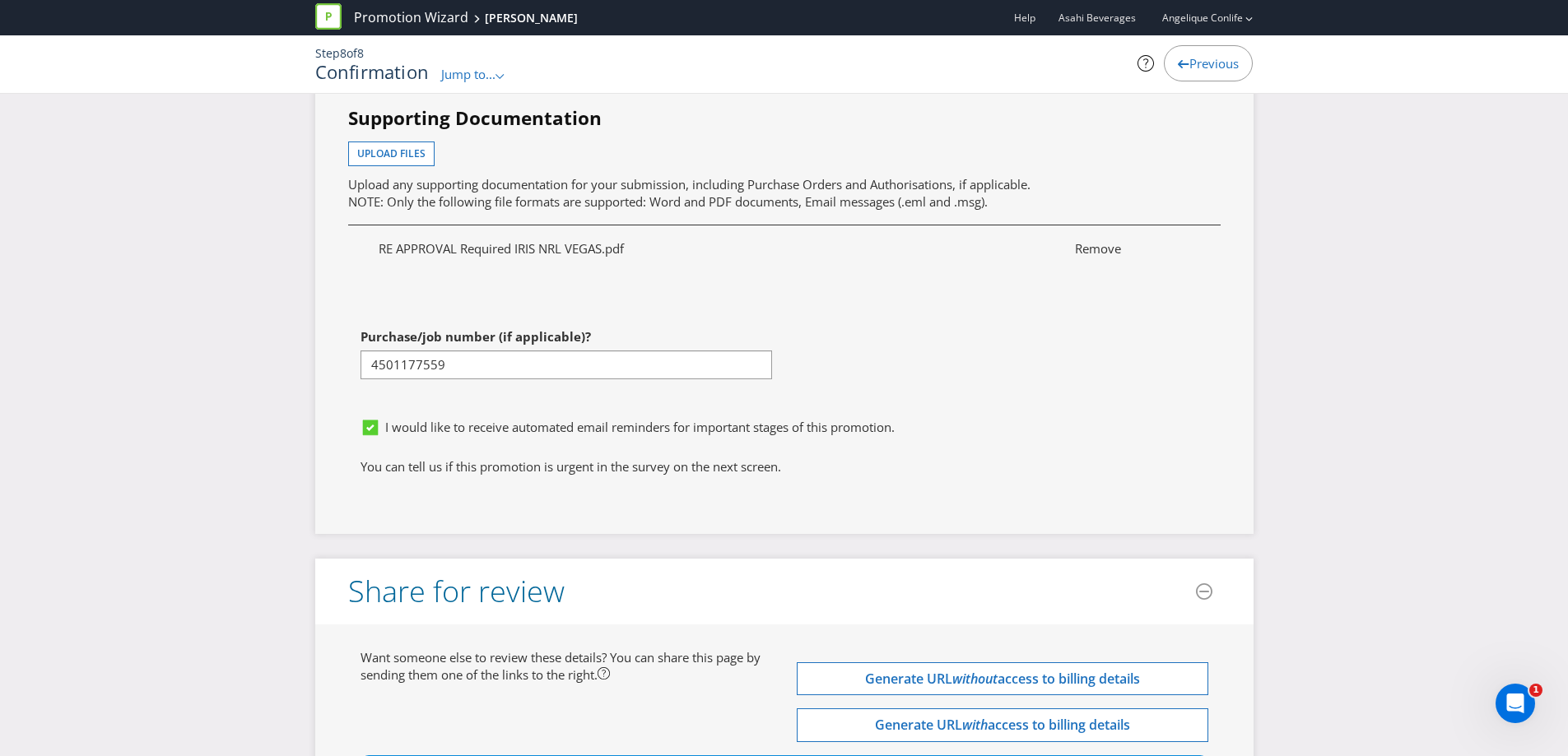
scroll to position [5431, 0]
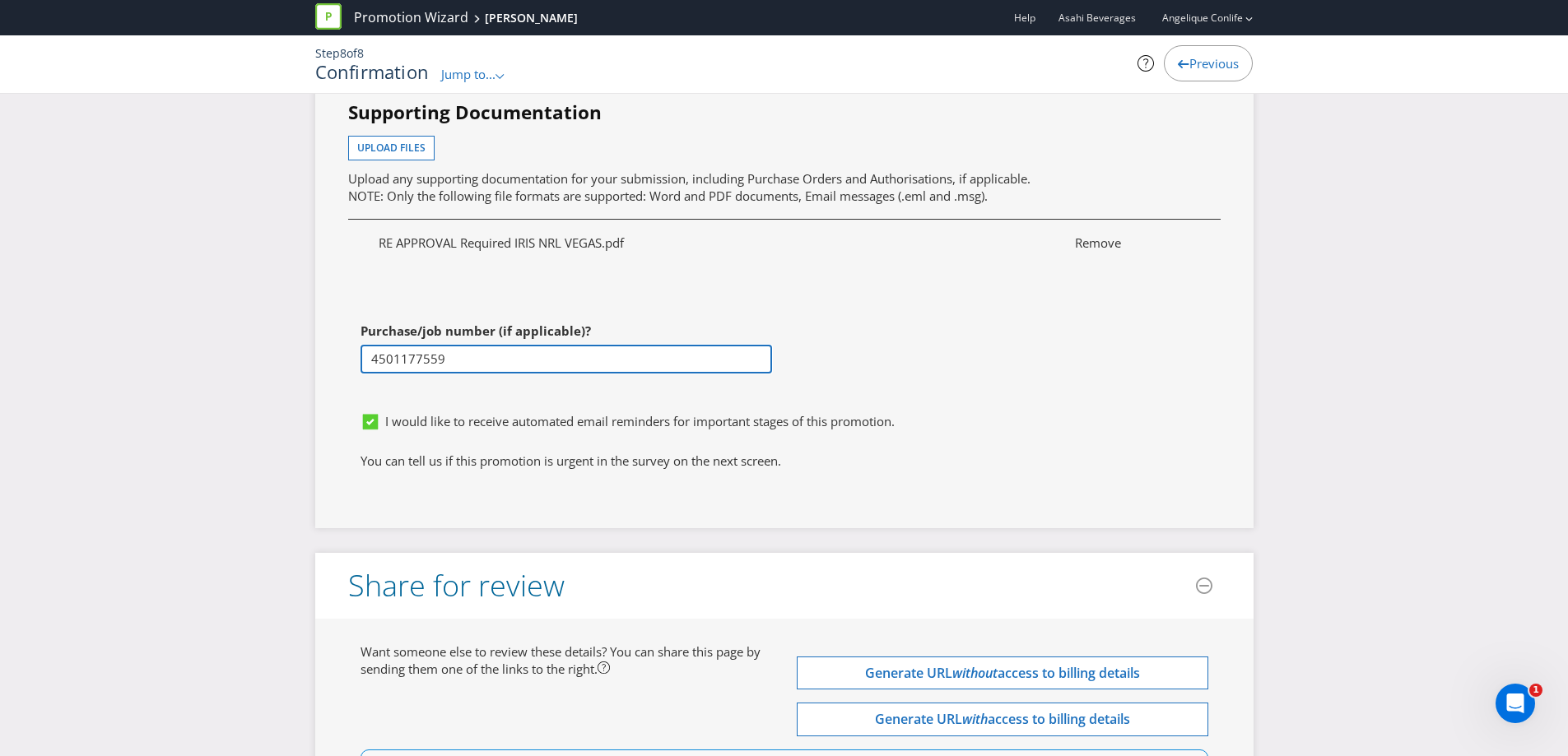
click at [591, 368] on input "4501177559" at bounding box center [567, 359] width 412 height 29
click at [588, 363] on input "4501177559" at bounding box center [567, 359] width 412 height 29
click at [586, 361] on input "4501177559" at bounding box center [567, 359] width 412 height 29
click at [801, 439] on div at bounding box center [790, 440] width 860 height 2
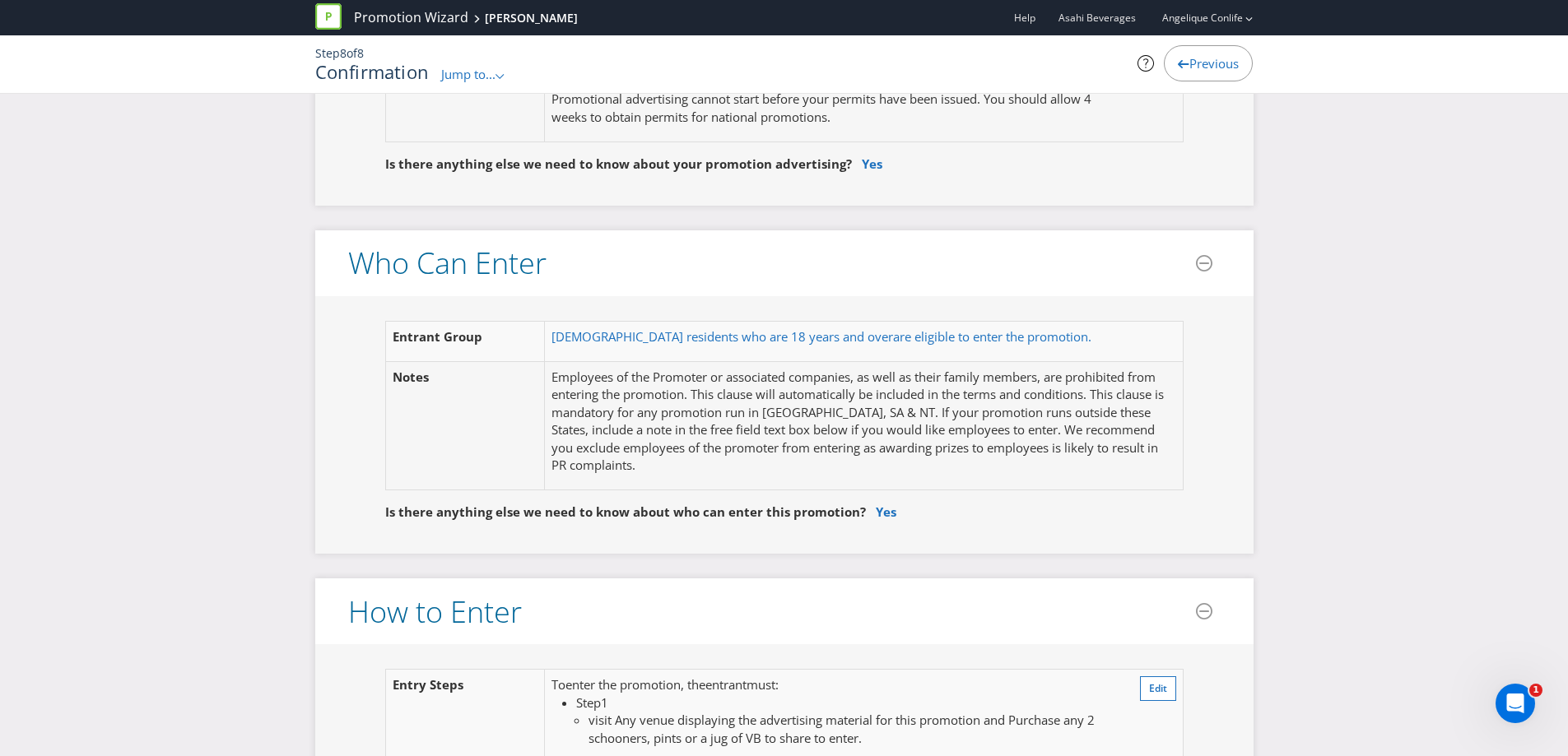
scroll to position [659, 0]
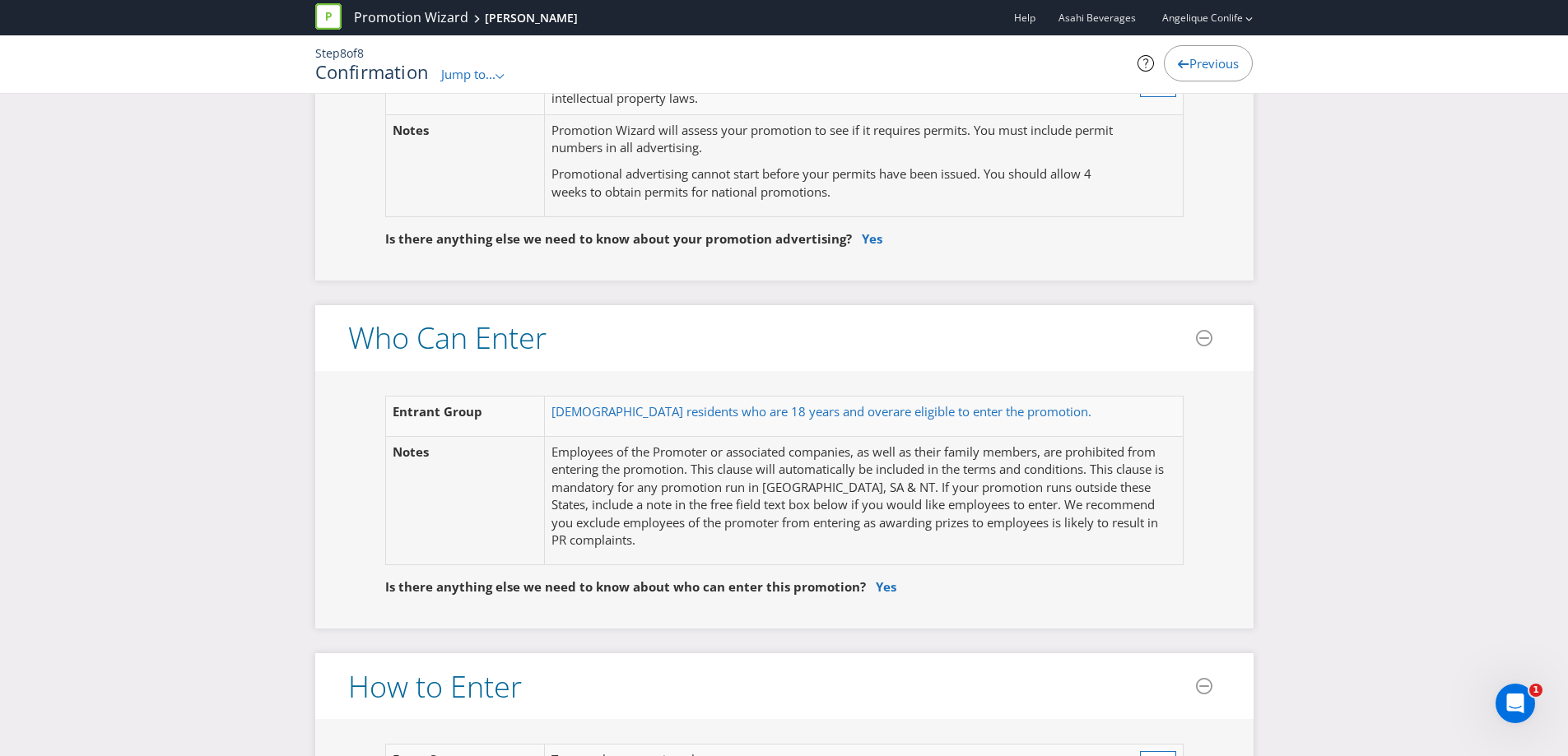
click at [761, 455] on p "Employees of the Promoter or associated companies, as well as their family memb…" at bounding box center [863, 496] width 623 height 106
click at [777, 408] on span "[DEMOGRAPHIC_DATA] residents who are 18 years and over" at bounding box center [722, 412] width 341 height 17
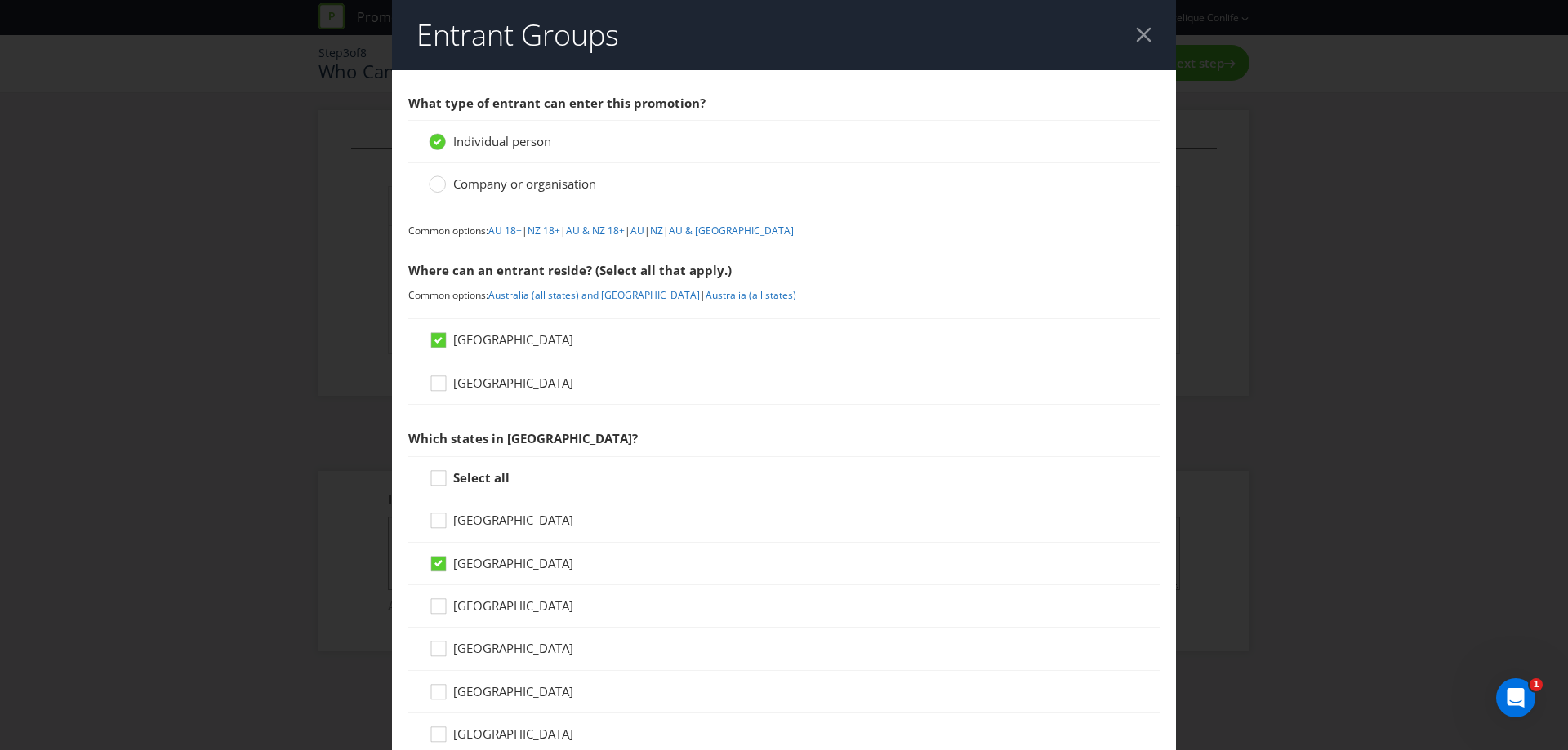
click at [509, 602] on span "[GEOGRAPHIC_DATA]" at bounding box center [513, 606] width 120 height 17
click at [0, 0] on input "[GEOGRAPHIC_DATA]" at bounding box center [0, 0] width 0 height 0
click at [481, 647] on span "[GEOGRAPHIC_DATA]" at bounding box center [513, 648] width 120 height 17
click at [0, 0] on input "[GEOGRAPHIC_DATA]" at bounding box center [0, 0] width 0 height 0
click at [948, 274] on div "Where can an entrant reside? (Select all that apply.)" at bounding box center [784, 271] width 751 height 33
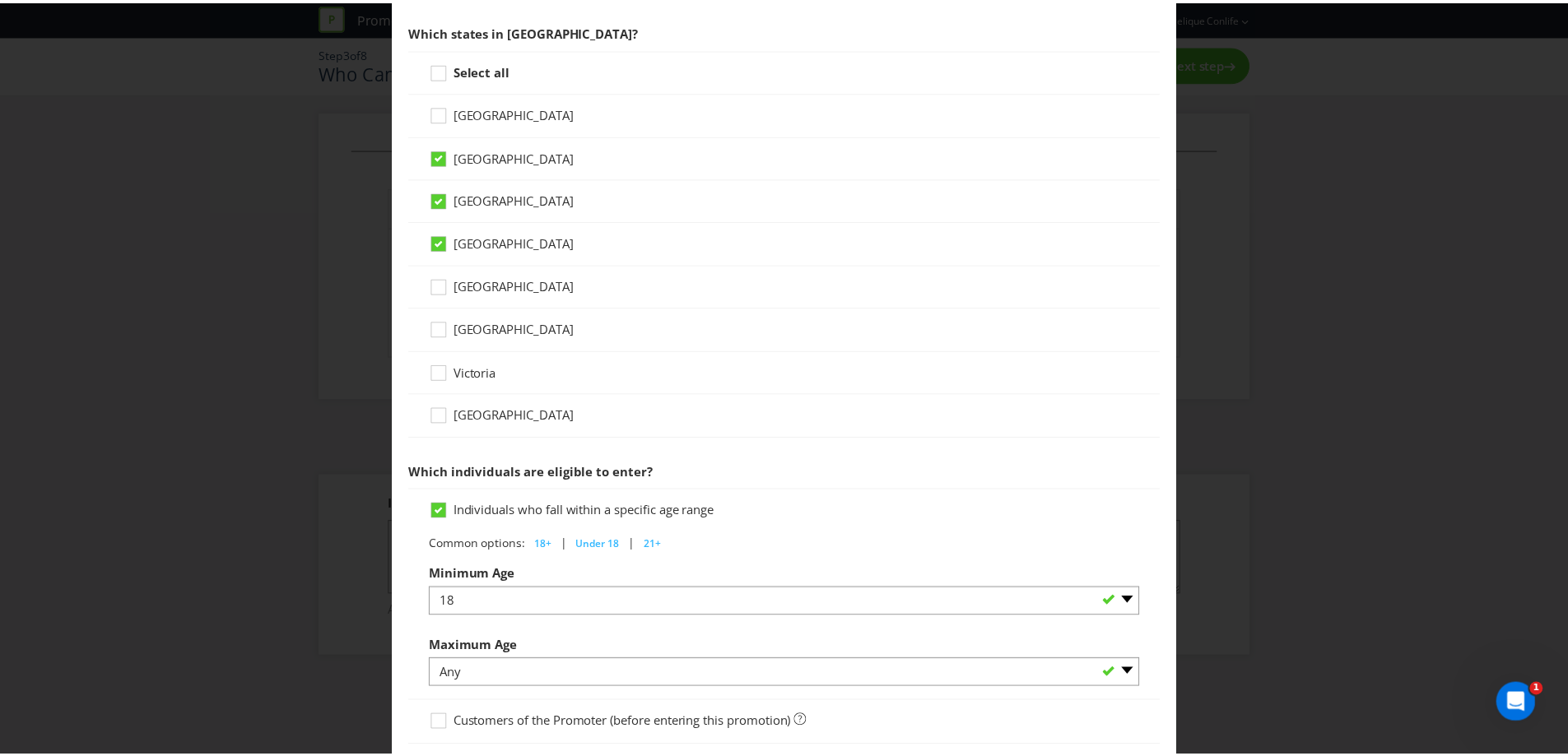
scroll to position [650, 0]
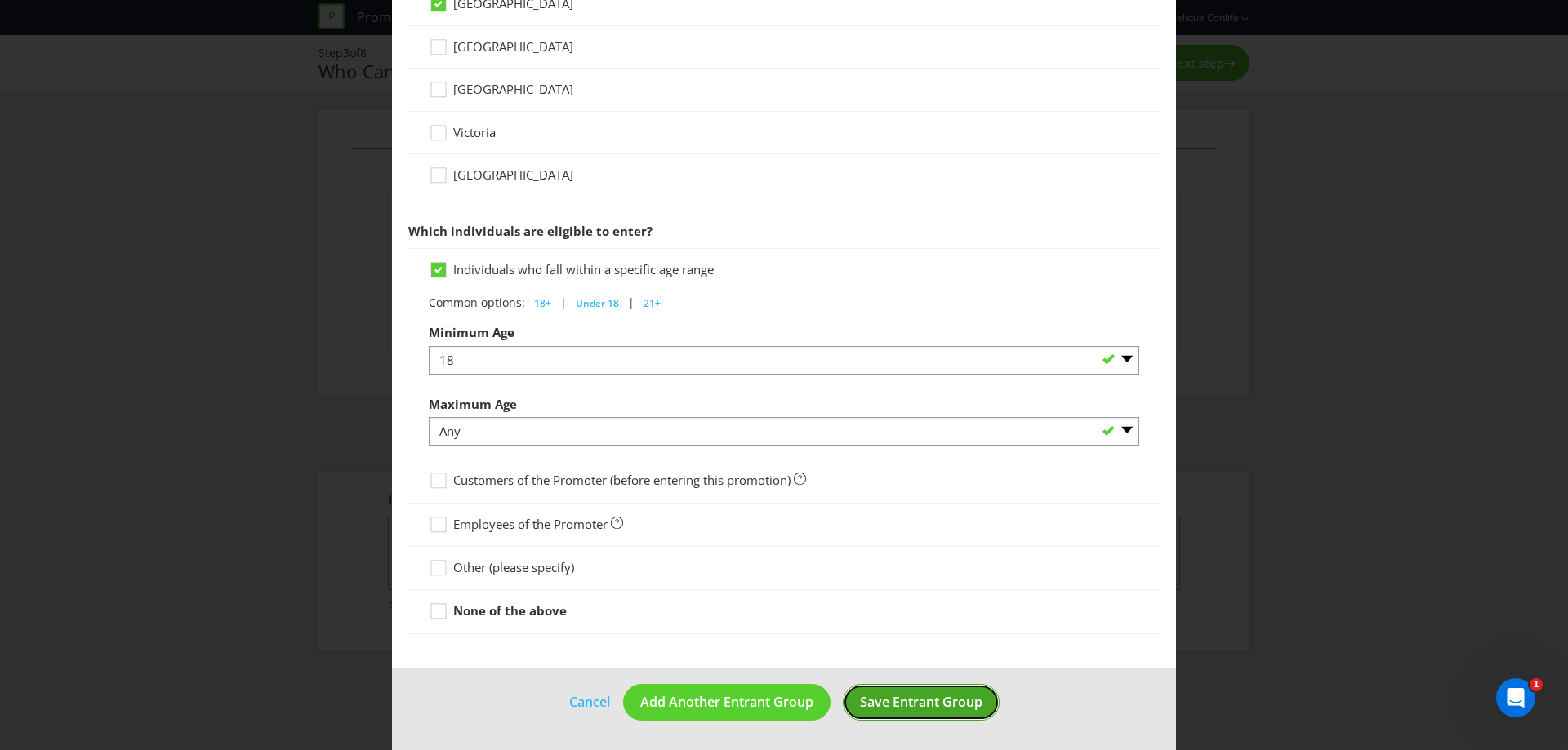
click at [923, 708] on span "Save Entrant Group" at bounding box center [921, 702] width 122 height 18
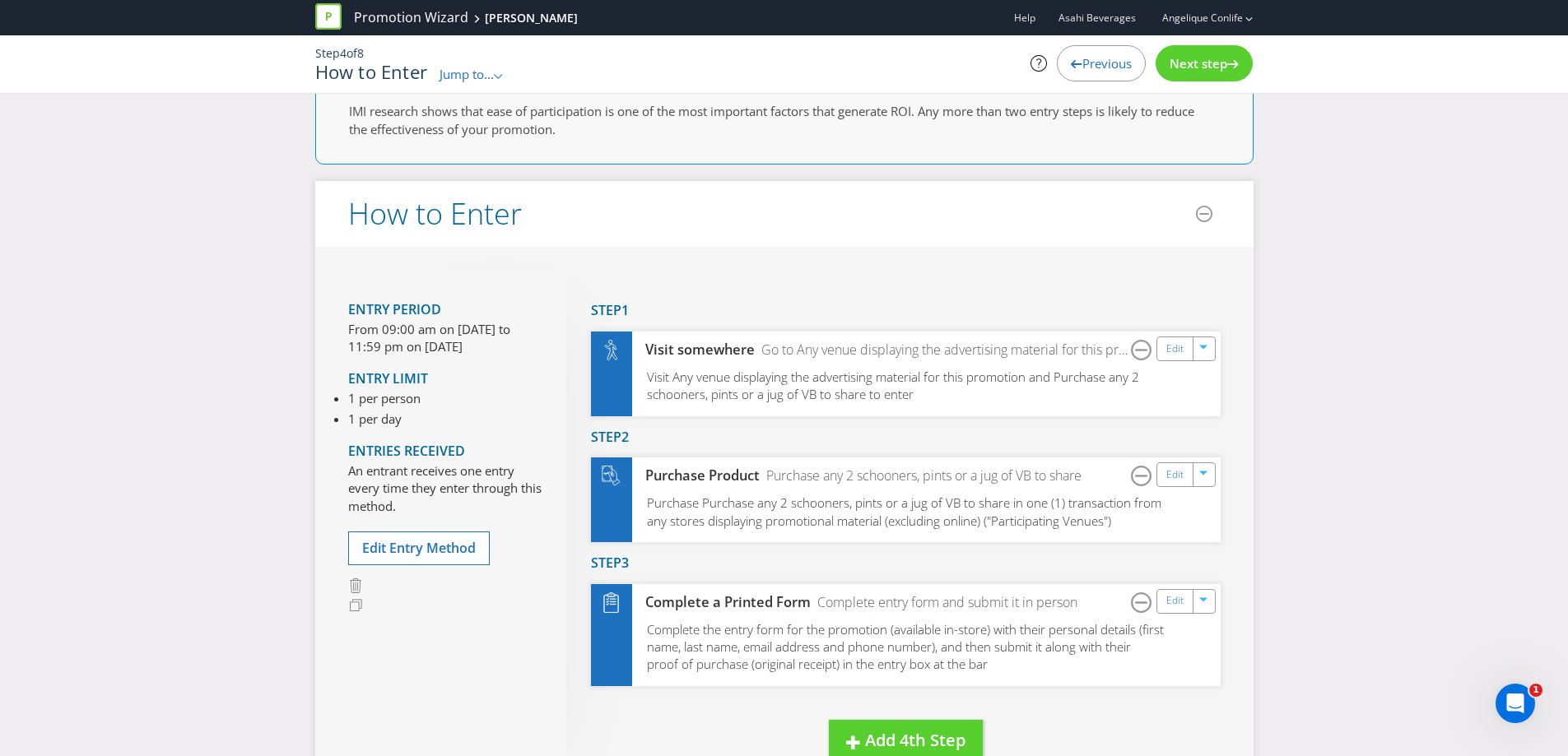
scroll to position [14, 0]
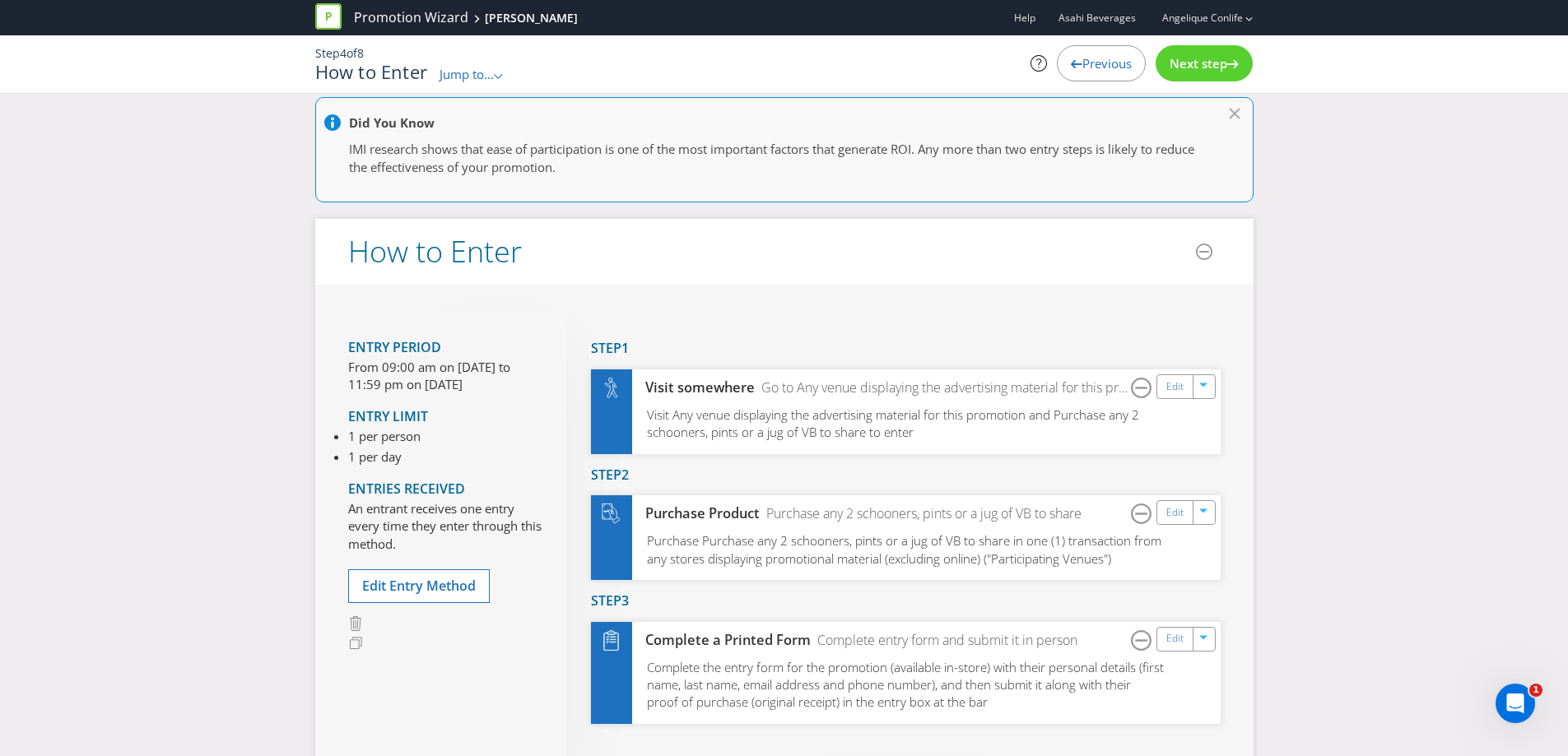
click at [1181, 60] on span "Next step" at bounding box center [1199, 63] width 58 height 17
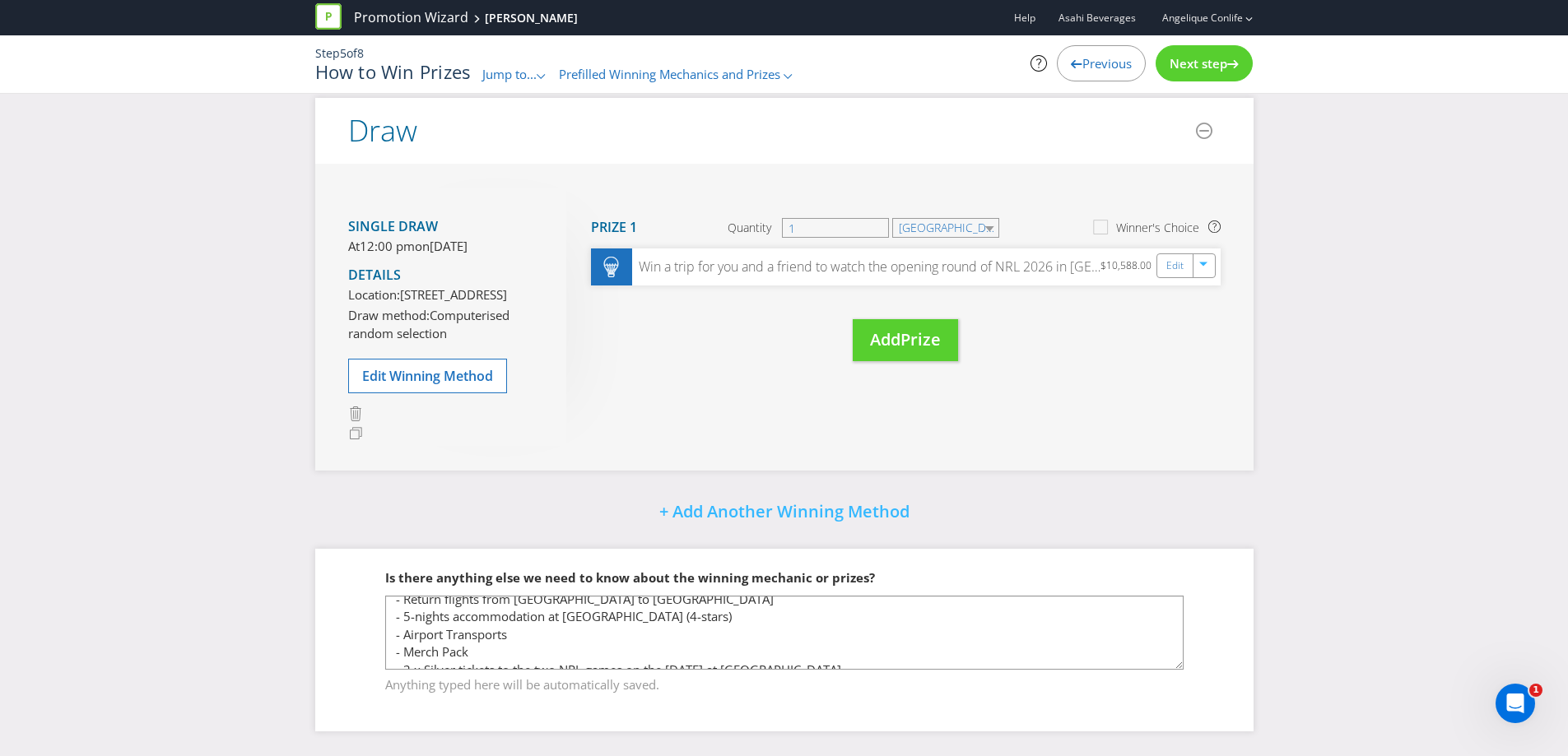
scroll to position [43, 0]
click at [1082, 386] on div "Single draw At 12:00 pm [DATE][DATE] Details Location: [STREET_ADDRESS] Draw me…" at bounding box center [784, 317] width 938 height 307
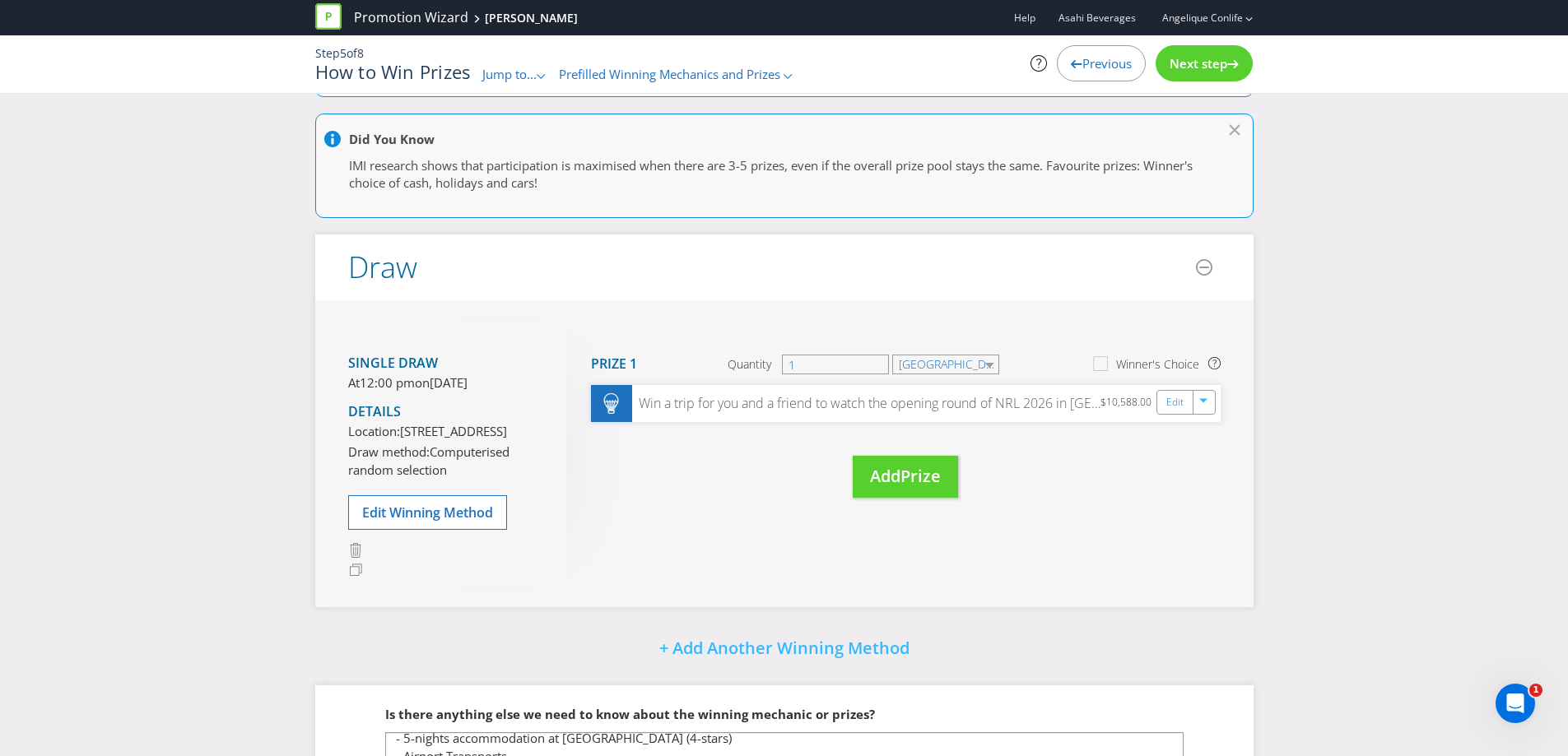
scroll to position [0, 0]
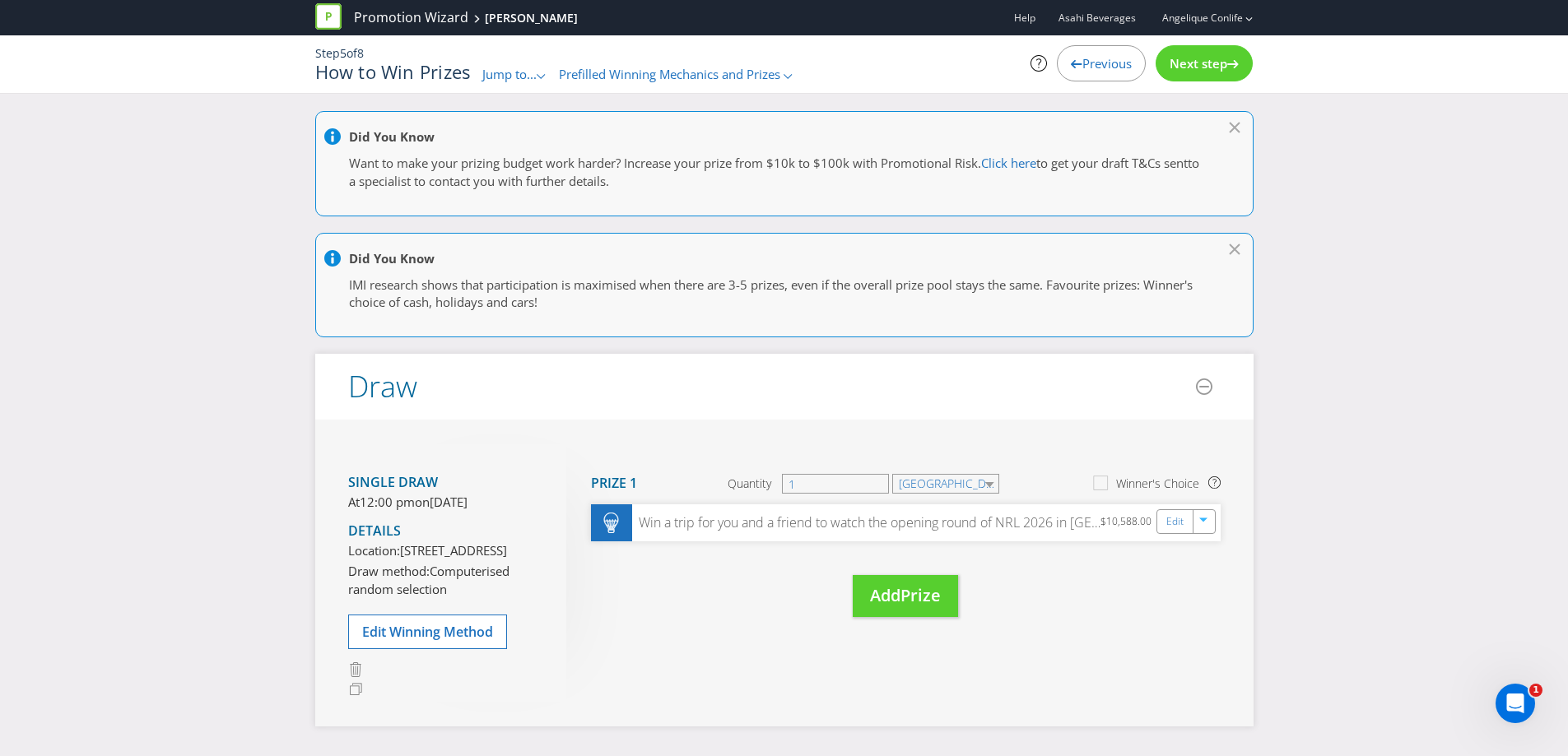
click at [1199, 54] on div "Next step" at bounding box center [1203, 63] width 97 height 36
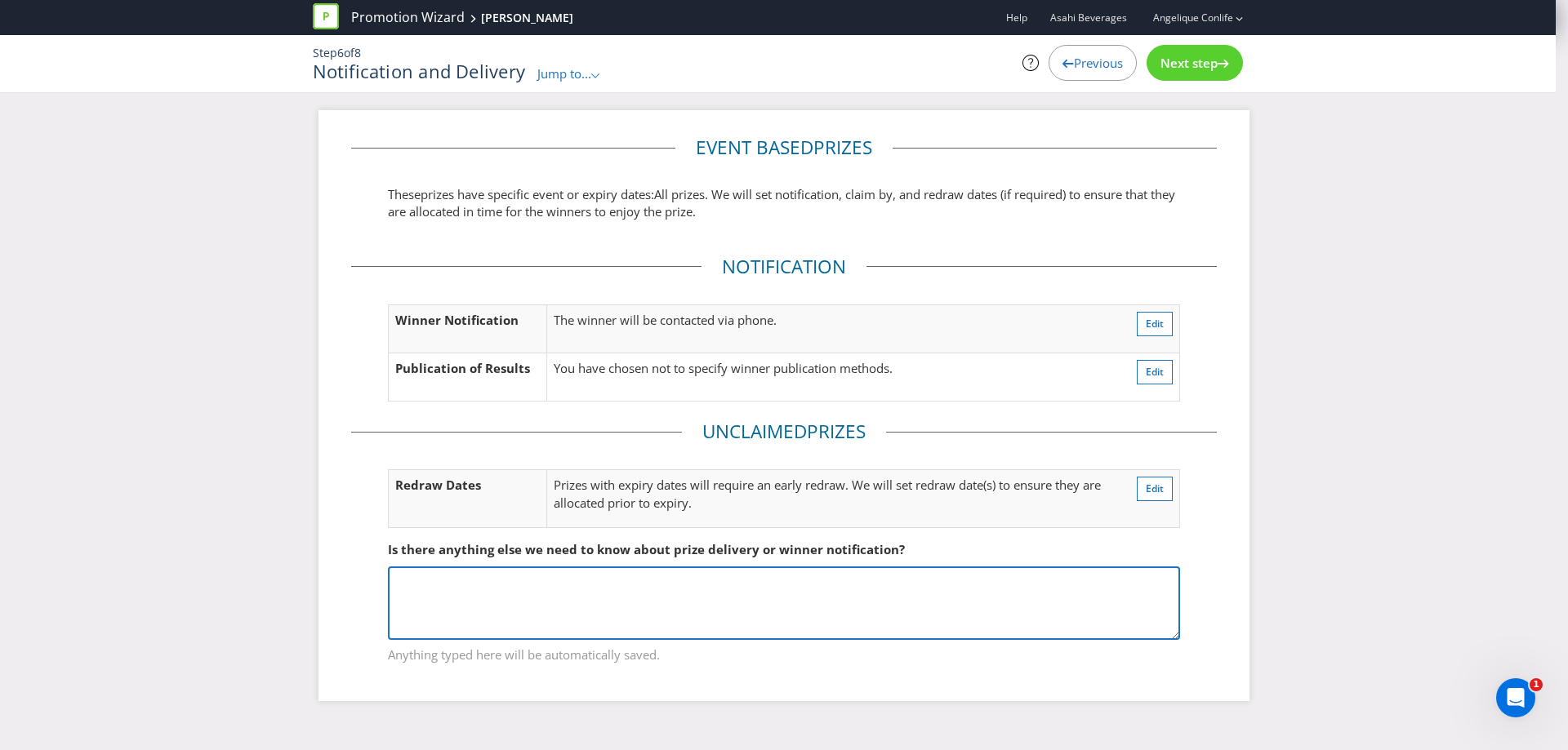
click at [739, 604] on textarea at bounding box center [784, 604] width 792 height 74
type textarea "Going across 34 venues for Iris Group."
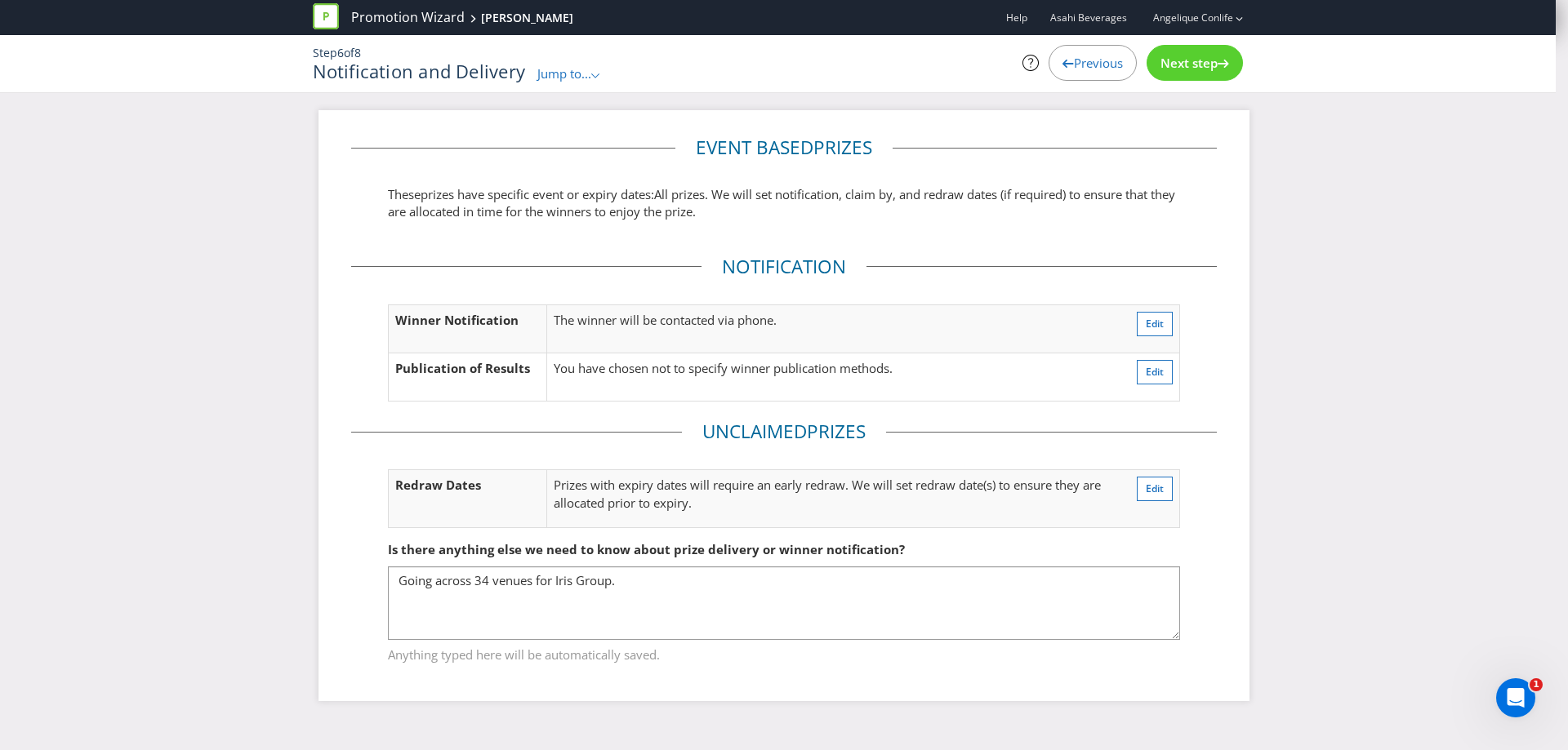
click at [1181, 76] on div "Next step" at bounding box center [1194, 63] width 97 height 36
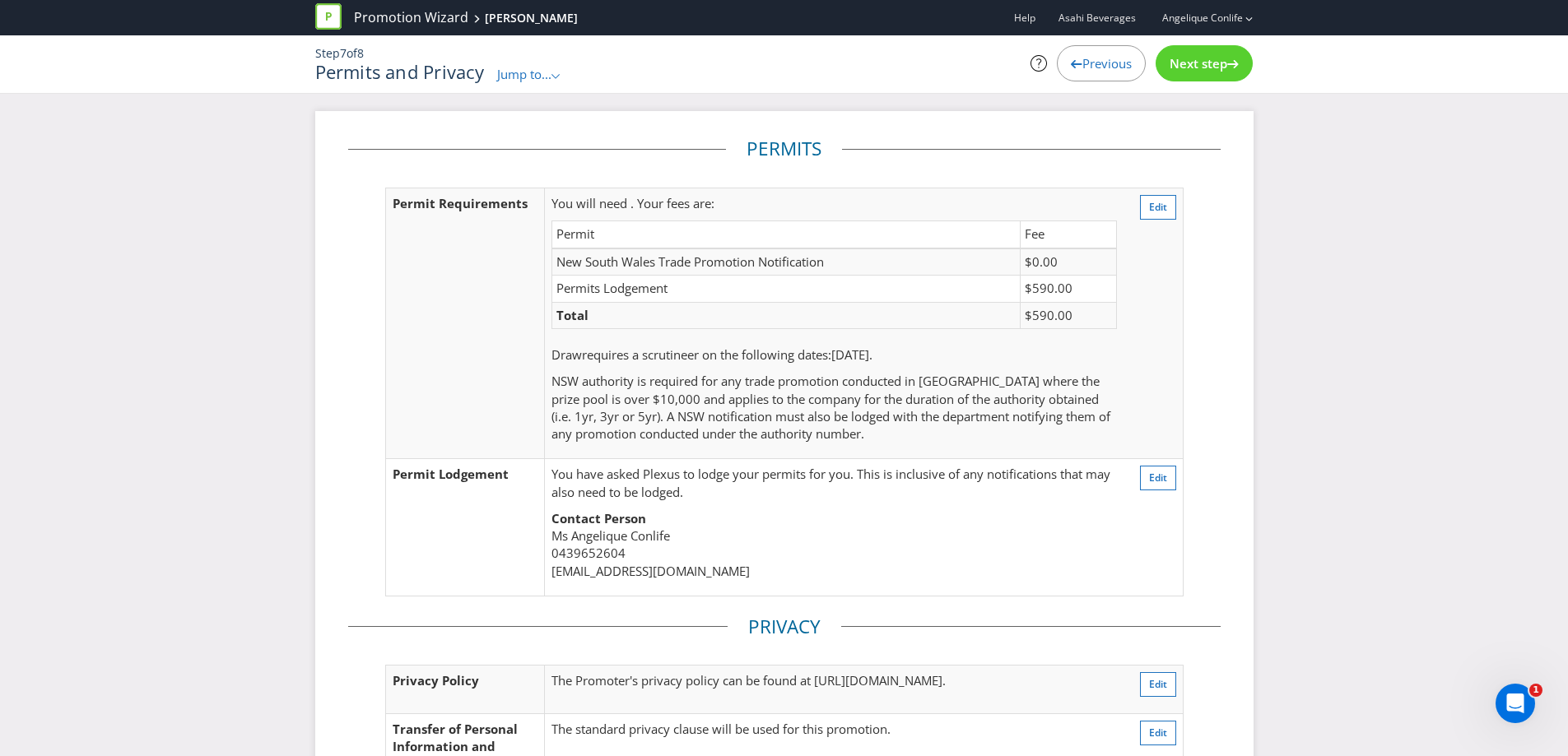
click at [1167, 341] on td "Edit" at bounding box center [1153, 323] width 60 height 272
click at [1218, 69] on span "Next step" at bounding box center [1199, 63] width 58 height 17
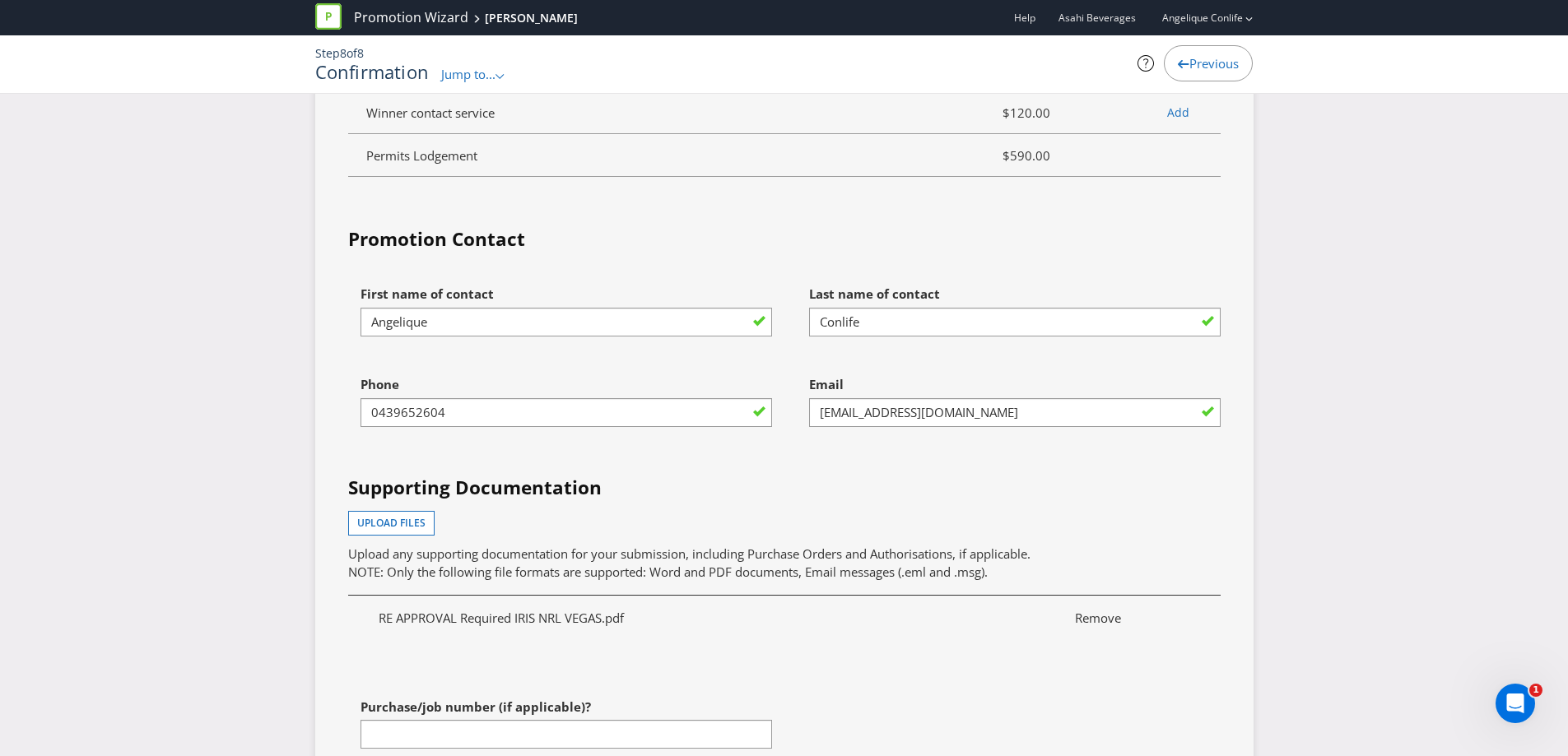
scroll to position [5431, 0]
